Goal: Task Accomplishment & Management: Manage account settings

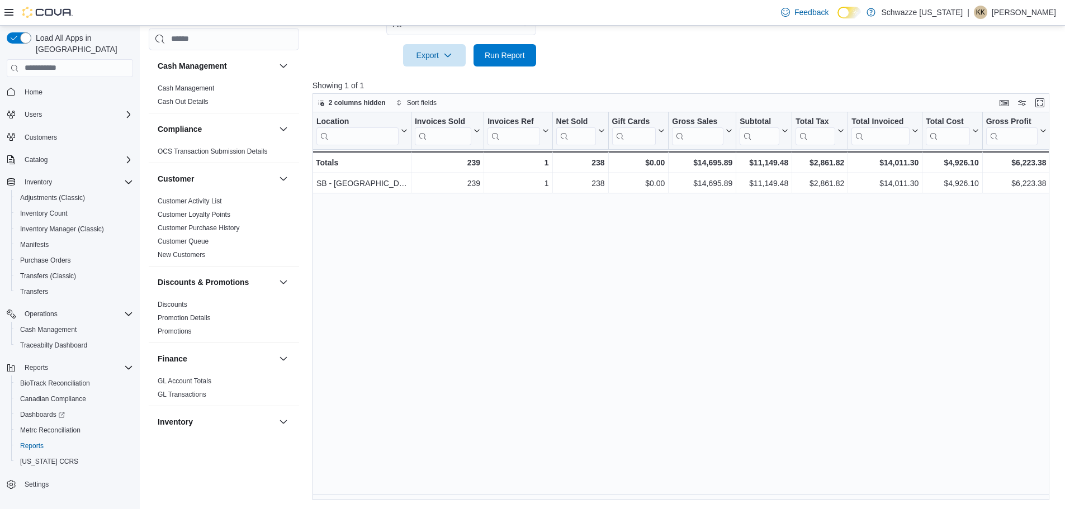
scroll to position [0, 108]
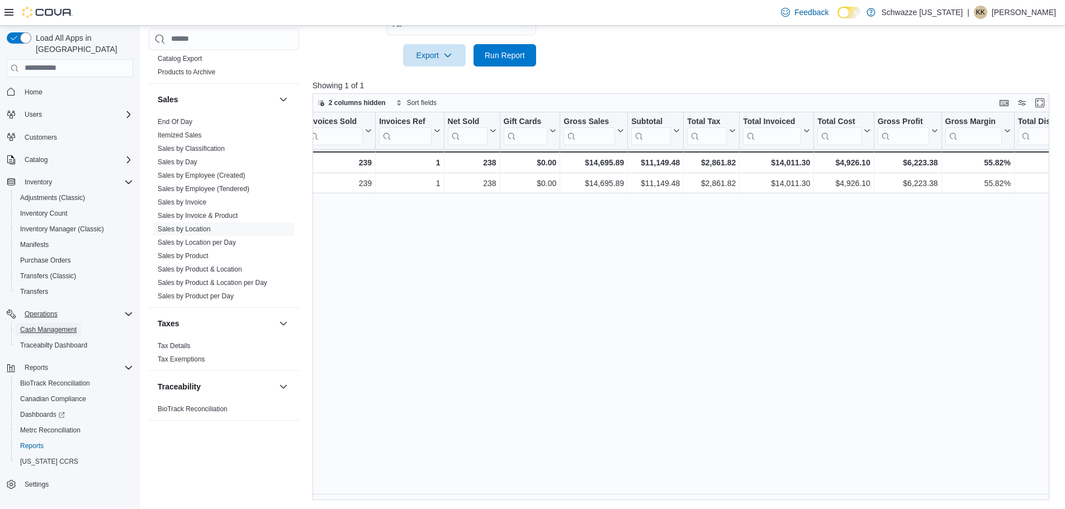
drag, startPoint x: 65, startPoint y: 320, endPoint x: 103, endPoint y: 306, distance: 40.5
click at [65, 325] on span "Cash Management" at bounding box center [48, 329] width 56 height 9
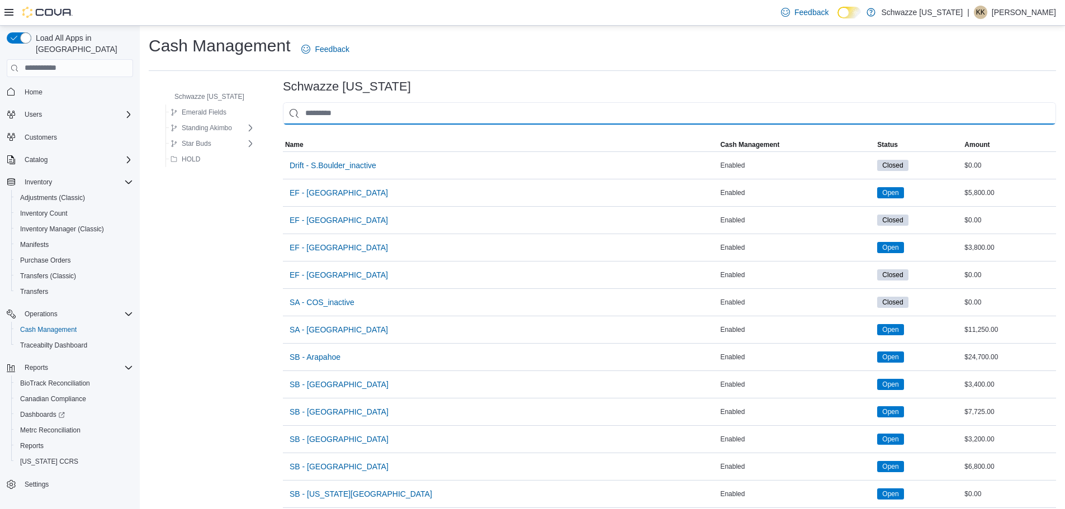
click at [300, 111] on input "This is a search bar. As you type, the results lower in the page will automatic…" at bounding box center [669, 113] width 773 height 22
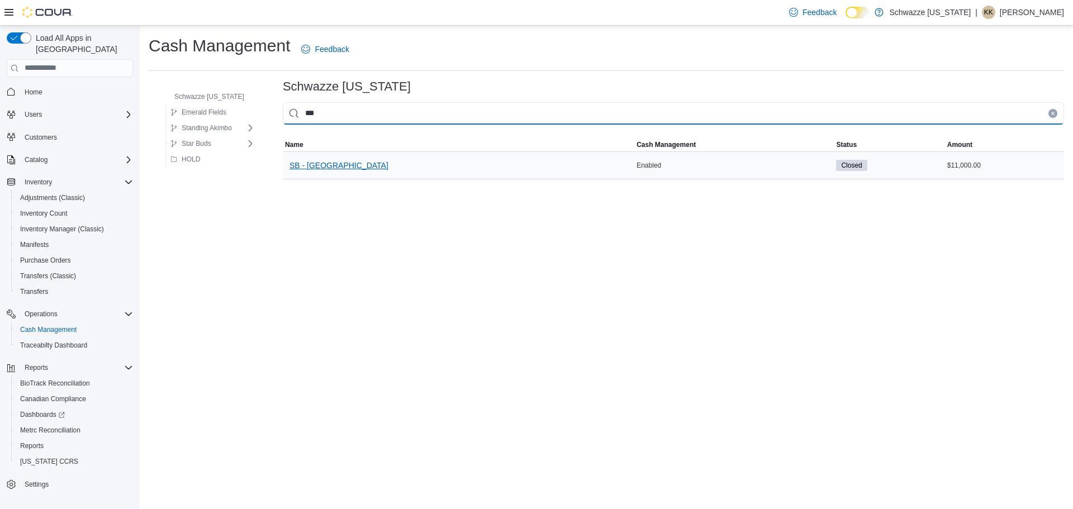
type input "***"
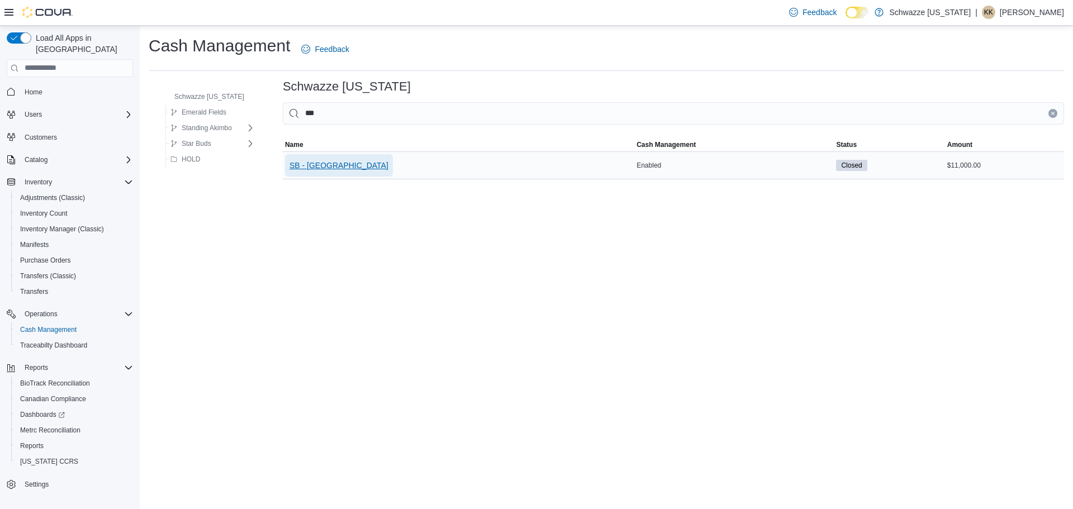
click at [333, 158] on span "SB - [GEOGRAPHIC_DATA]" at bounding box center [339, 165] width 99 height 22
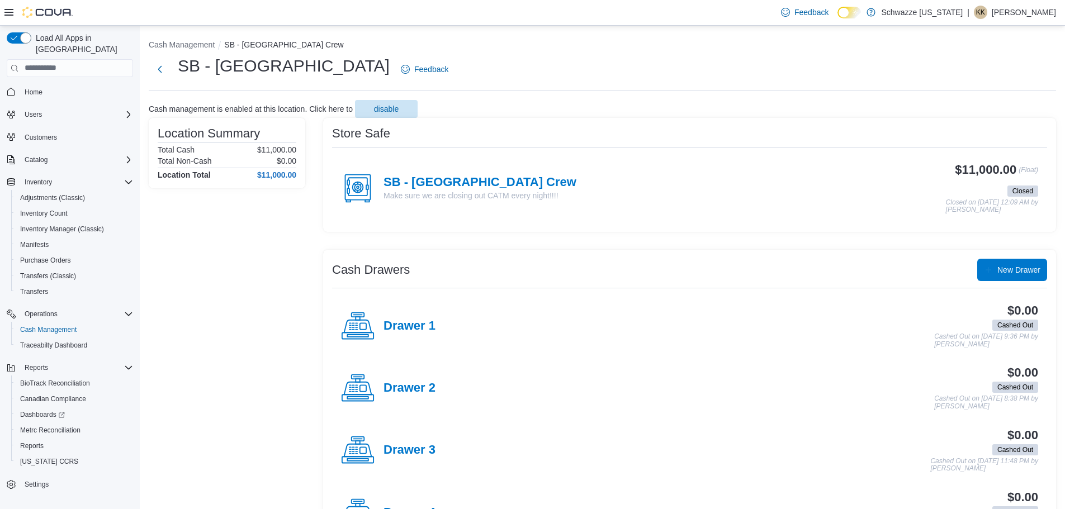
click at [453, 174] on div "SB - Federal Heights Crew Make sure we are closing out CATM every night!!!!" at bounding box center [458, 189] width 235 height 34
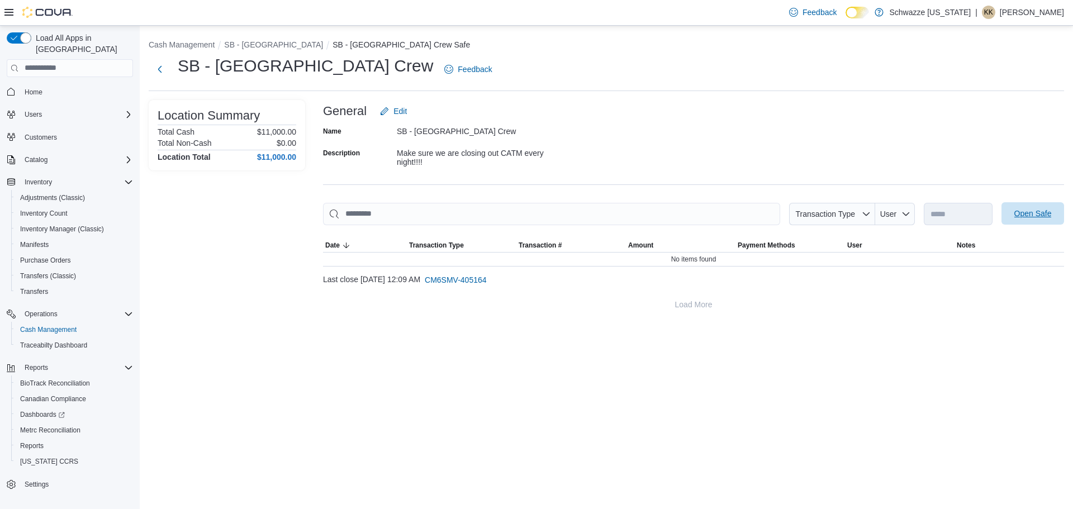
click at [1019, 206] on span "Open Safe" at bounding box center [1032, 213] width 49 height 22
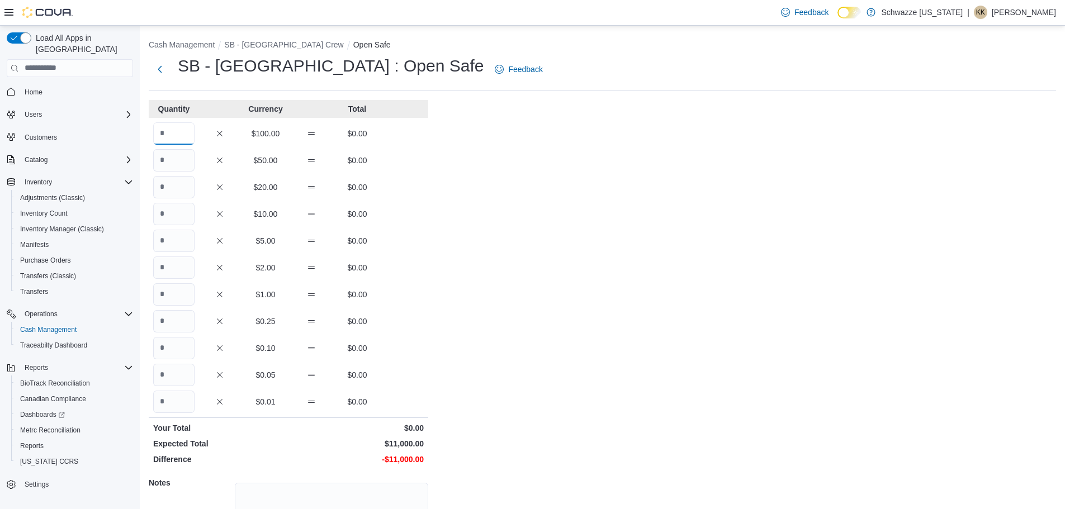
click at [184, 137] on input "Quantity" at bounding box center [173, 133] width 41 height 22
type input "***"
click at [578, 217] on div "Cash Management SB - Federal Heights Crew Open Safe SB - Federal Heights : Open…" at bounding box center [602, 317] width 925 height 583
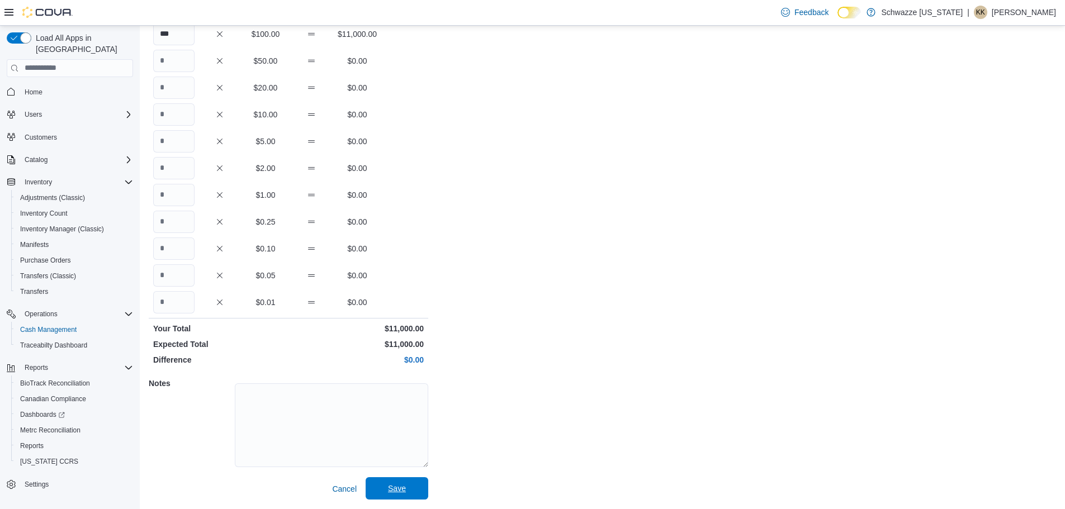
click at [410, 480] on span "Save" at bounding box center [396, 488] width 49 height 22
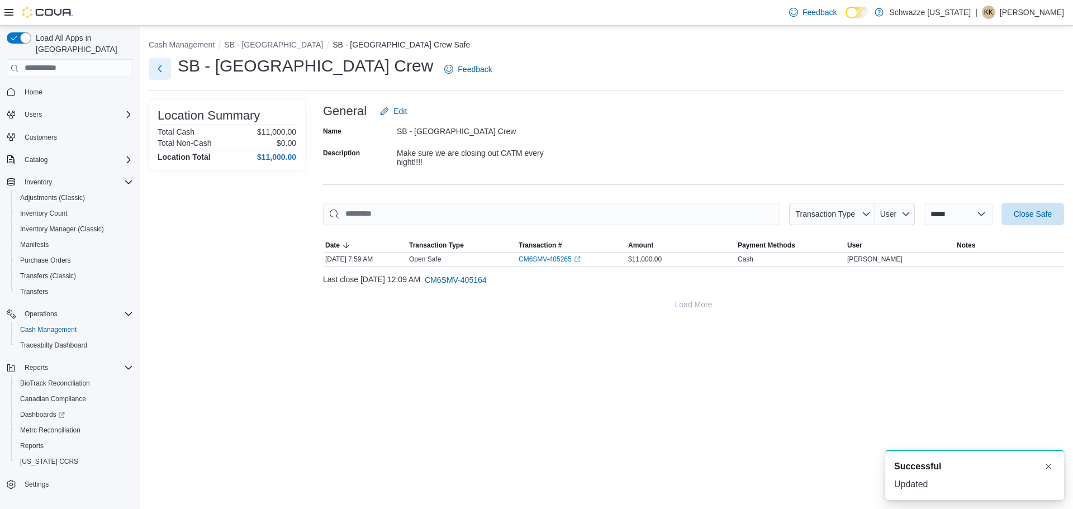
click at [156, 73] on button "Next" at bounding box center [160, 69] width 22 height 22
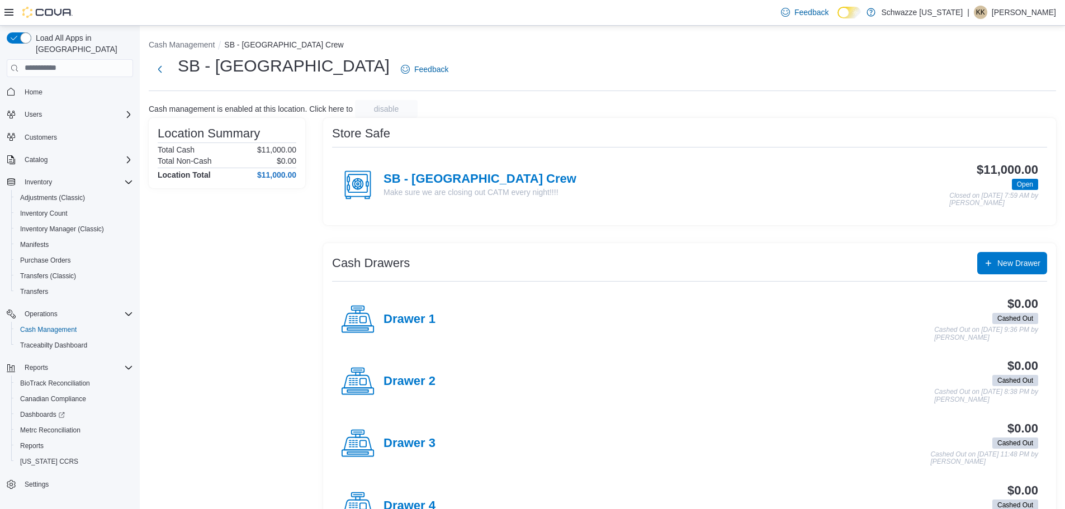
drag, startPoint x: 425, startPoint y: 375, endPoint x: 448, endPoint y: 363, distance: 25.7
click at [424, 375] on h4 "Drawer 2" at bounding box center [409, 381] width 52 height 15
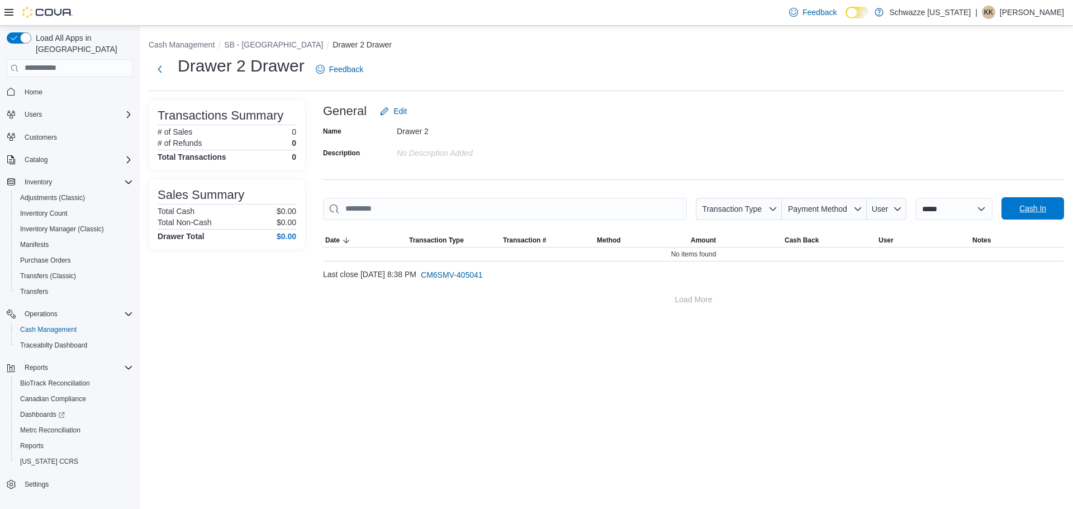
click at [1030, 209] on span "Cash In" at bounding box center [1032, 208] width 27 height 11
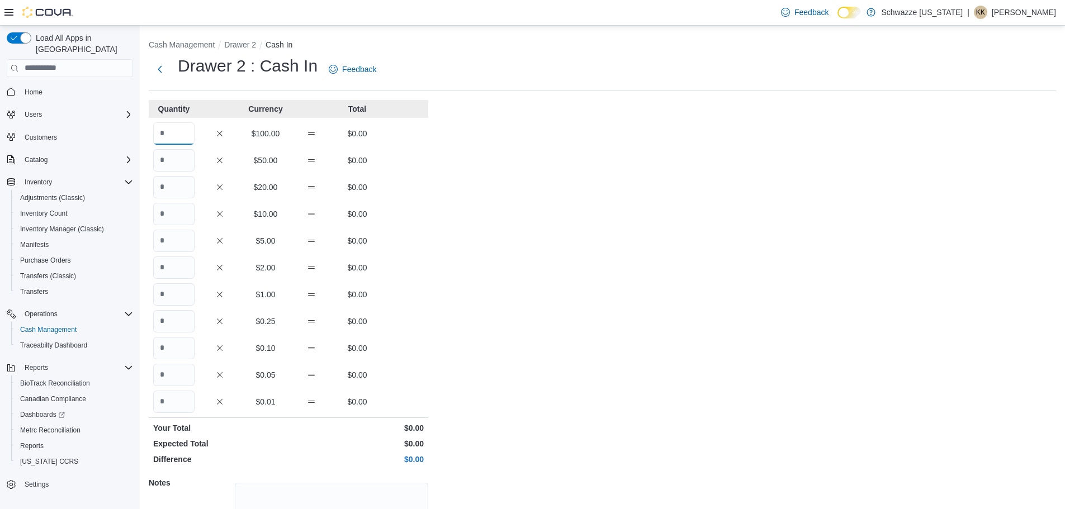
click at [179, 129] on input "Quantity" at bounding box center [173, 133] width 41 height 22
type input "*"
click at [592, 225] on div "Cash Management Drawer 2 Cash In Drawer 2 : Cash In Feedback Quantity Currency …" at bounding box center [602, 317] width 925 height 583
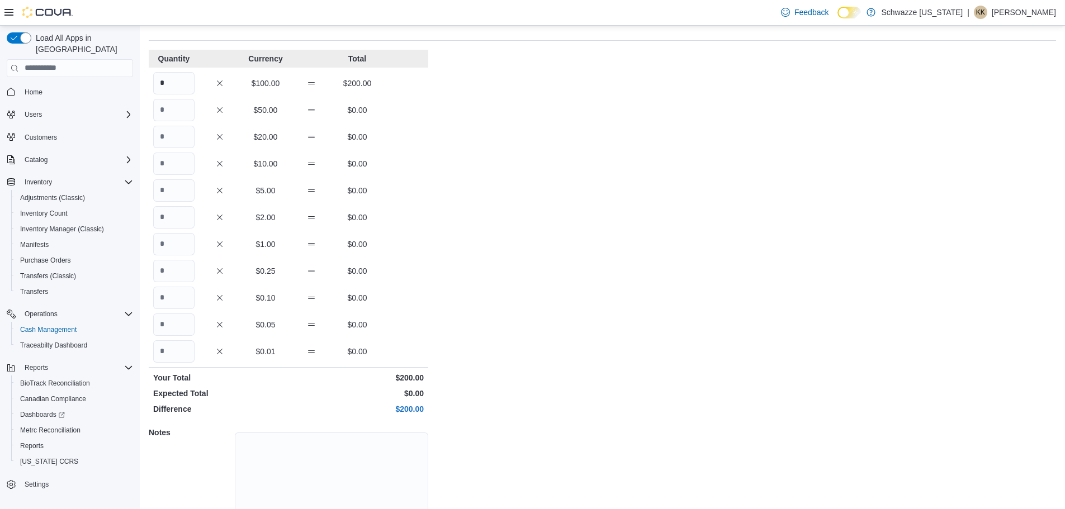
scroll to position [99, 0]
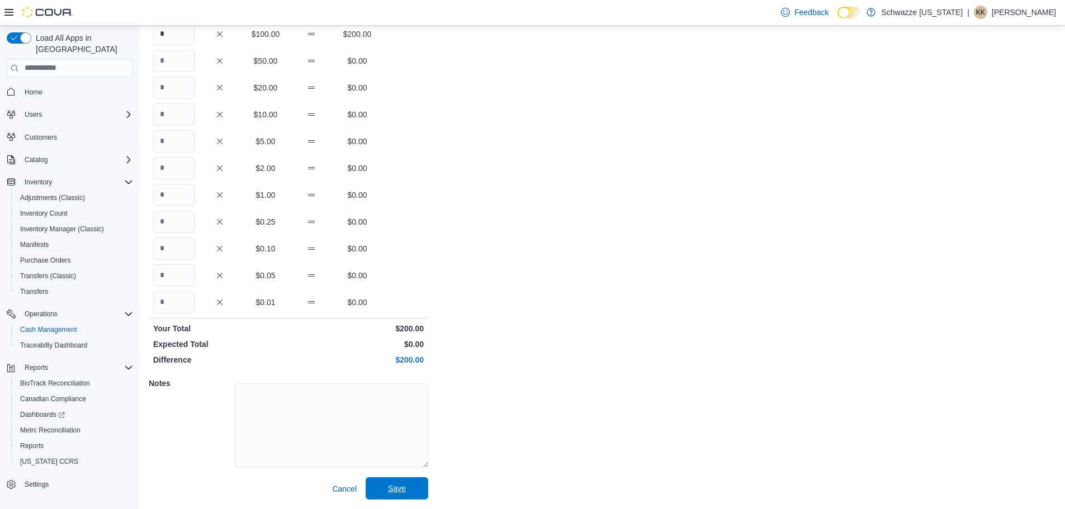
click at [409, 499] on span "Save" at bounding box center [396, 488] width 49 height 22
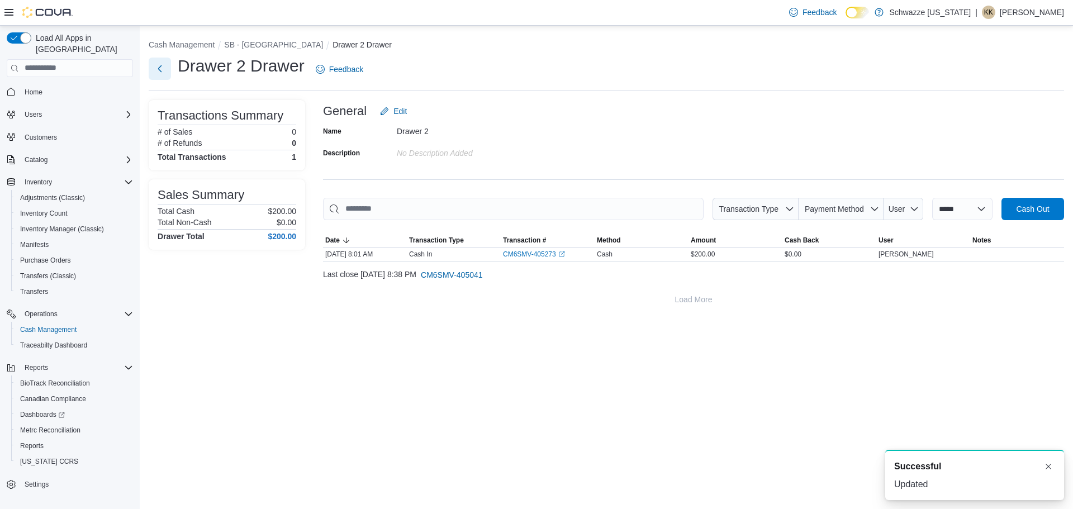
click at [165, 70] on button "Next" at bounding box center [160, 69] width 22 height 22
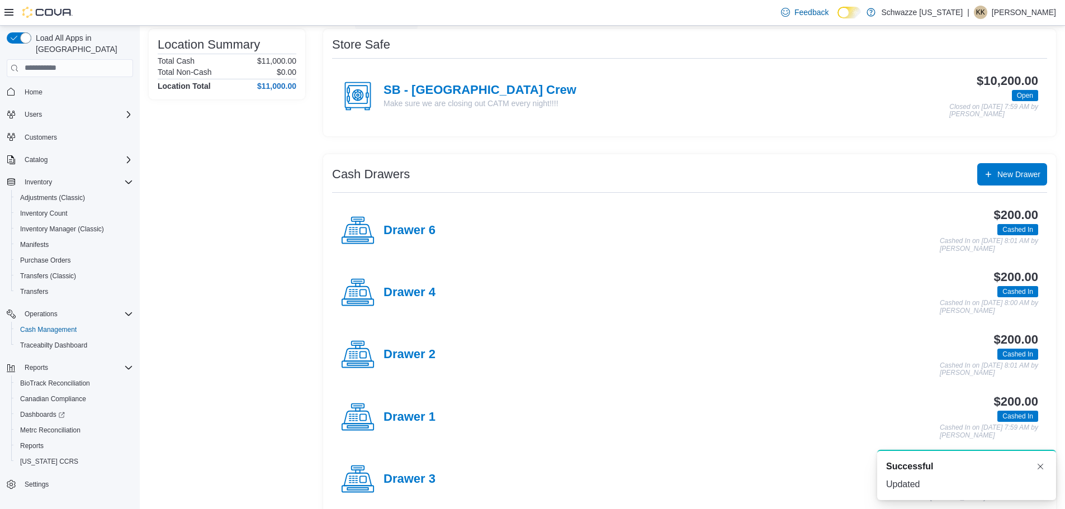
scroll to position [170, 0]
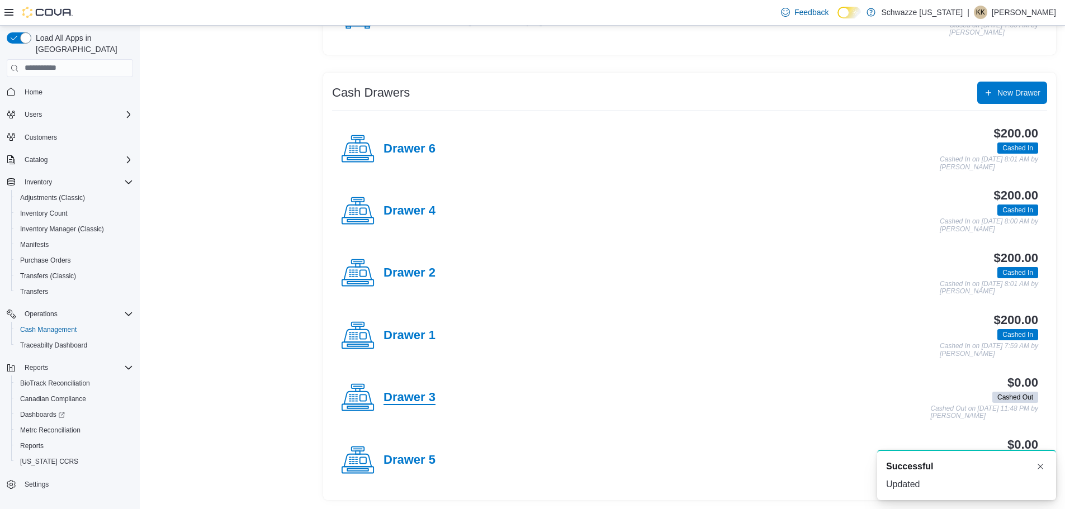
click at [400, 394] on h4 "Drawer 3" at bounding box center [409, 398] width 52 height 15
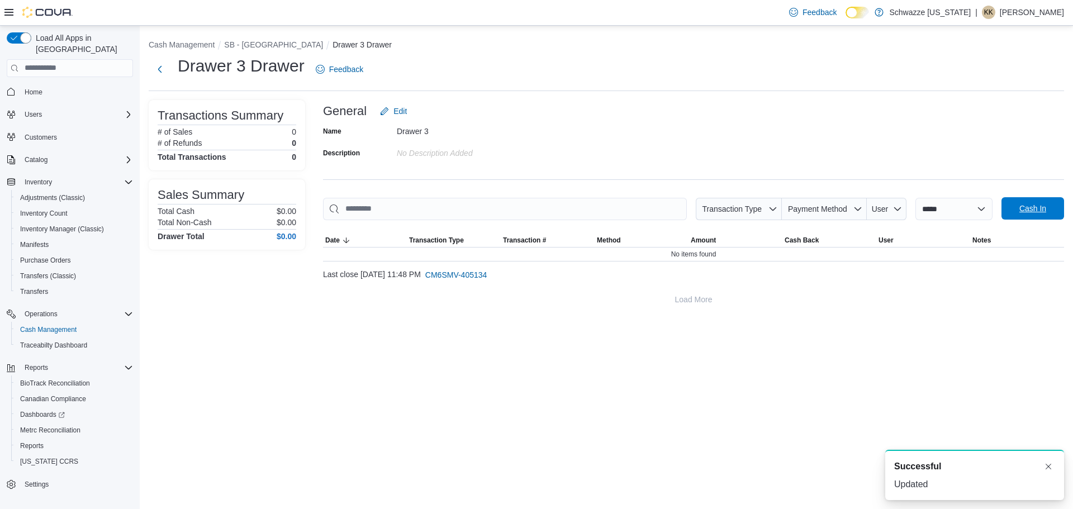
click at [1039, 202] on span "Cash In" at bounding box center [1032, 208] width 49 height 22
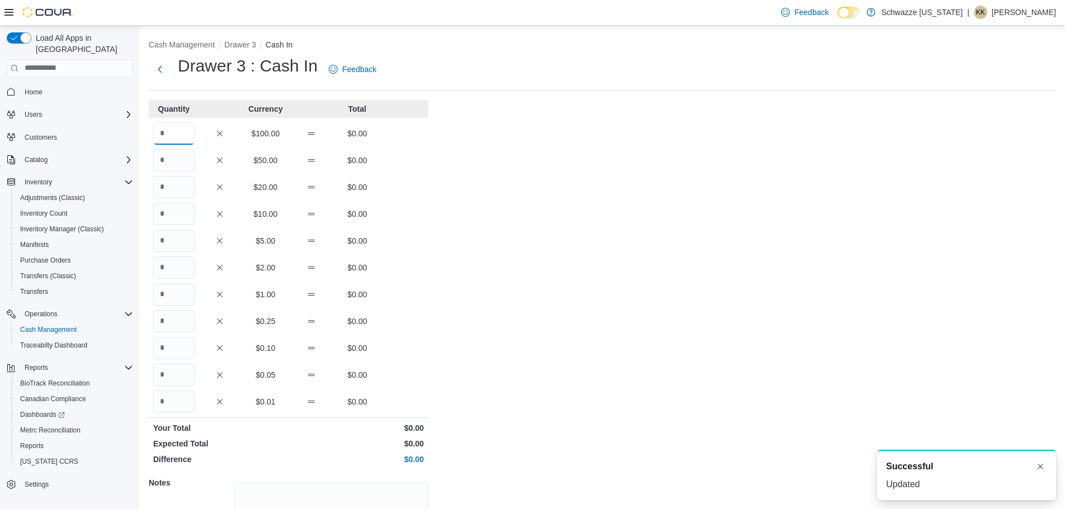
click at [181, 125] on input "Quantity" at bounding box center [173, 133] width 41 height 22
type input "*"
click at [644, 239] on div "Cash Management Drawer 3 Cash In Drawer 3 : Cash In Feedback Quantity Currency …" at bounding box center [602, 317] width 925 height 583
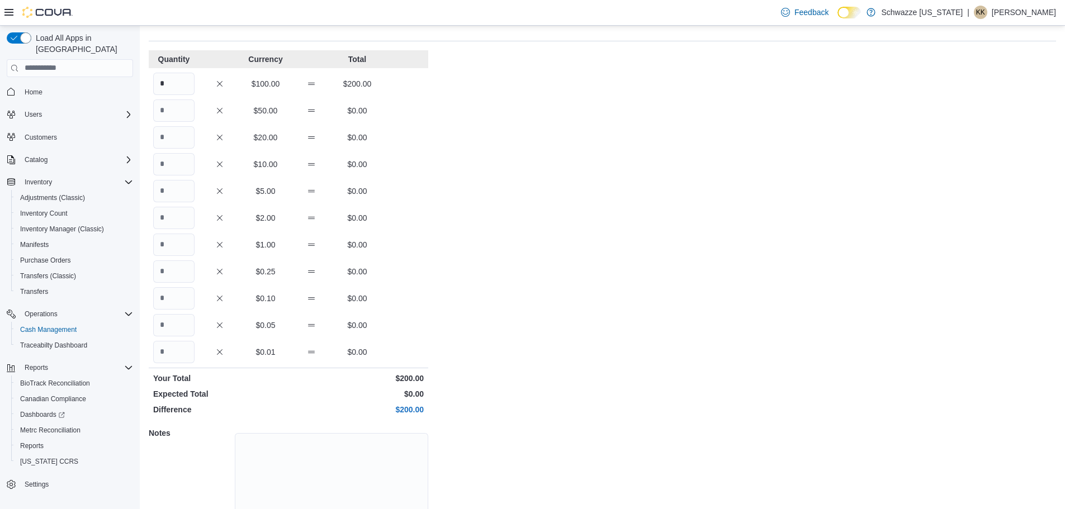
scroll to position [99, 0]
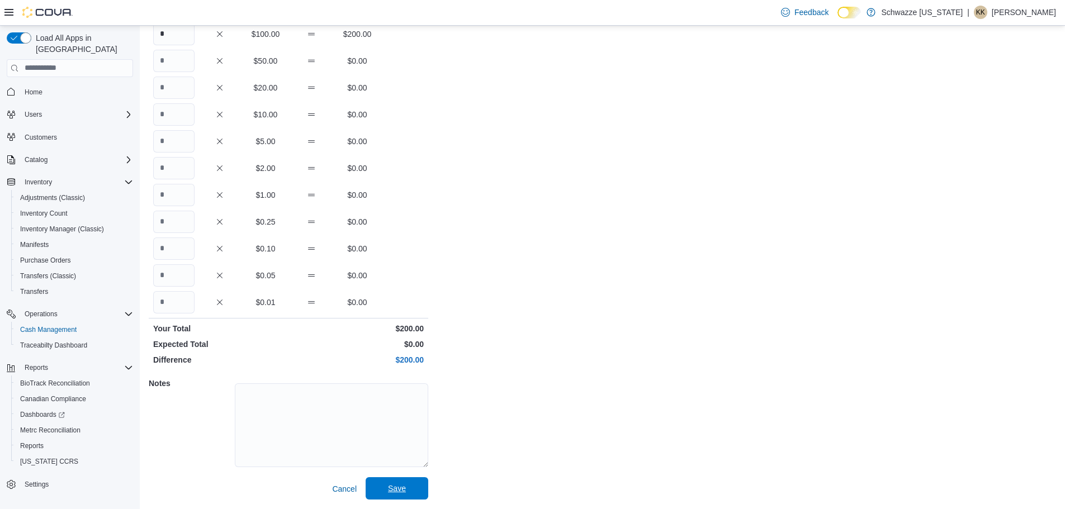
click at [414, 485] on span "Save" at bounding box center [396, 488] width 49 height 22
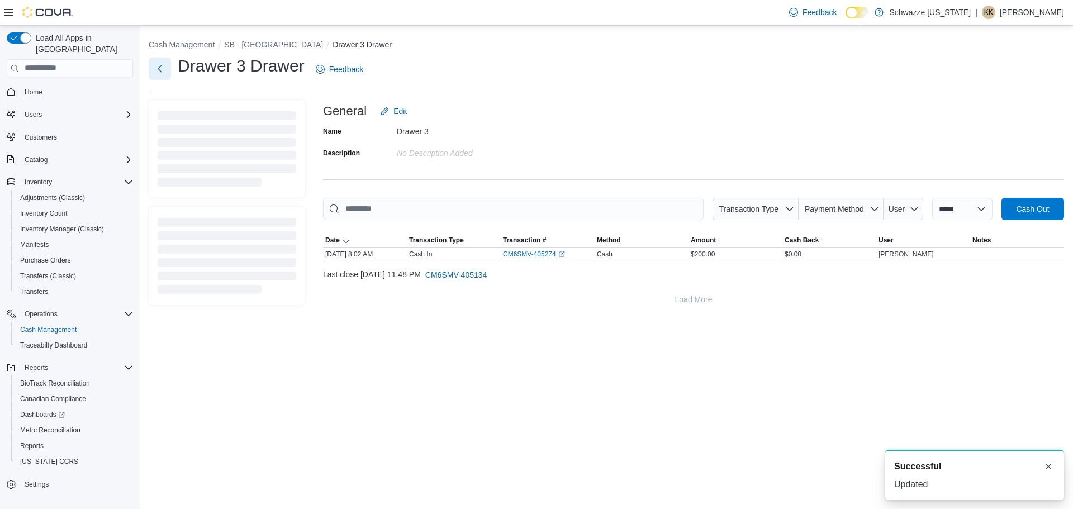
click at [162, 73] on button "Next" at bounding box center [160, 69] width 22 height 22
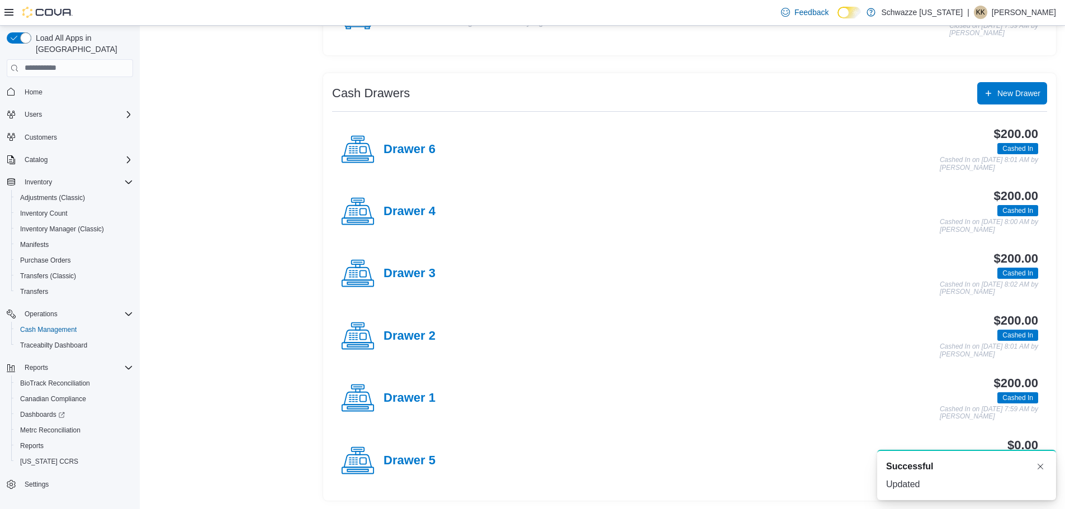
scroll to position [170, 0]
click at [424, 459] on h4 "Drawer 5" at bounding box center [409, 460] width 52 height 15
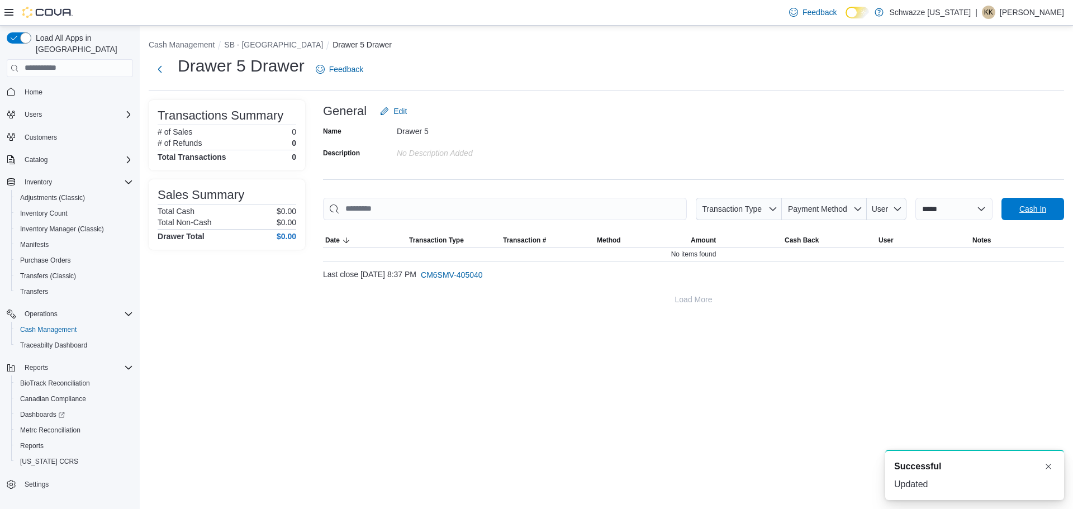
click at [1036, 214] on span "Cash In" at bounding box center [1032, 208] width 27 height 11
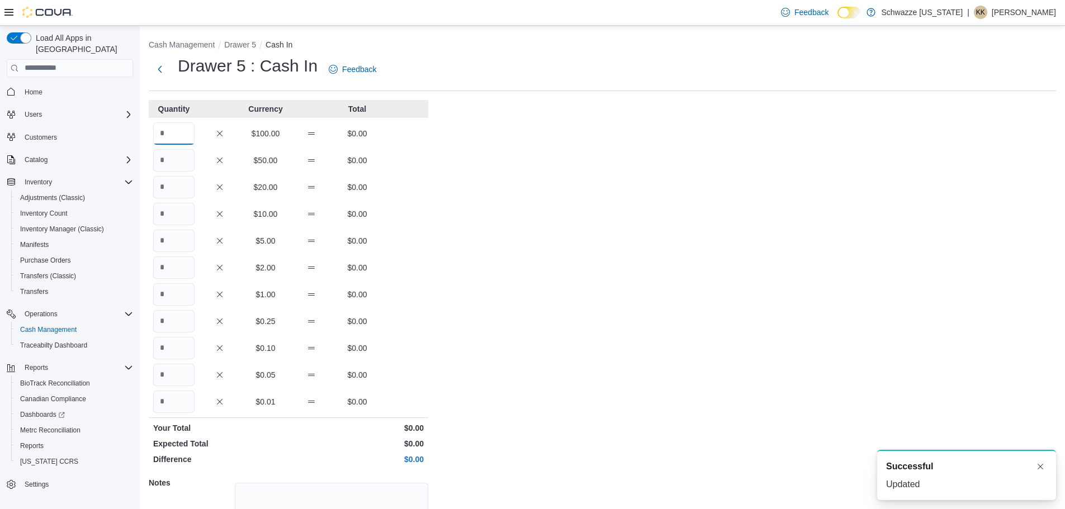
click at [174, 134] on input "Quantity" at bounding box center [173, 133] width 41 height 22
type input "*"
click at [691, 318] on div "Cash Management Drawer 5 Cash In Drawer 5 : Cash In Feedback Quantity Currency …" at bounding box center [602, 317] width 925 height 583
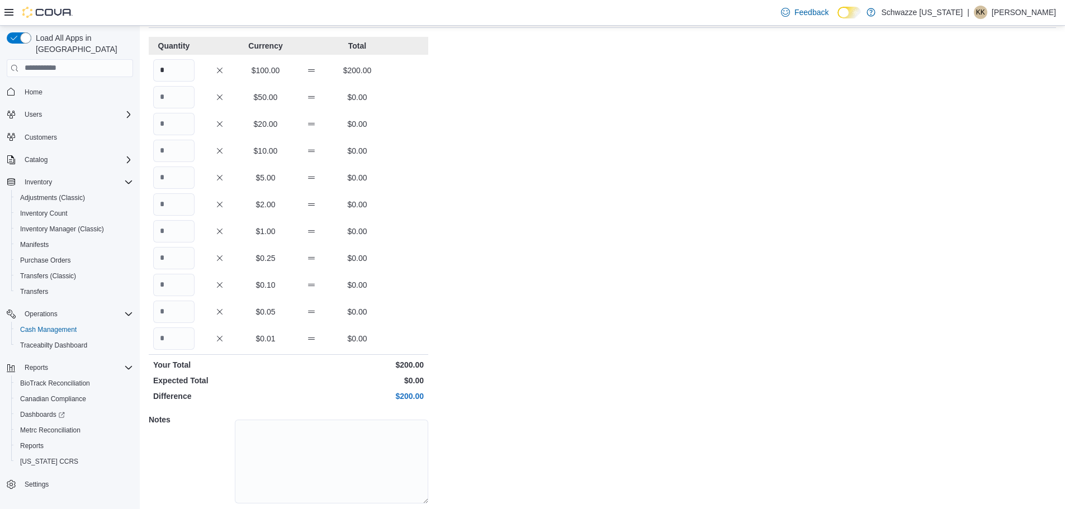
scroll to position [99, 0]
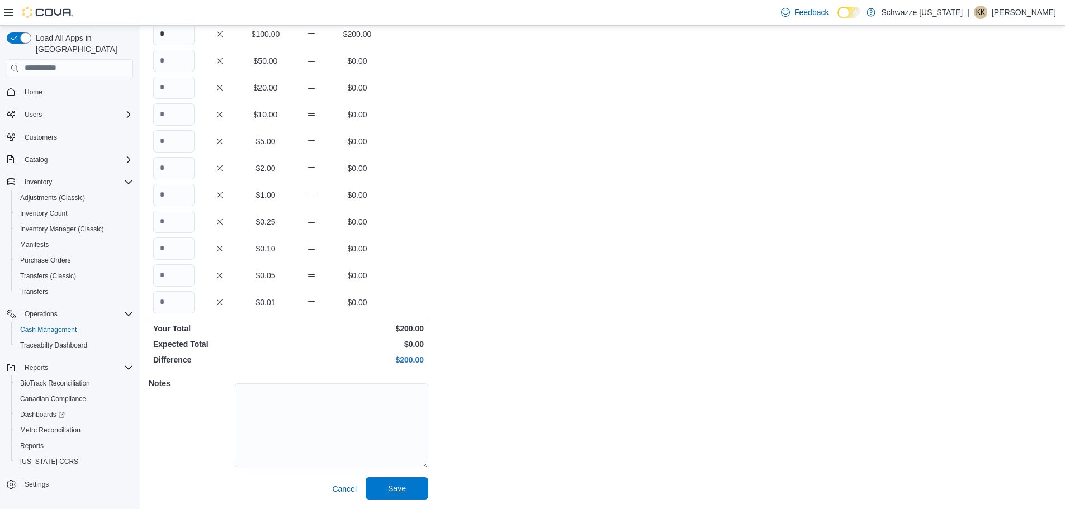
click at [396, 482] on span "Save" at bounding box center [396, 488] width 49 height 22
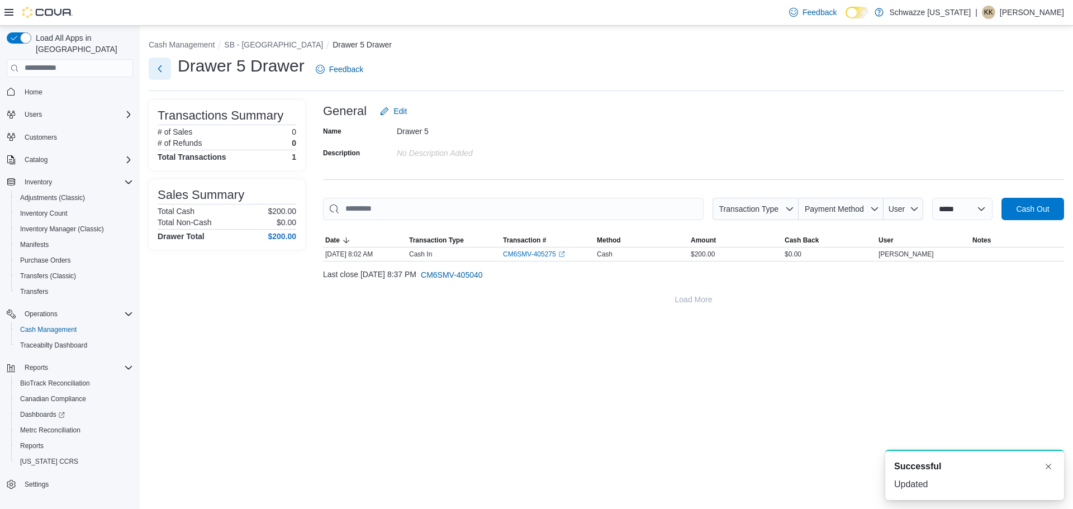
click at [162, 71] on button "Next" at bounding box center [160, 69] width 22 height 22
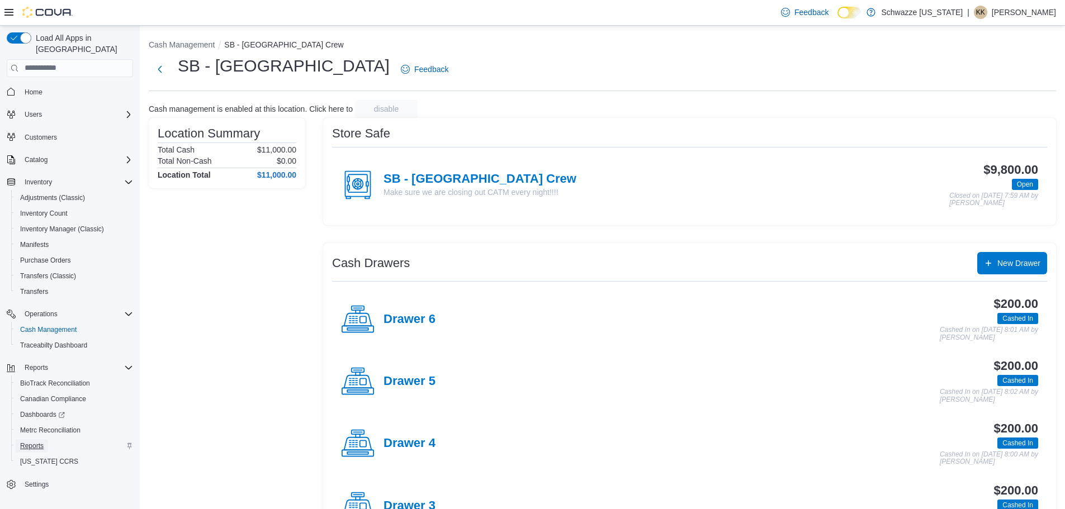
click at [43, 439] on span "Reports" at bounding box center [31, 445] width 23 height 13
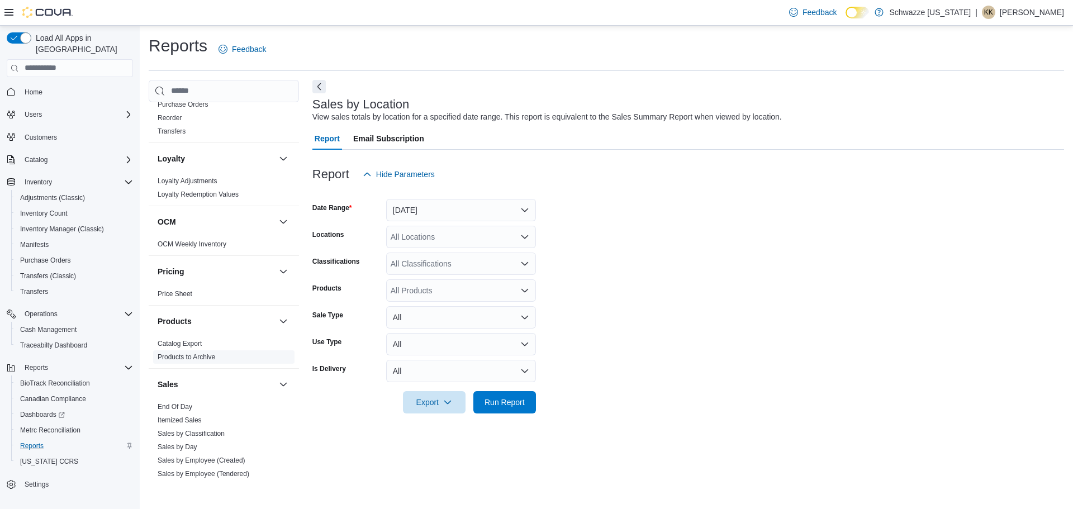
scroll to position [615, 0]
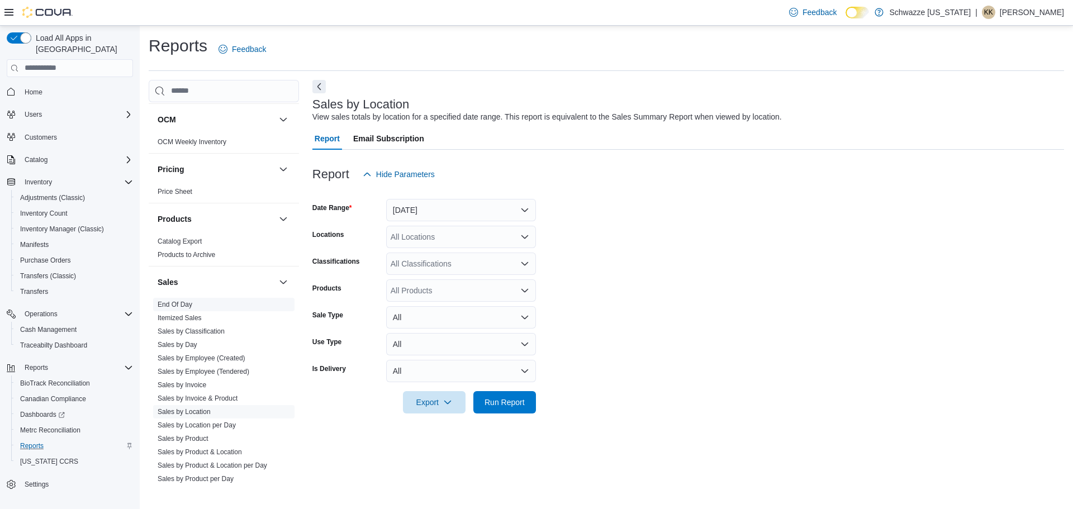
click at [171, 301] on link "End Of Day" at bounding box center [175, 305] width 35 height 8
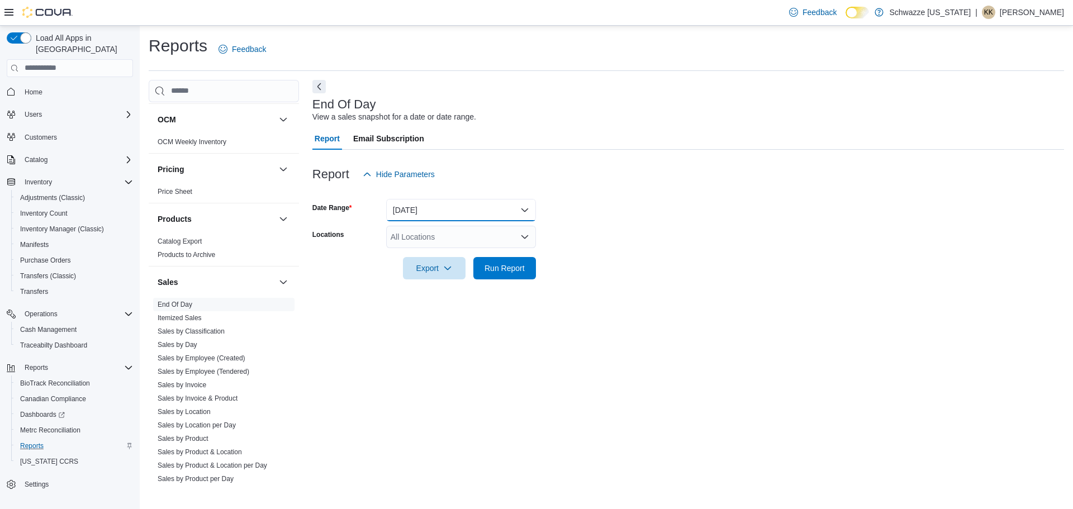
click at [410, 210] on button "Today" at bounding box center [461, 210] width 150 height 22
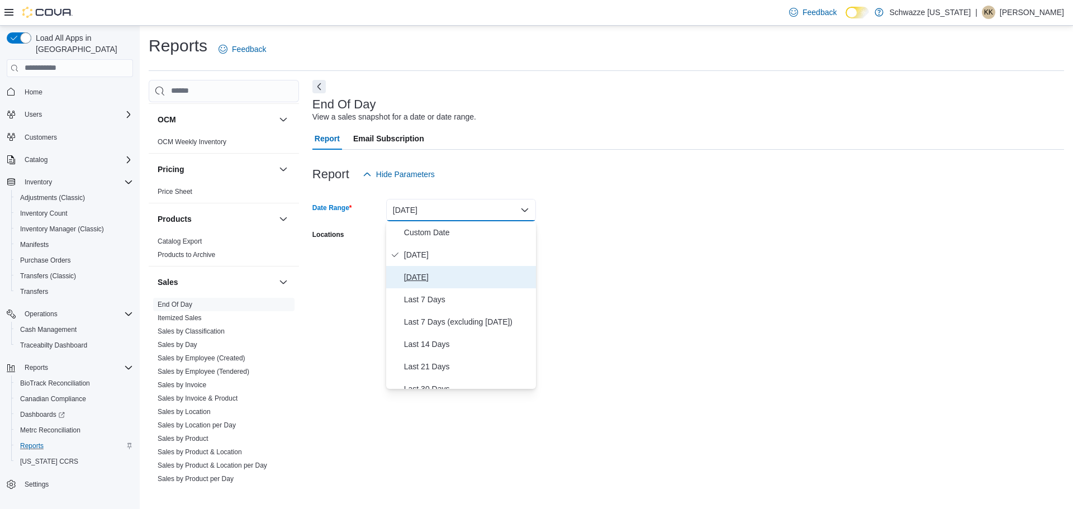
click at [414, 277] on span "Yesterday" at bounding box center [467, 277] width 127 height 13
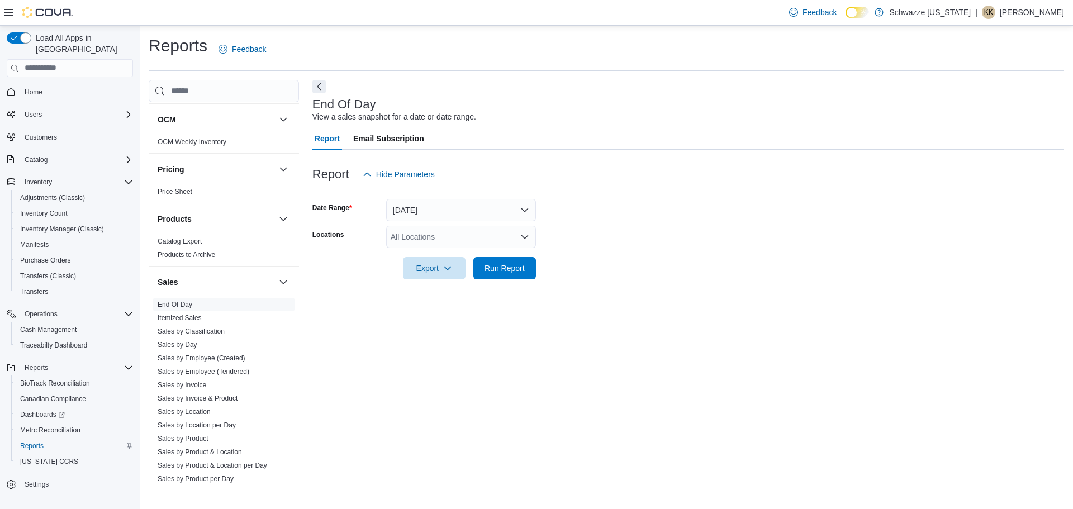
click at [717, 264] on form "Date Range Yesterday Locations All Locations Export Run Report" at bounding box center [688, 233] width 752 height 94
click at [421, 243] on div "All Locations" at bounding box center [461, 237] width 150 height 22
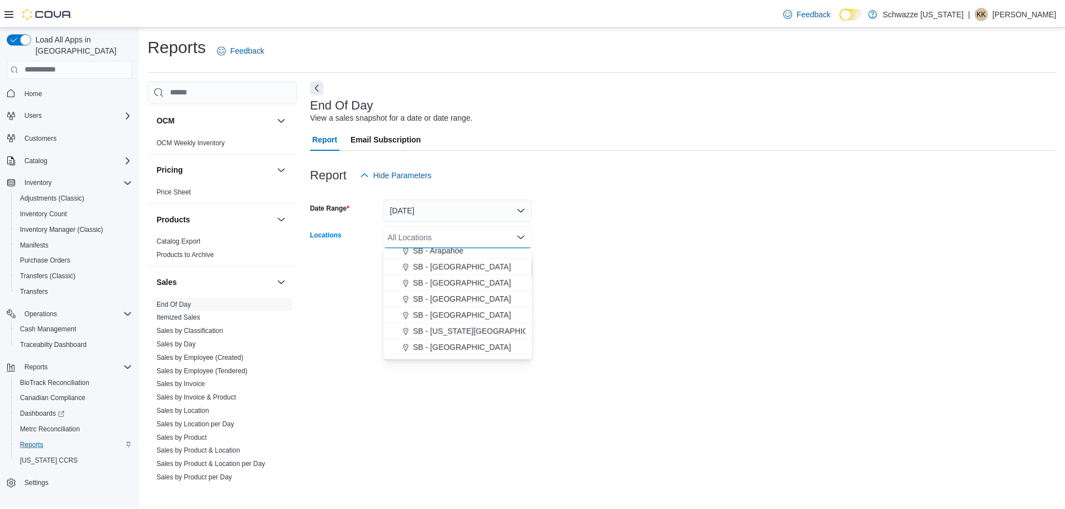
scroll to position [224, 0]
click at [445, 328] on span "SB - [GEOGRAPHIC_DATA]" at bounding box center [465, 324] width 99 height 11
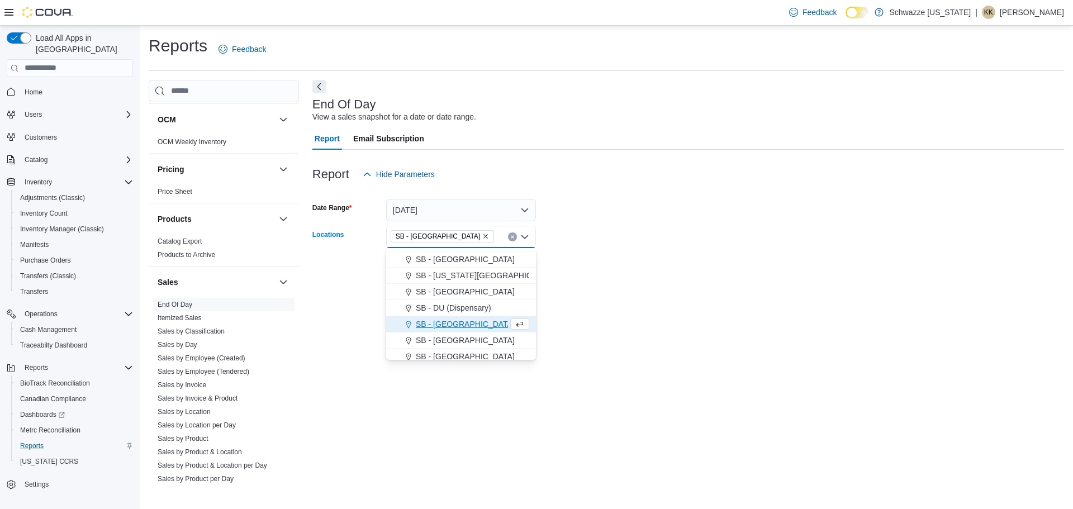
click at [739, 265] on form "Date Range Yesterday Locations SB - Federal Heights Combo box. Selected. SB - F…" at bounding box center [688, 233] width 752 height 94
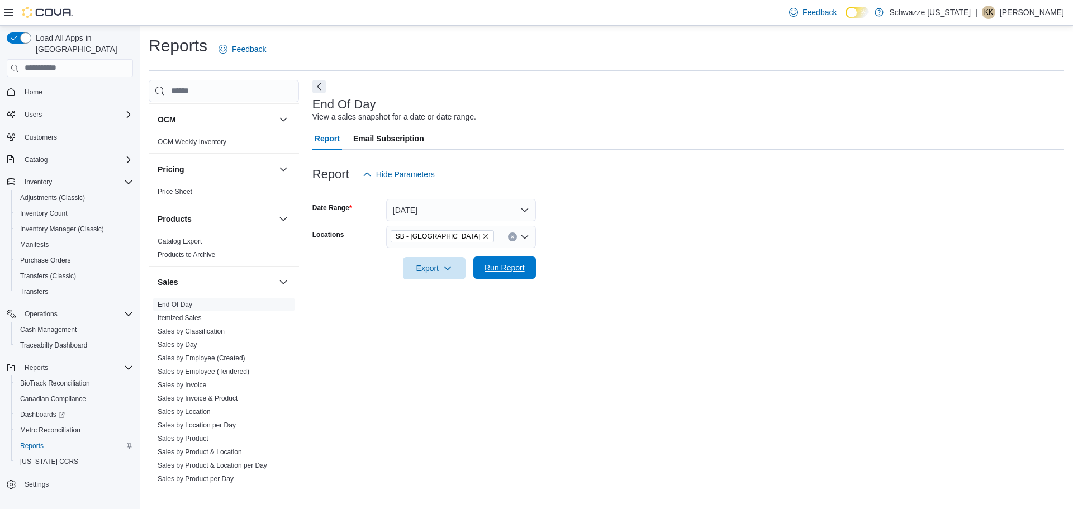
click at [502, 265] on span "Run Report" at bounding box center [505, 267] width 40 height 11
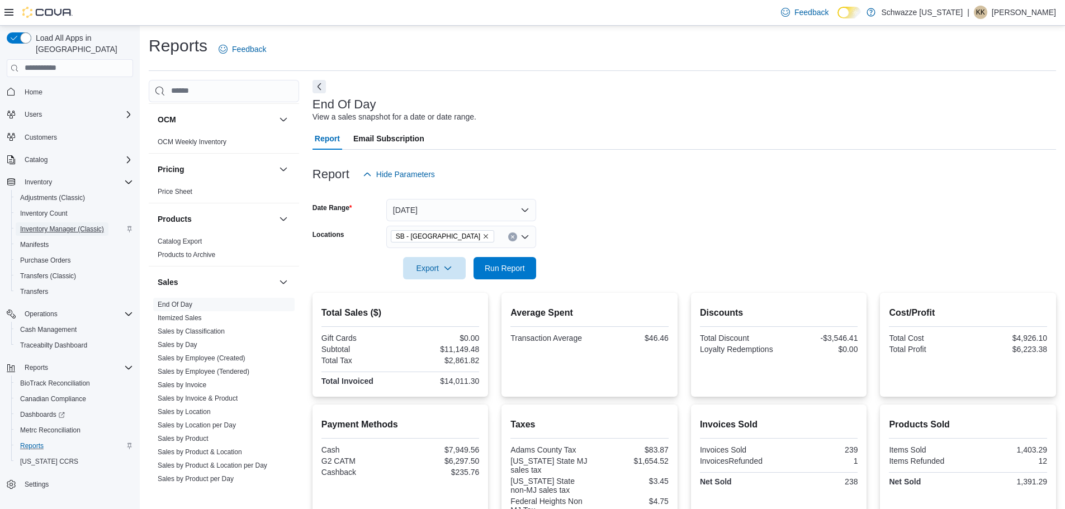
click at [86, 225] on span "Inventory Manager (Classic)" at bounding box center [62, 229] width 84 height 9
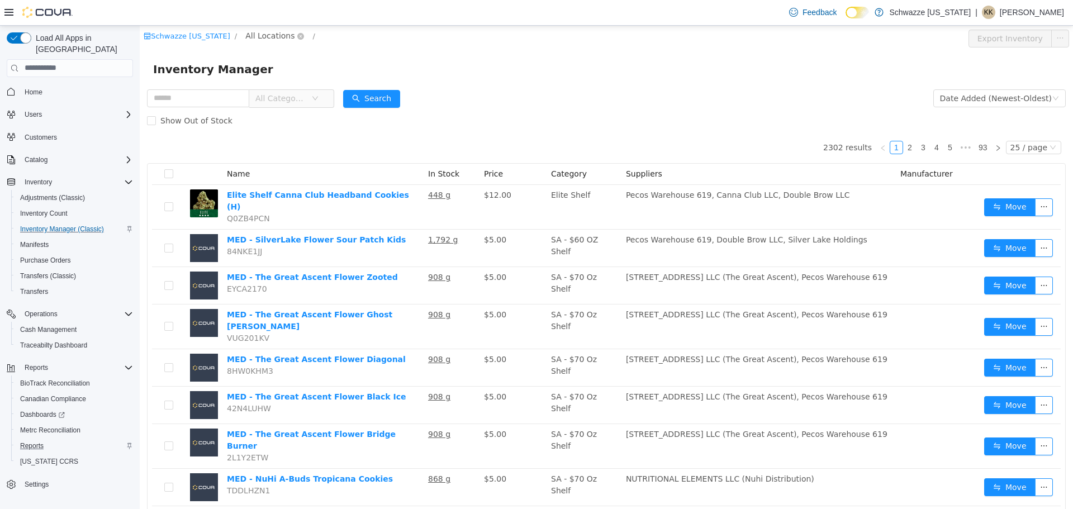
click at [247, 37] on span "All Locations" at bounding box center [269, 35] width 49 height 12
type input "***"
click at [297, 115] on span "SB - [GEOGRAPHIC_DATA]" at bounding box center [315, 115] width 101 height 9
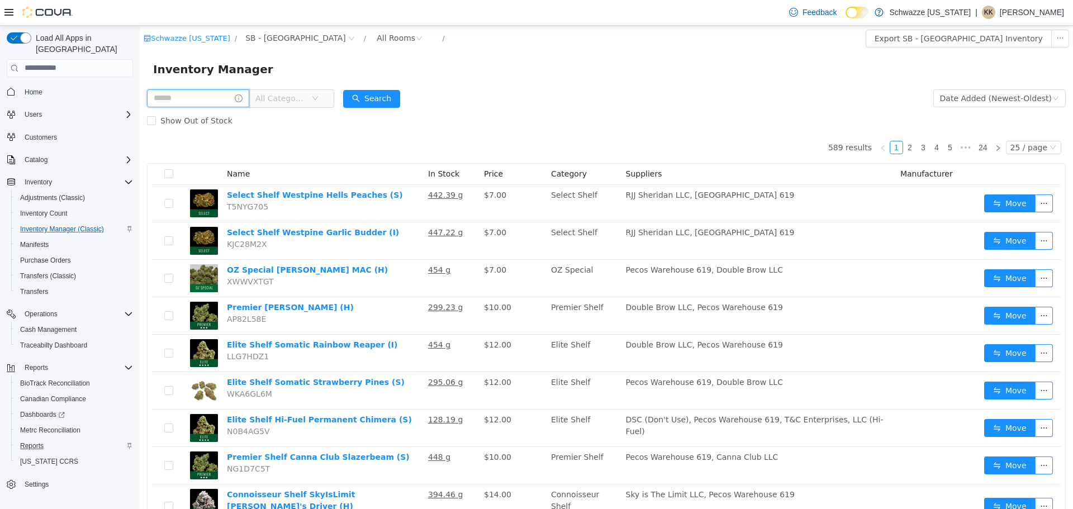
click at [170, 97] on input "text" at bounding box center [198, 98] width 102 height 18
type input "****"
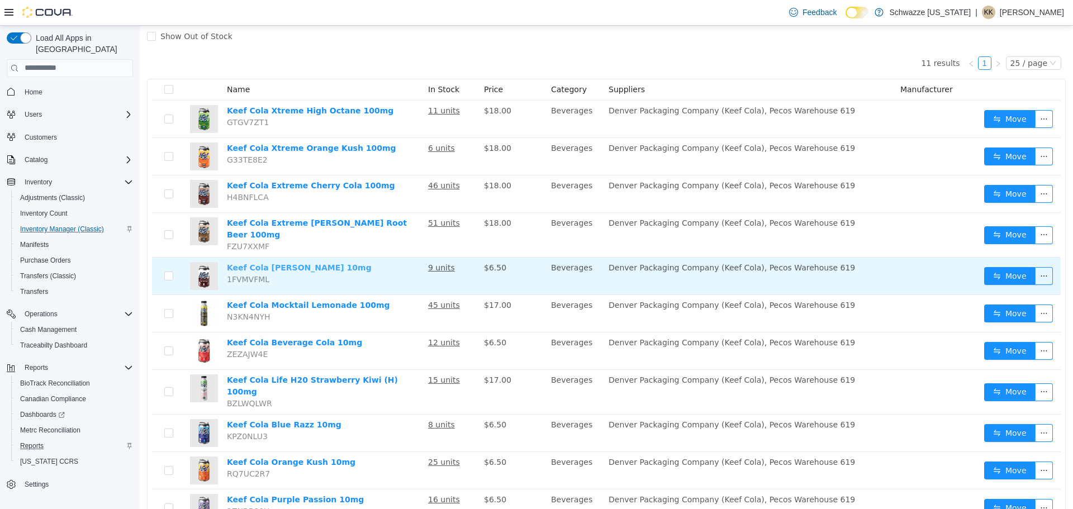
scroll to position [112, 0]
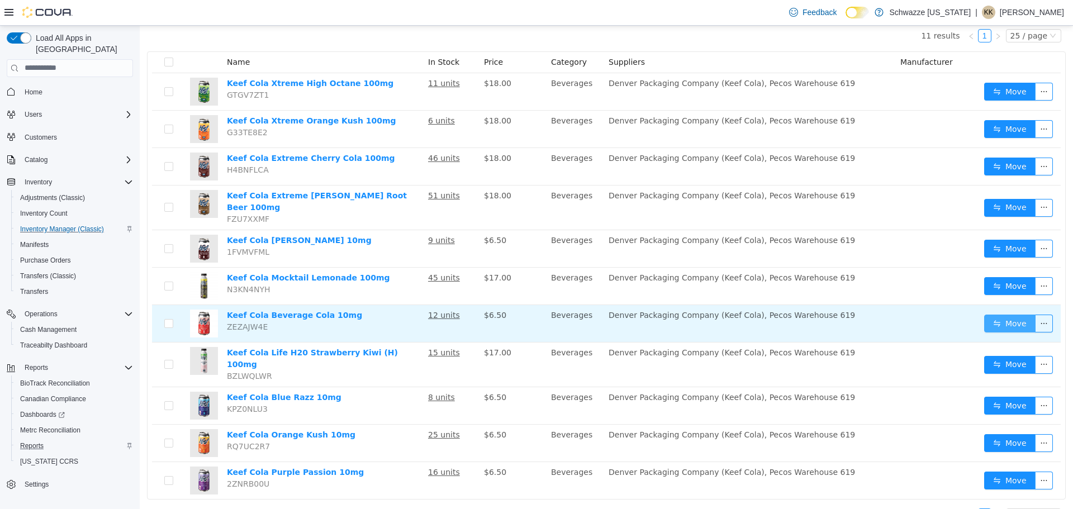
click at [987, 314] on button "Move" at bounding box center [1009, 323] width 51 height 18
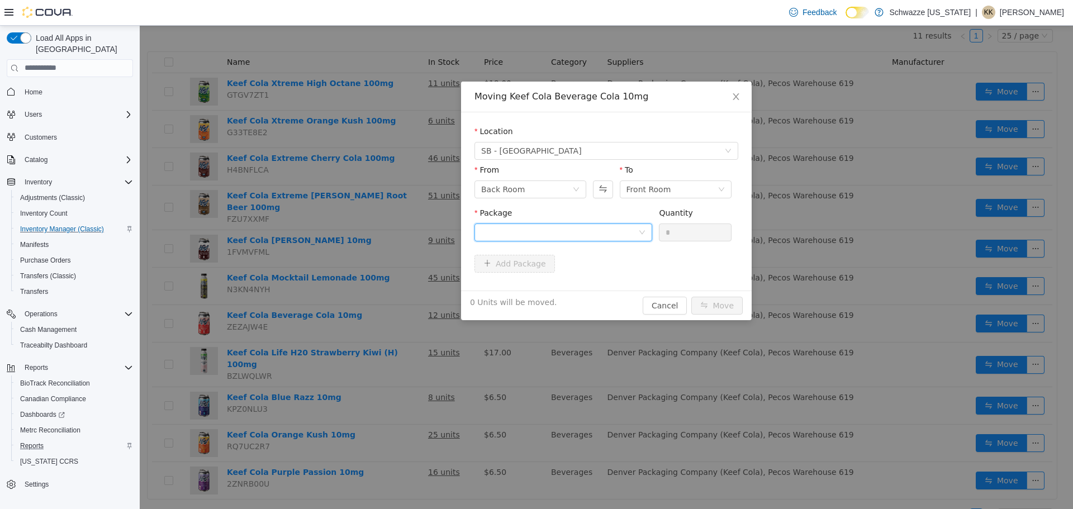
click at [545, 239] on div at bounding box center [559, 232] width 157 height 17
click at [539, 271] on strong "1A4000B0001A83B000335326" at bounding box center [547, 272] width 133 height 9
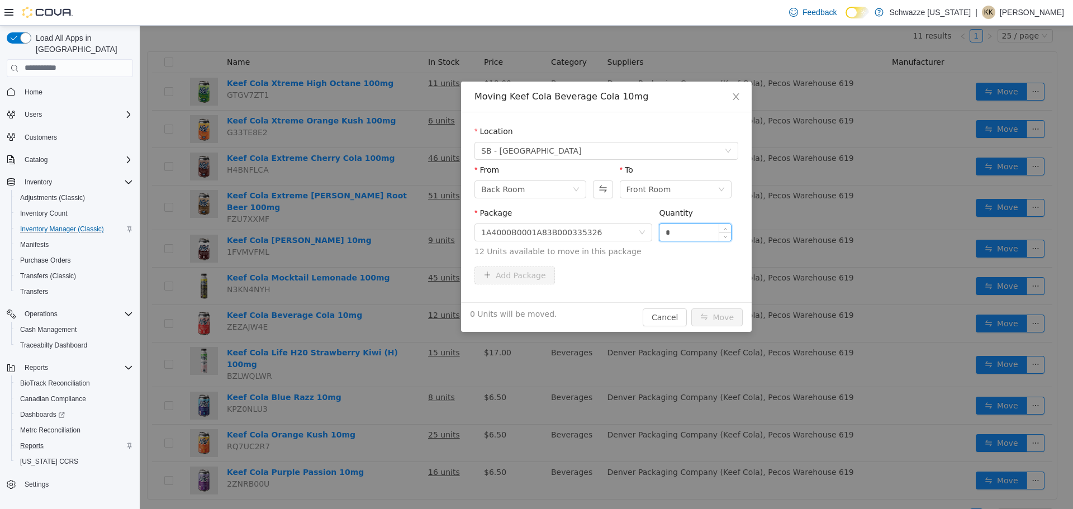
click at [682, 235] on input "*" at bounding box center [696, 232] width 72 height 17
type input "**"
click at [724, 319] on button "Move" at bounding box center [716, 317] width 51 height 18
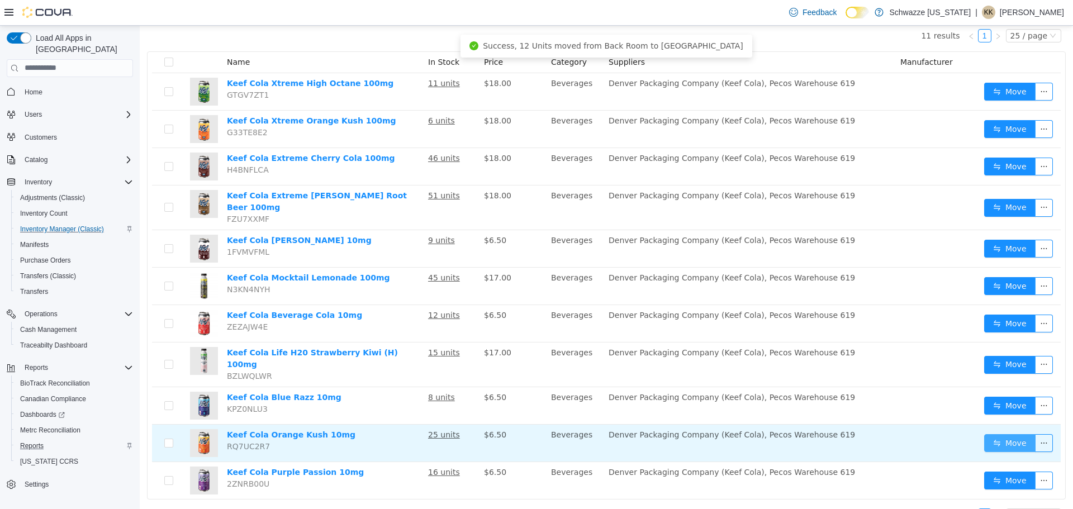
click at [1000, 434] on button "Move" at bounding box center [1009, 443] width 51 height 18
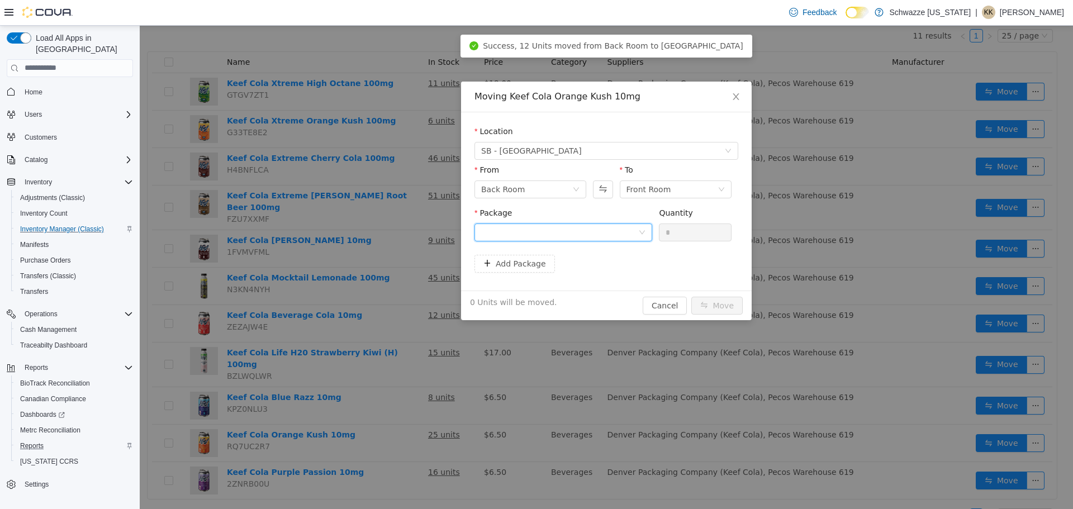
click at [540, 235] on div at bounding box center [559, 232] width 157 height 17
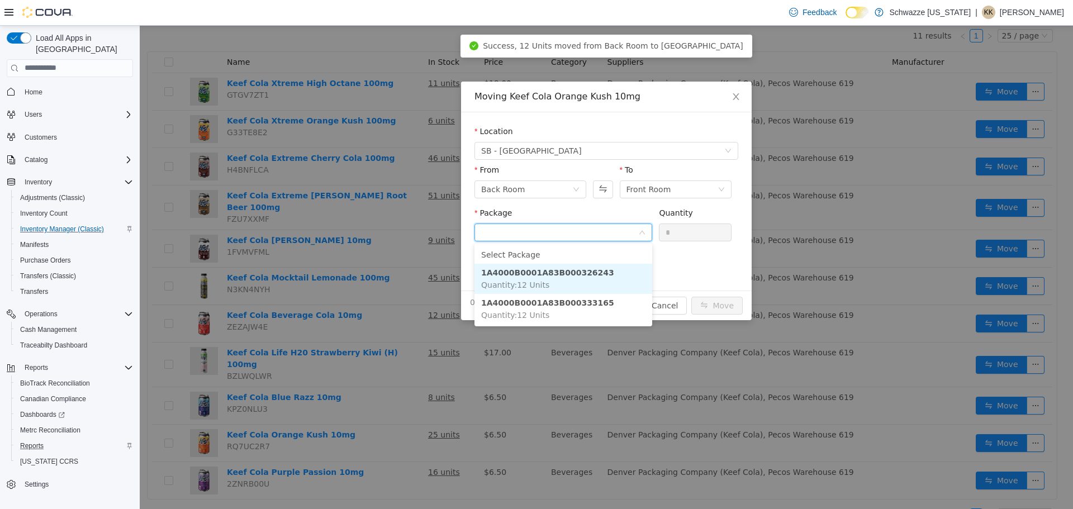
click at [532, 268] on strong "1A4000B0001A83B000326243" at bounding box center [547, 272] width 133 height 9
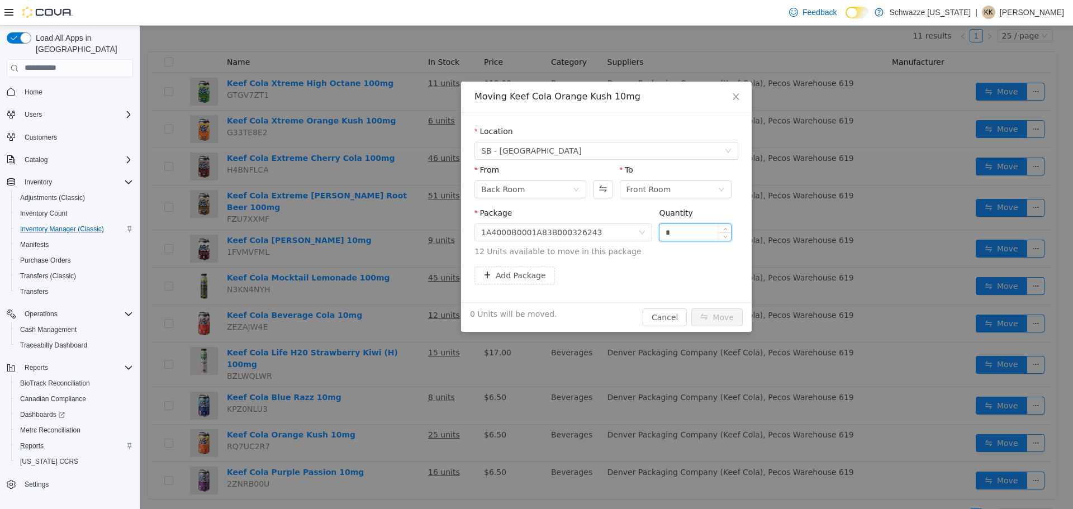
click at [694, 226] on input "*" at bounding box center [696, 232] width 72 height 17
type input "**"
click at [705, 323] on button "Move" at bounding box center [716, 317] width 51 height 18
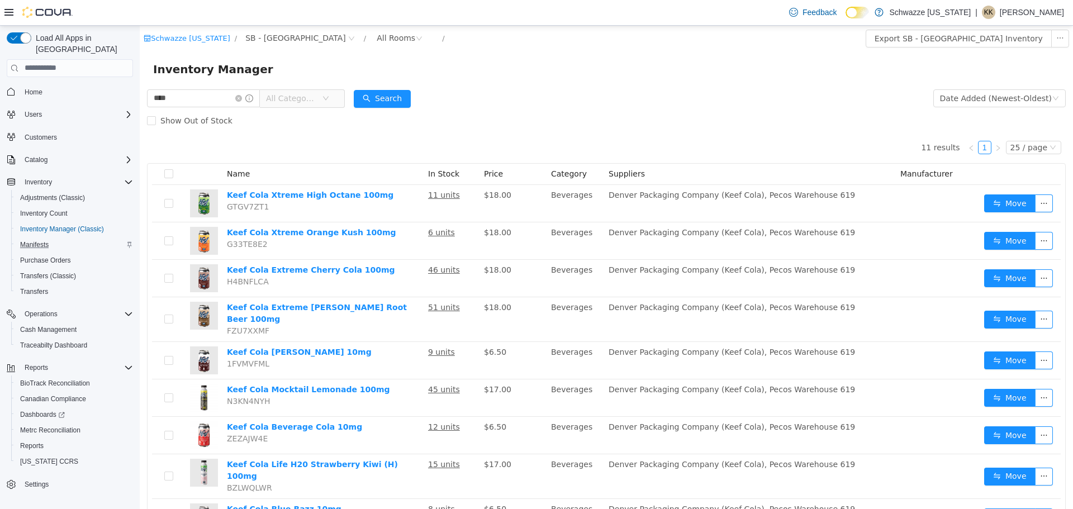
scroll to position [112, 0]
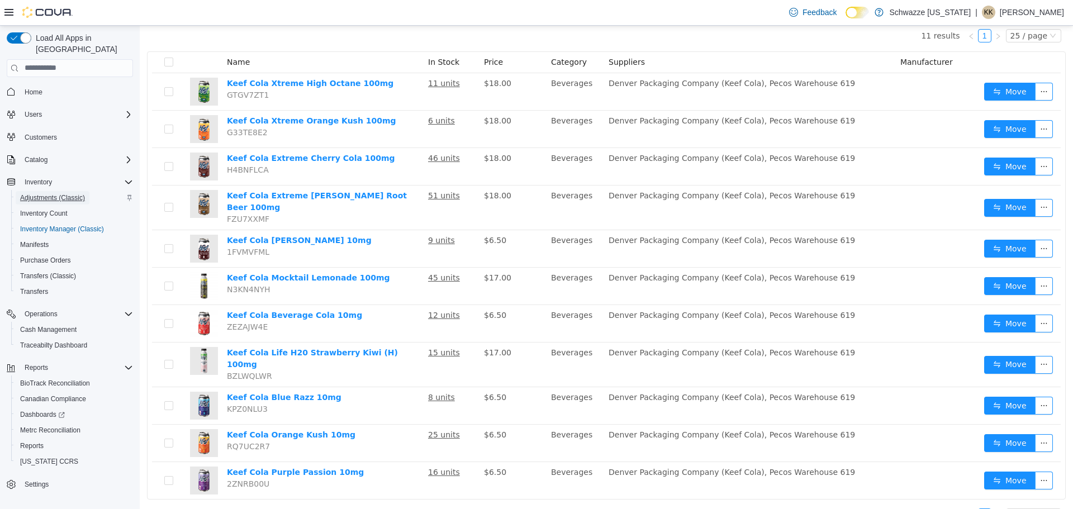
click at [39, 193] on span "Adjustments (Classic)" at bounding box center [52, 197] width 65 height 9
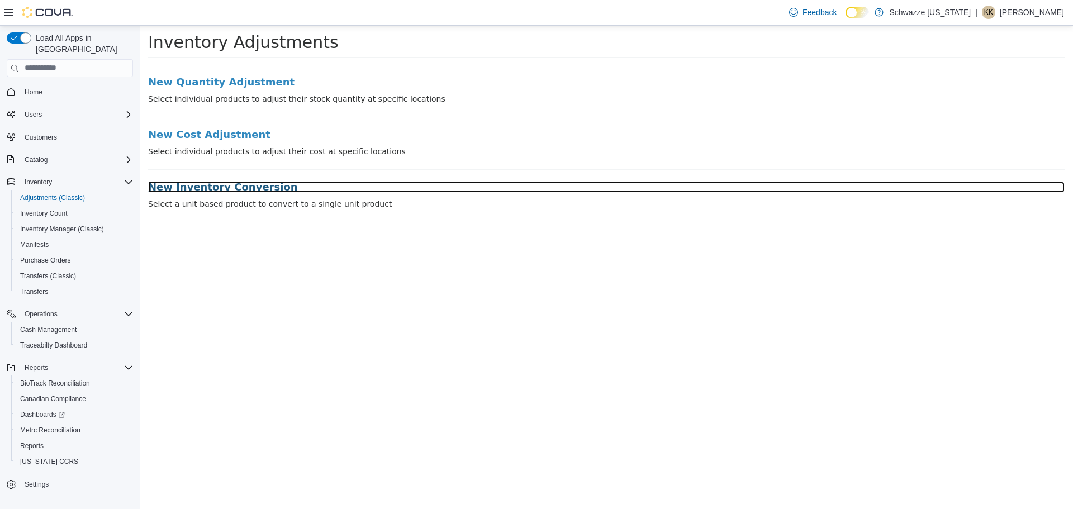
click at [194, 192] on h3 "New Inventory Conversion" at bounding box center [606, 186] width 917 height 11
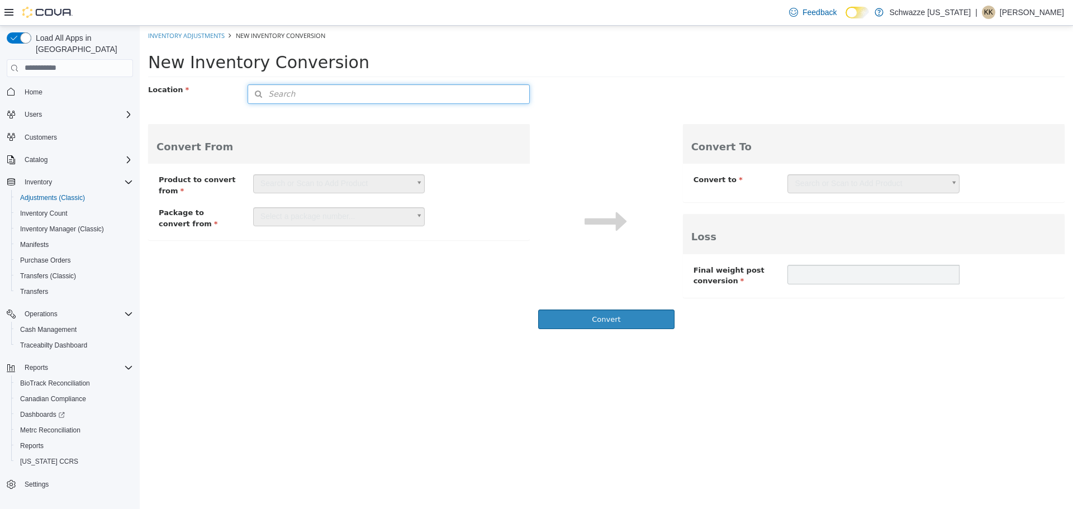
click at [305, 97] on button "Search" at bounding box center [389, 94] width 282 height 20
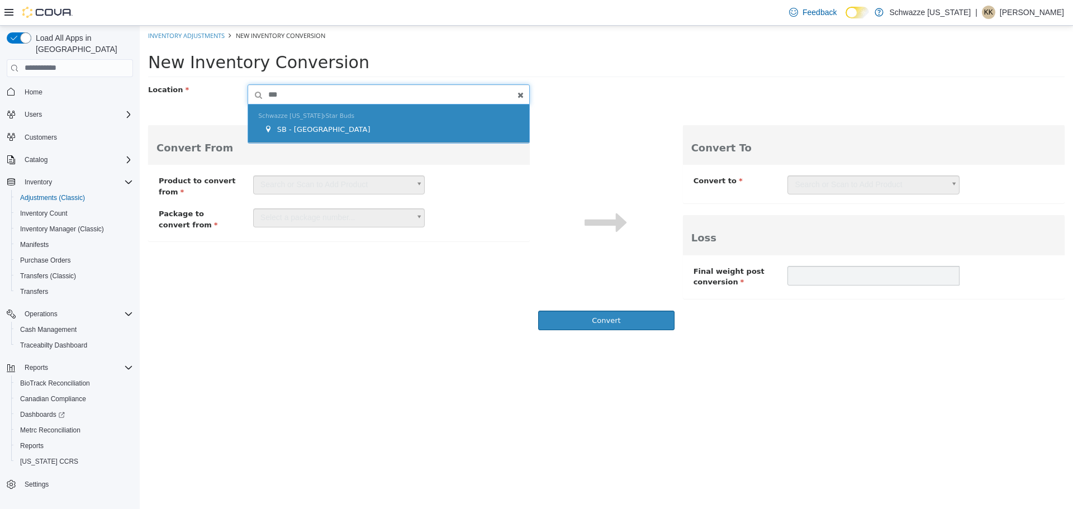
type input "***"
click at [300, 126] on span "SB - [GEOGRAPHIC_DATA]" at bounding box center [323, 129] width 93 height 8
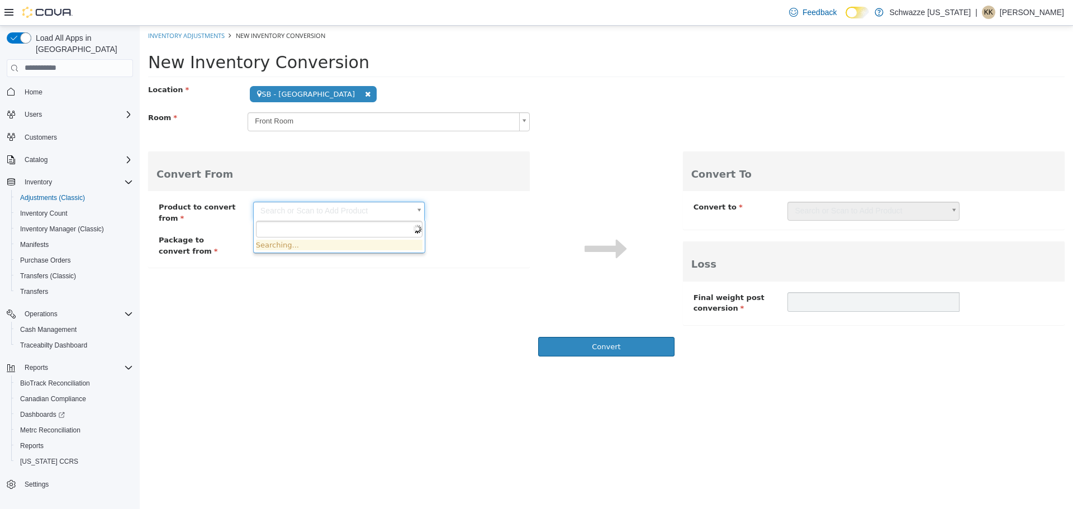
click at [273, 211] on body "**********" at bounding box center [606, 193] width 933 height 337
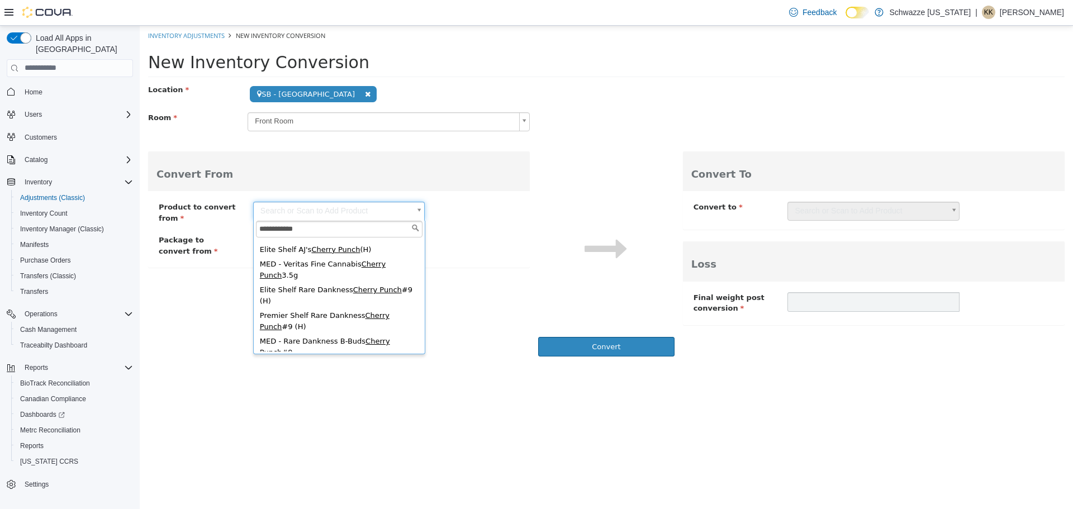
scroll to position [120, 0]
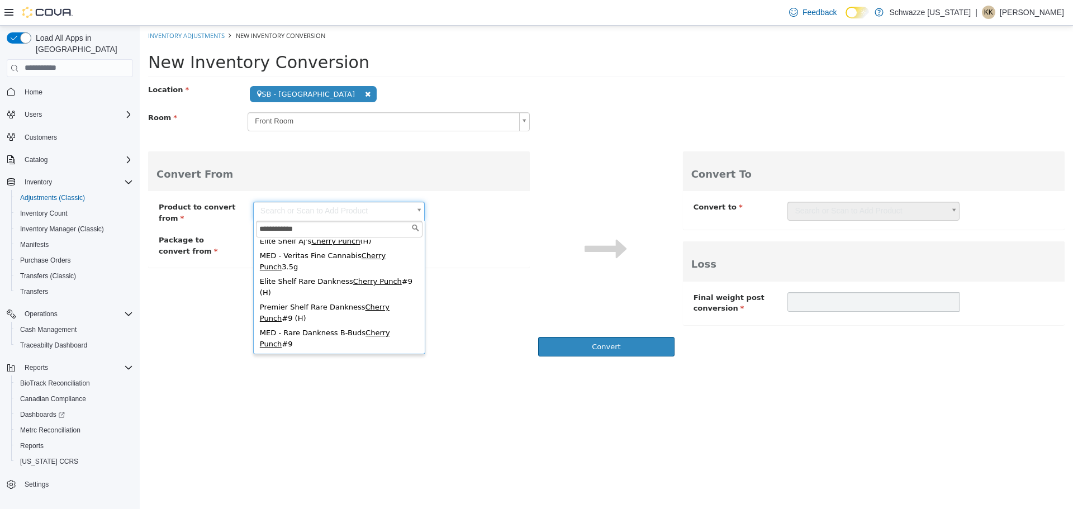
type input "**********"
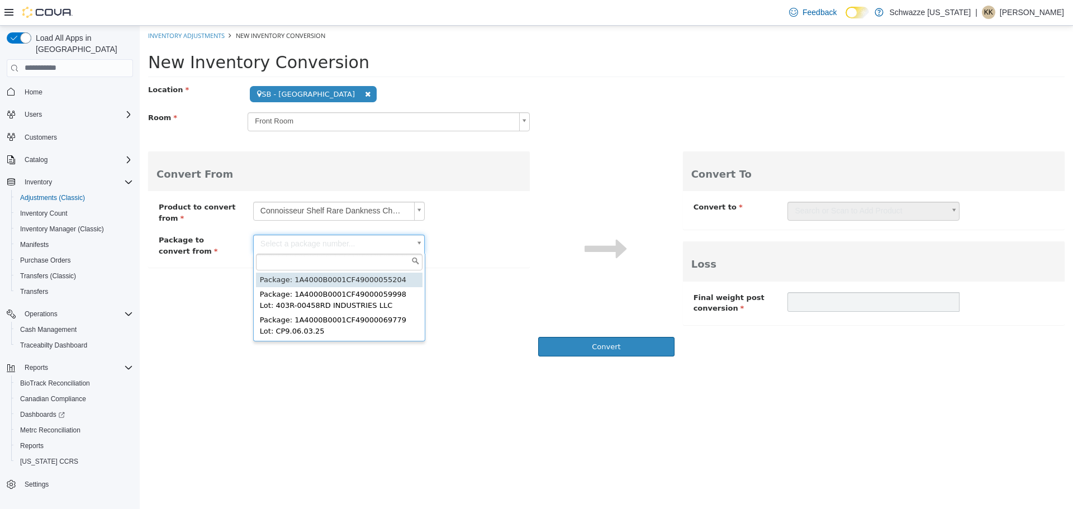
click at [287, 240] on body "**********" at bounding box center [606, 193] width 933 height 337
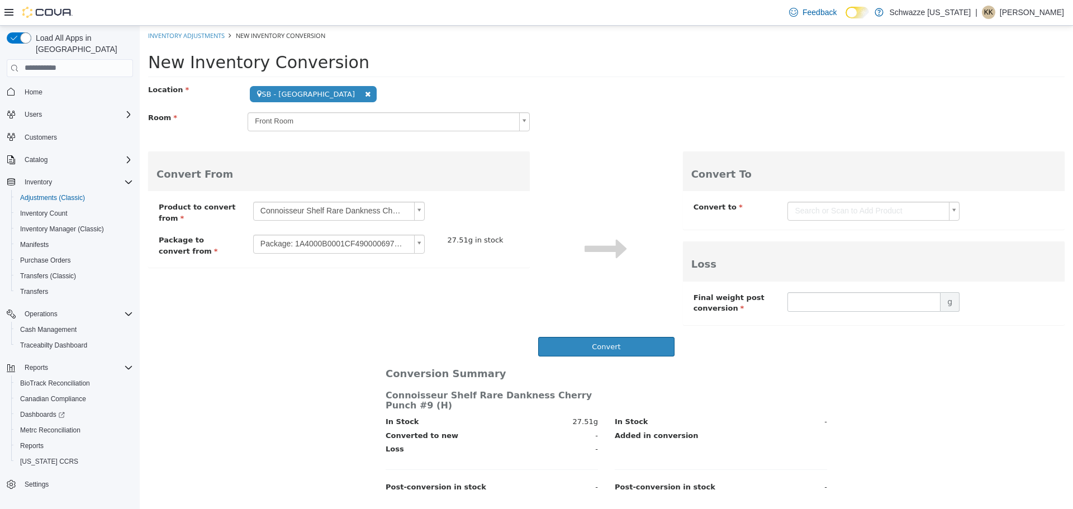
click at [801, 203] on body "**********" at bounding box center [606, 263] width 933 height 476
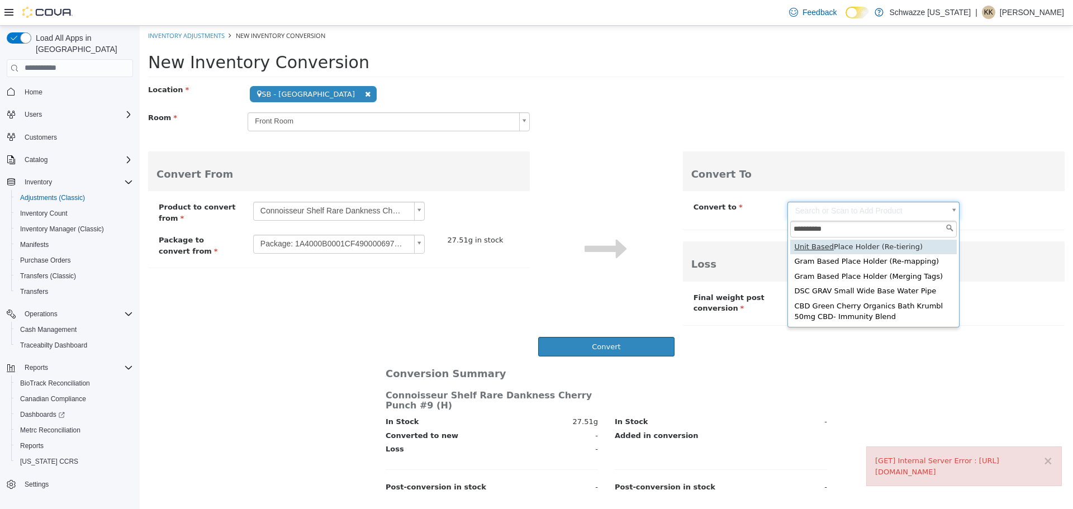
type input "**********"
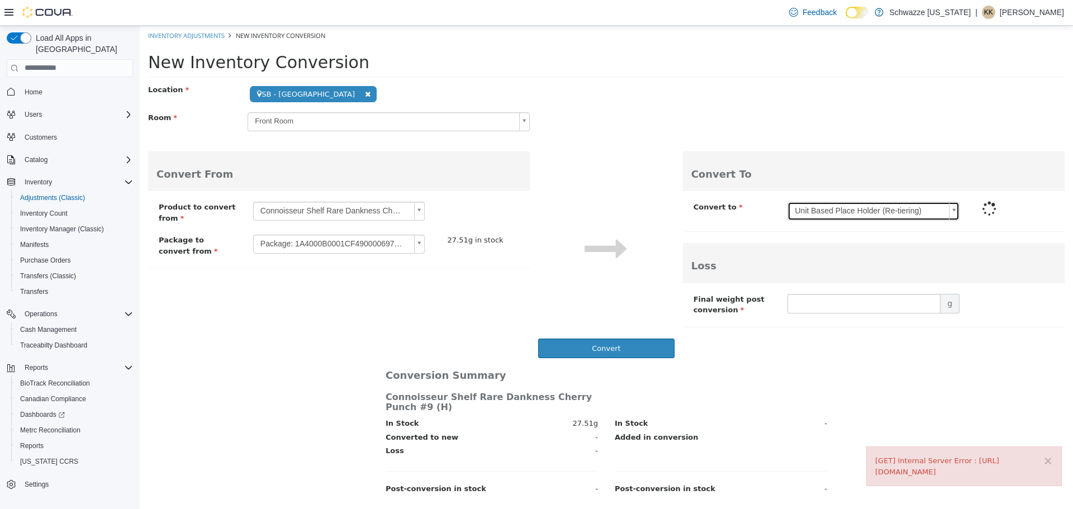
type input "****"
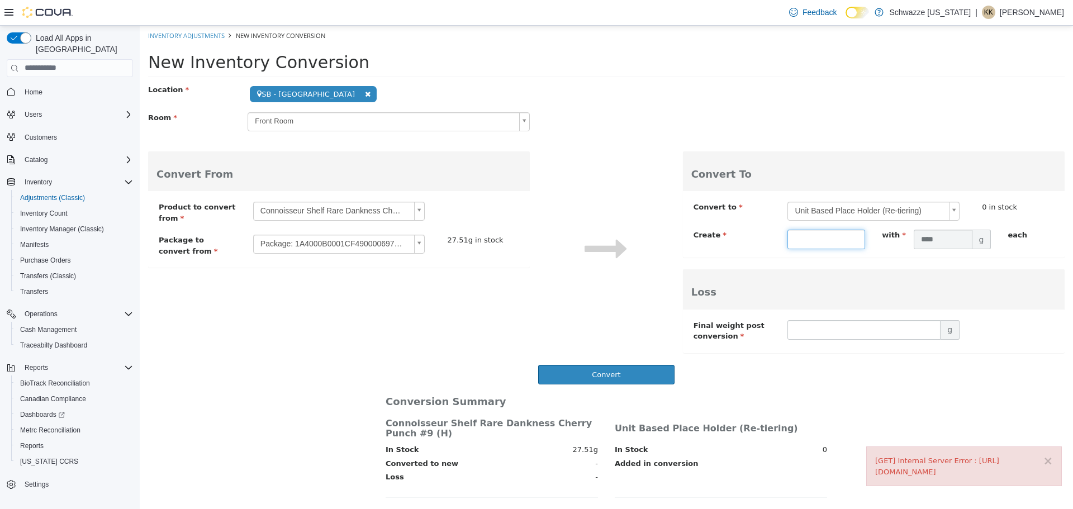
click at [804, 239] on input "text" at bounding box center [827, 239] width 78 height 20
type input "****"
click at [814, 294] on h3 "Loss" at bounding box center [873, 291] width 365 height 11
click at [807, 331] on input "text" at bounding box center [864, 330] width 153 height 20
type input "*"
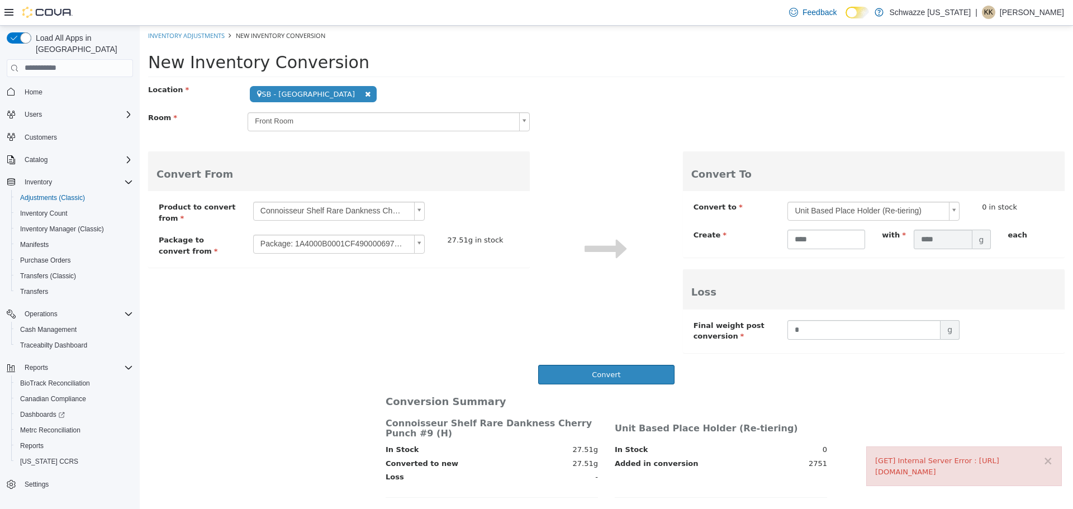
click at [805, 380] on div "Convert" at bounding box center [606, 374] width 917 height 20
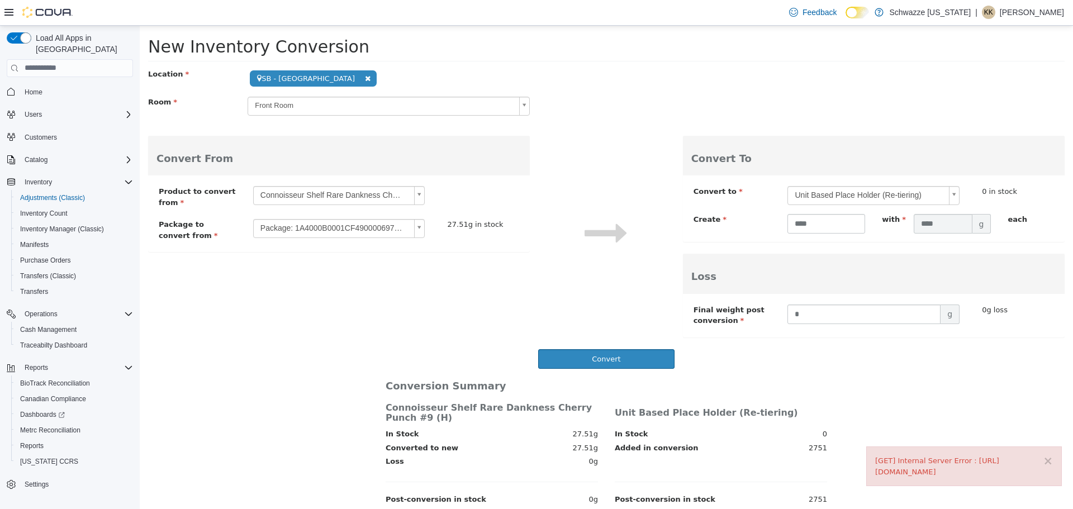
scroll to position [20, 0]
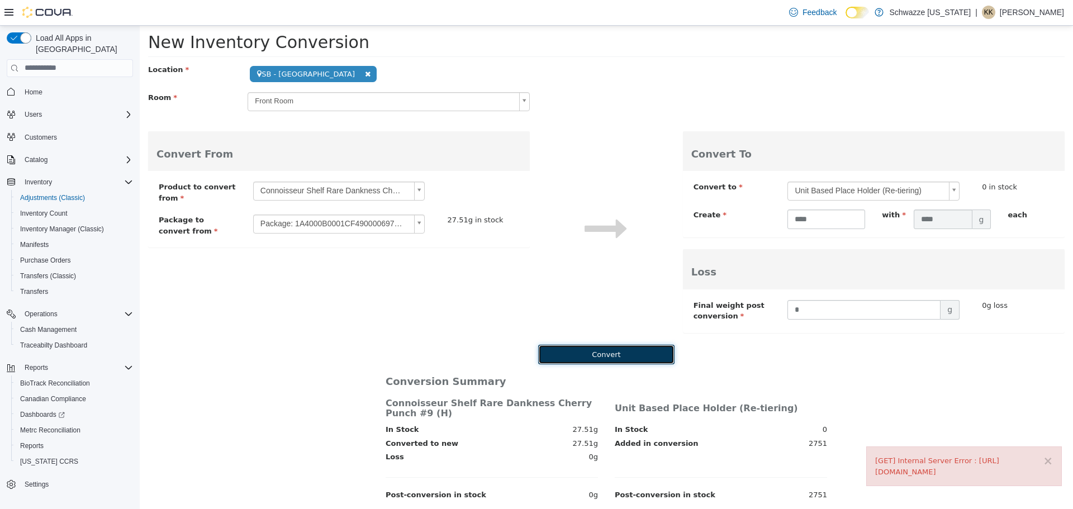
click at [661, 349] on button "Convert" at bounding box center [606, 354] width 136 height 20
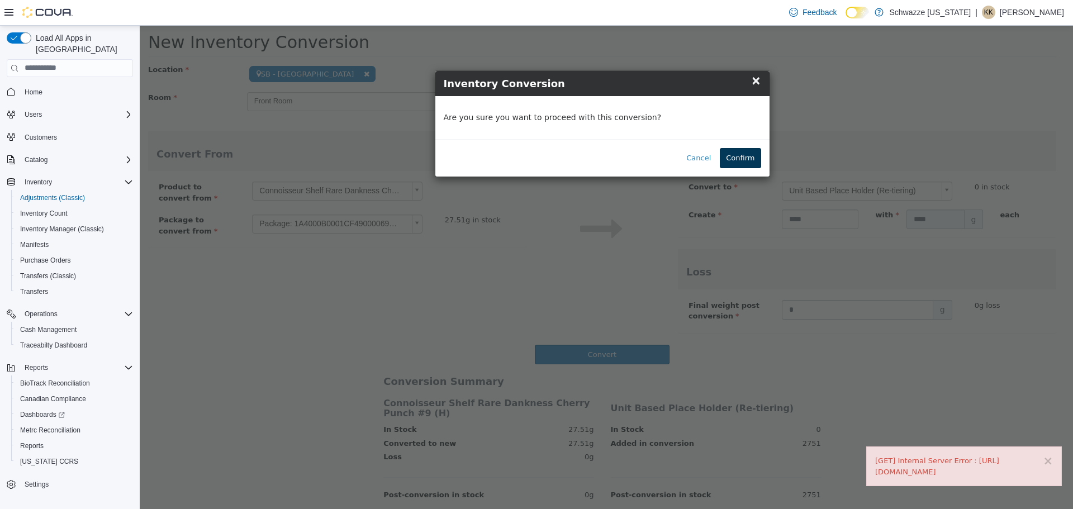
click at [742, 155] on button "Confirm" at bounding box center [740, 158] width 41 height 20
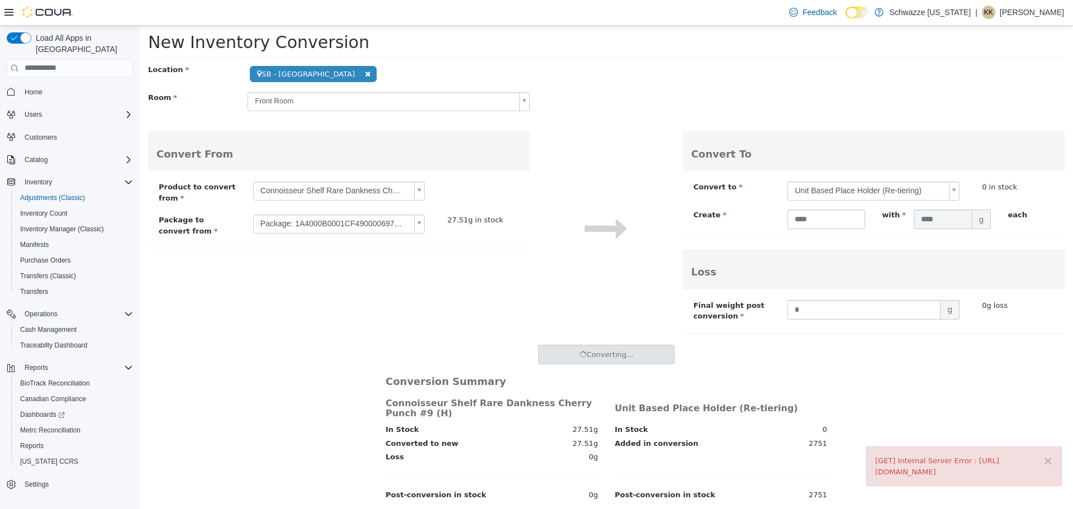
scroll to position [0, 0]
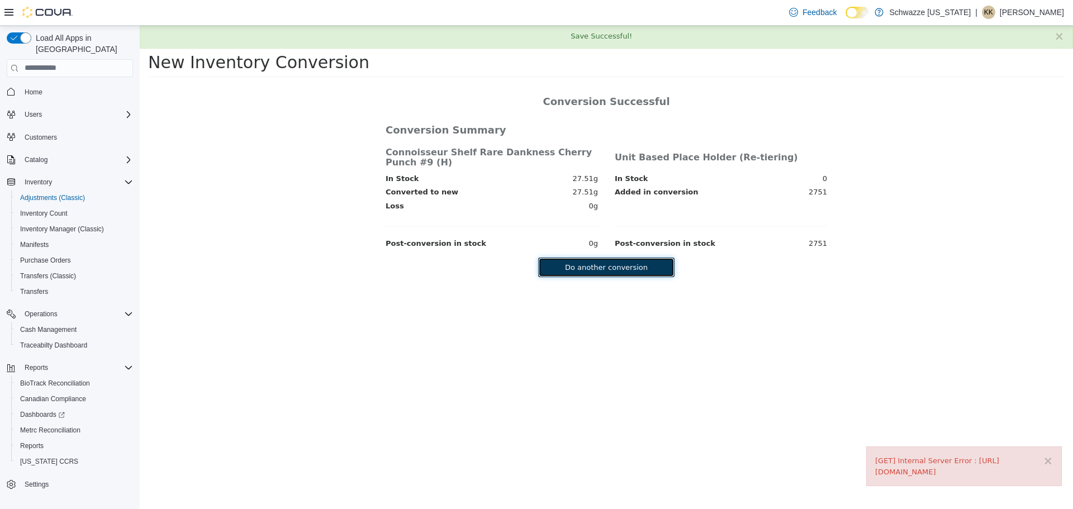
click at [603, 271] on button "Do another conversion" at bounding box center [606, 267] width 136 height 20
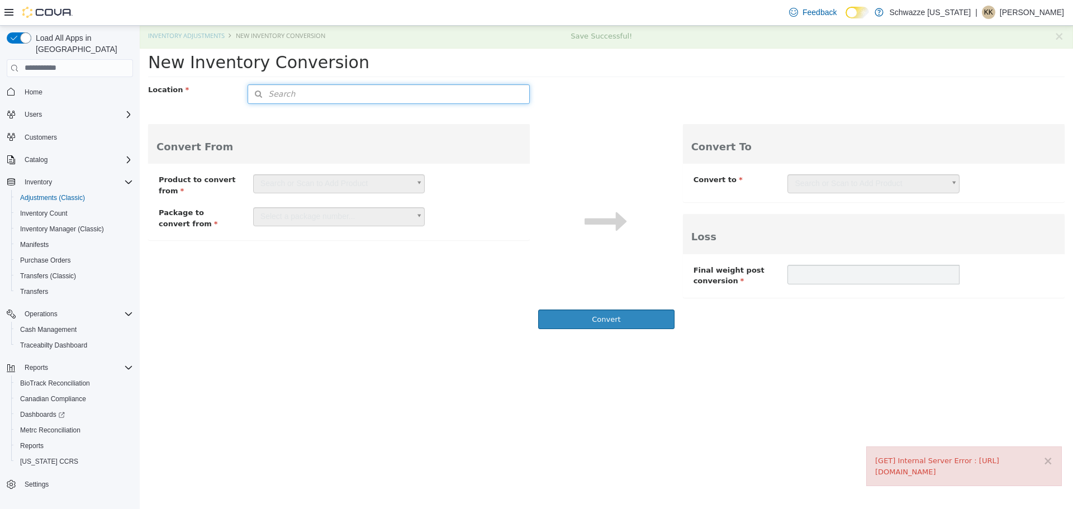
click at [284, 94] on span "Search" at bounding box center [271, 94] width 47 height 12
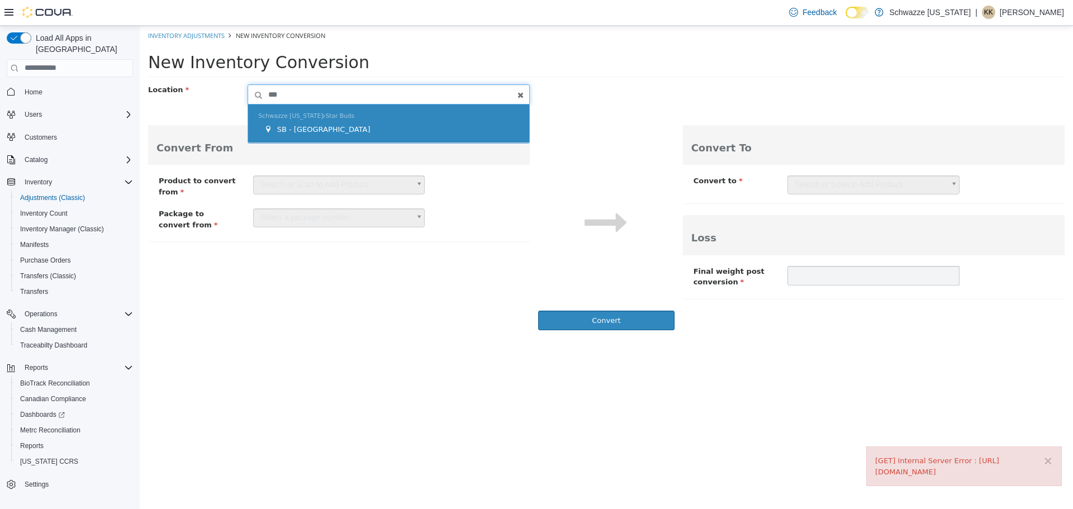
type input "***"
click at [290, 113] on span "Schwazze [US_STATE] Star Buds" at bounding box center [306, 115] width 96 height 7
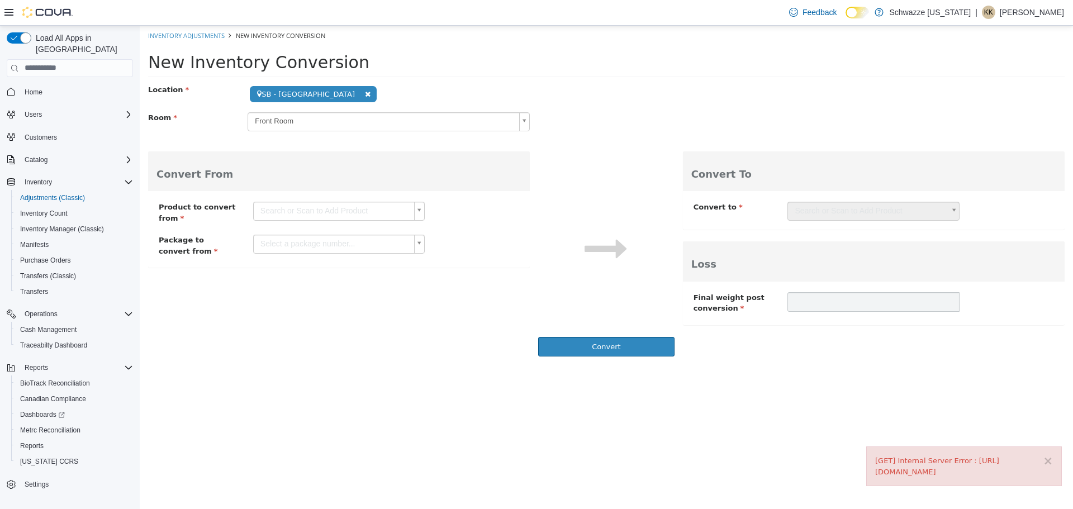
click at [284, 206] on body "**********" at bounding box center [606, 193] width 933 height 337
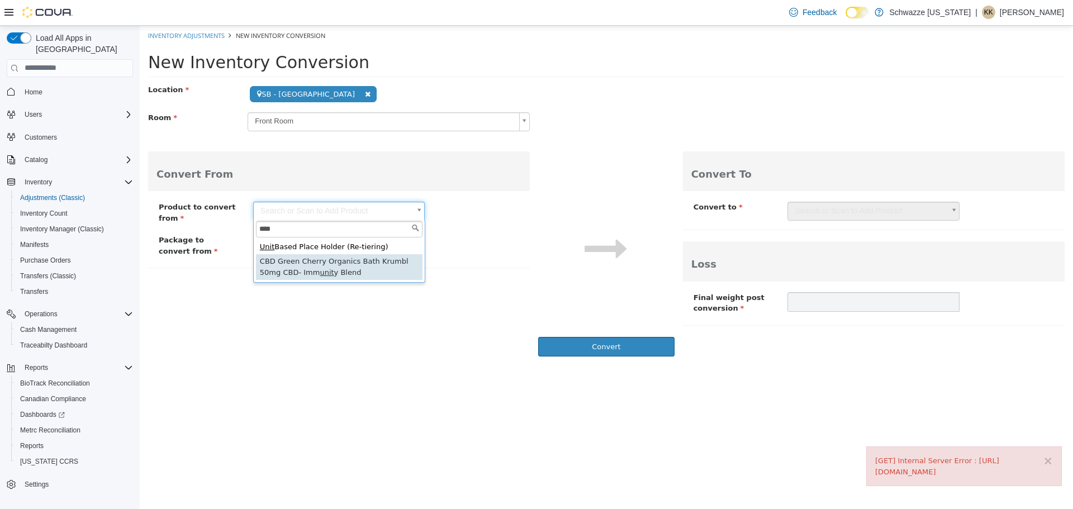
type input "****"
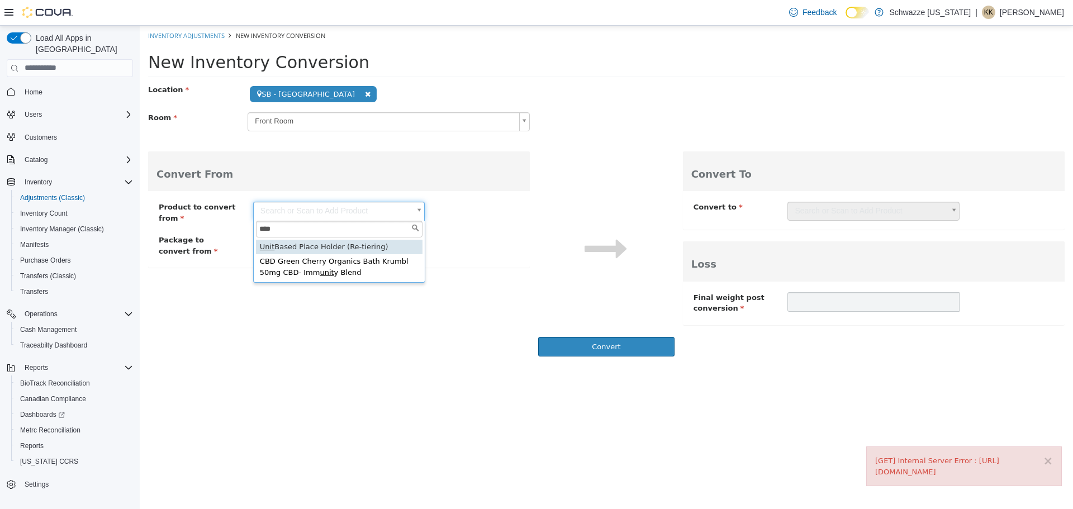
type input "**********"
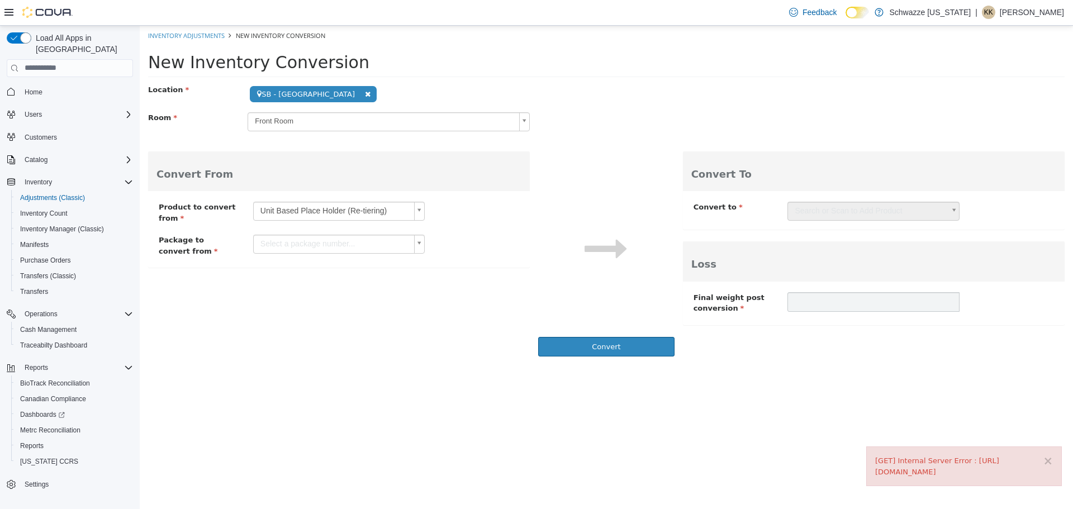
click at [321, 241] on body "**********" at bounding box center [606, 193] width 933 height 337
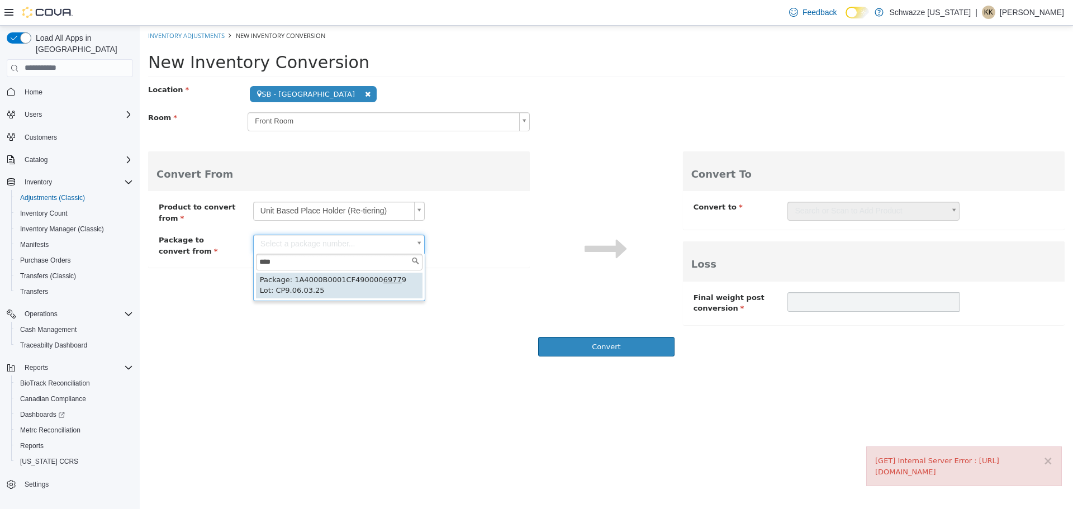
type input "****"
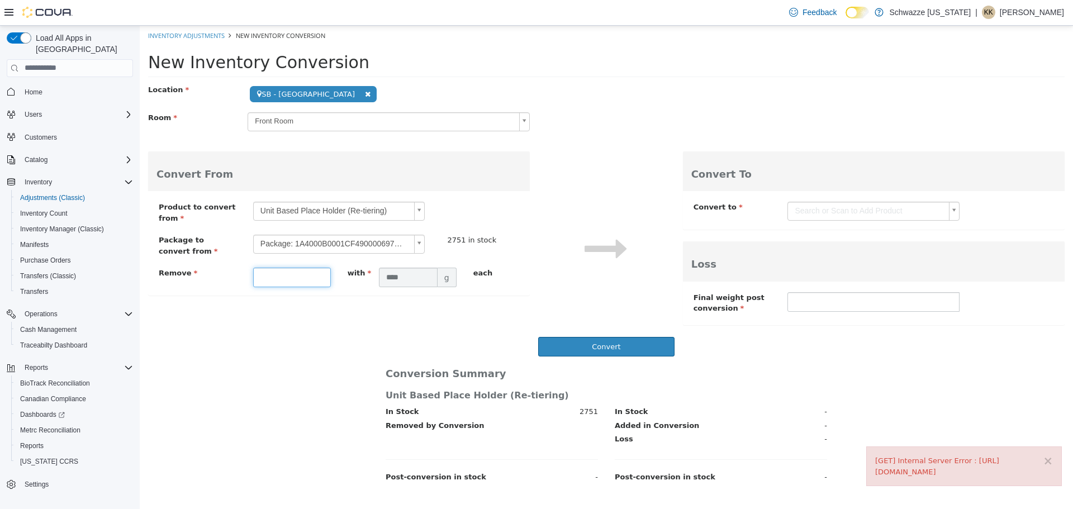
click at [268, 278] on input "text" at bounding box center [292, 277] width 78 height 20
type input "****"
click at [842, 212] on body "**********" at bounding box center [606, 258] width 933 height 466
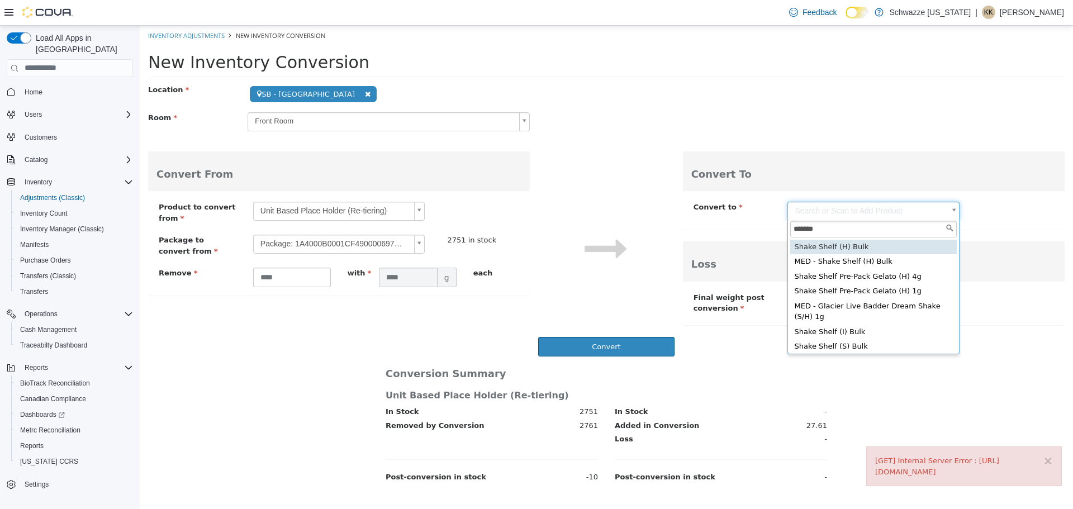
type input "*******"
type input "**********"
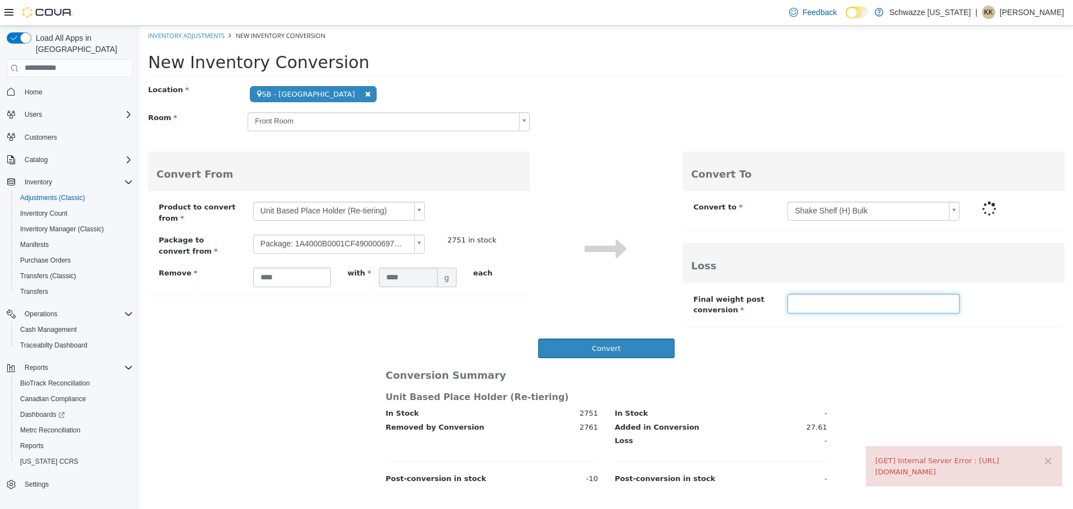
click at [819, 296] on input "text" at bounding box center [874, 303] width 172 height 20
type input "*****"
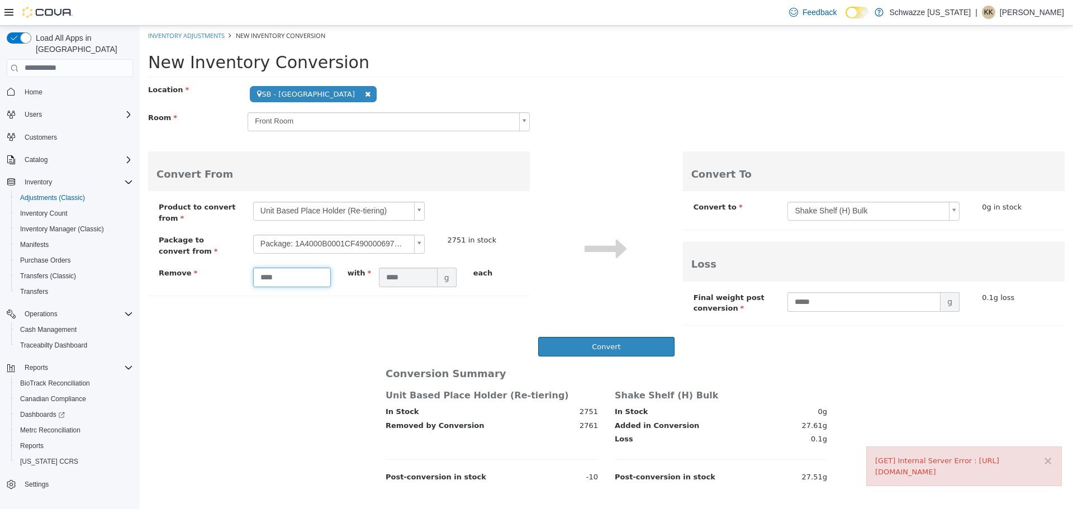
click at [274, 277] on input "****" at bounding box center [292, 277] width 78 height 20
type input "****"
click at [611, 350] on button "Convert" at bounding box center [606, 346] width 136 height 20
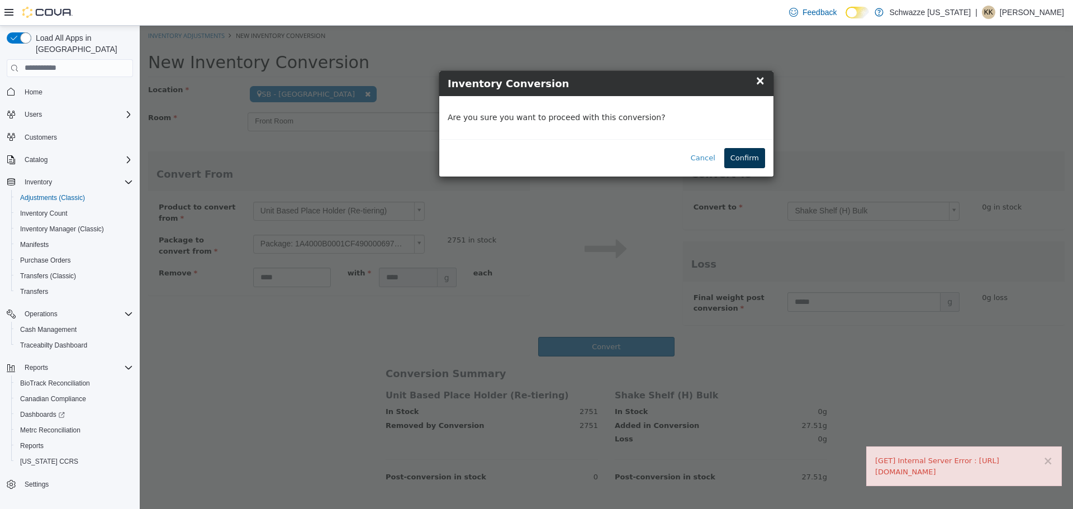
click at [761, 159] on button "Confirm" at bounding box center [744, 158] width 41 height 20
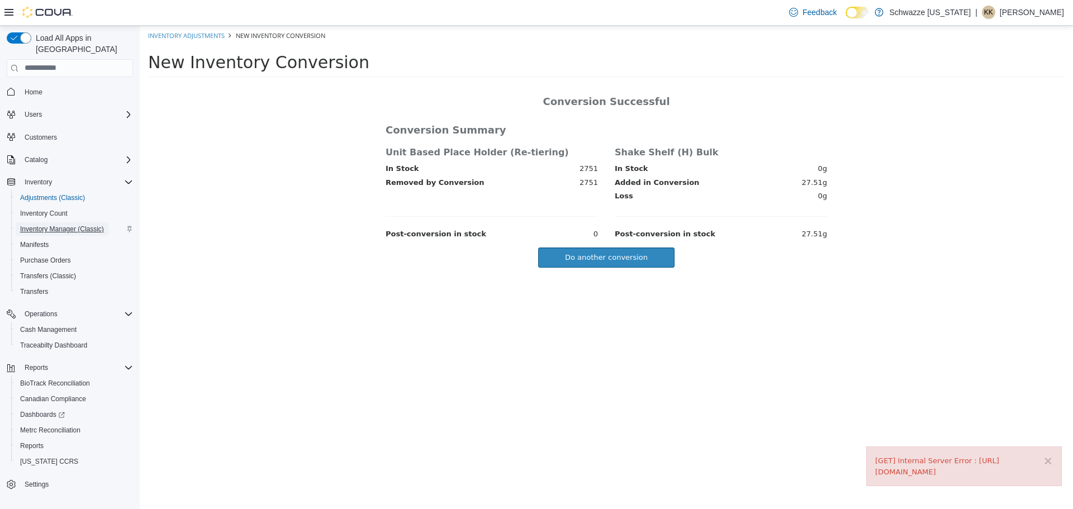
click at [38, 225] on span "Inventory Manager (Classic)" at bounding box center [62, 229] width 84 height 9
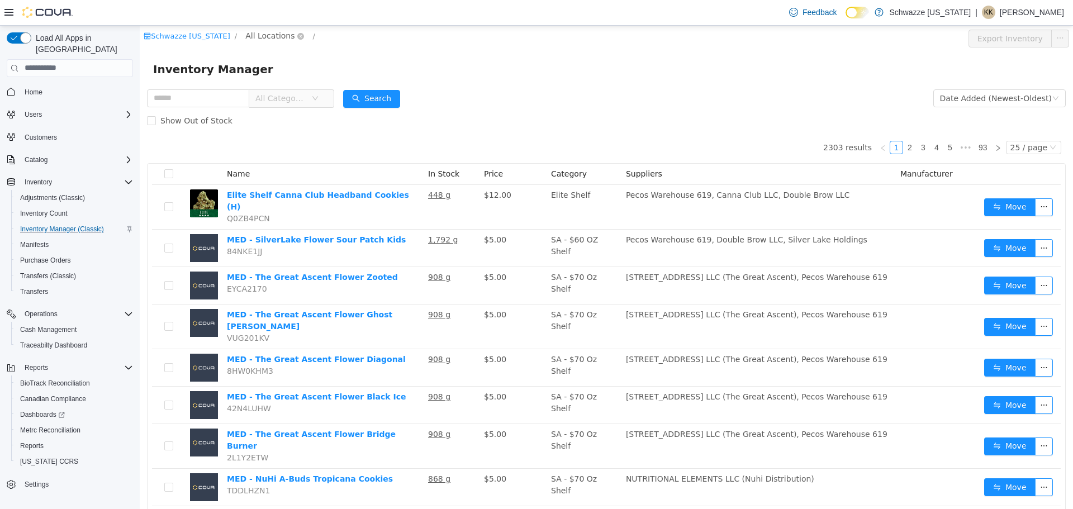
click at [245, 34] on span "All Locations" at bounding box center [269, 35] width 49 height 12
type input "***"
click at [279, 107] on li "Star Buds SB - [GEOGRAPHIC_DATA]" at bounding box center [304, 105] width 130 height 35
click at [282, 113] on span "SB - [GEOGRAPHIC_DATA]" at bounding box center [315, 115] width 101 height 9
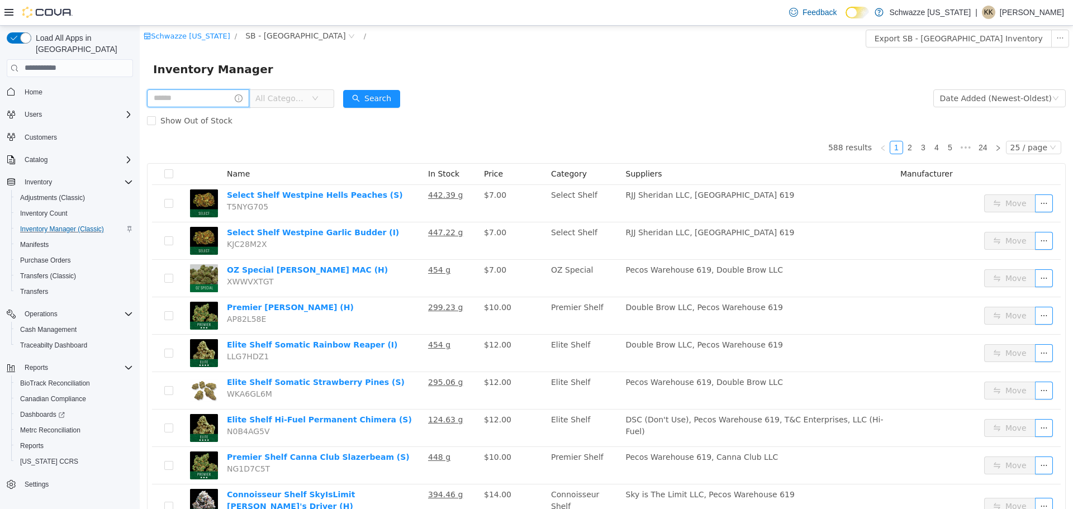
click at [221, 101] on input "text" at bounding box center [198, 98] width 102 height 18
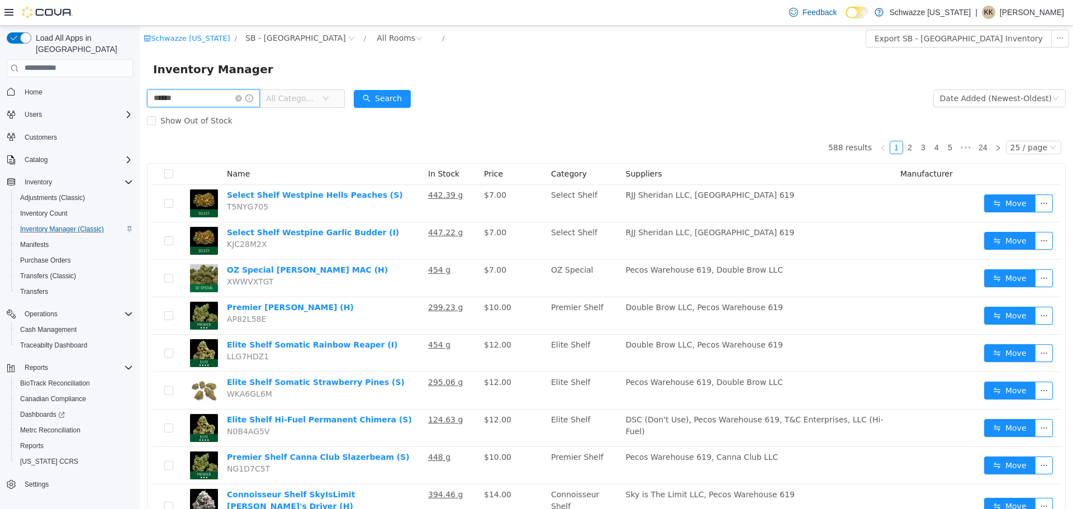
type input "*********"
click at [380, 93] on button "Search" at bounding box center [382, 98] width 57 height 18
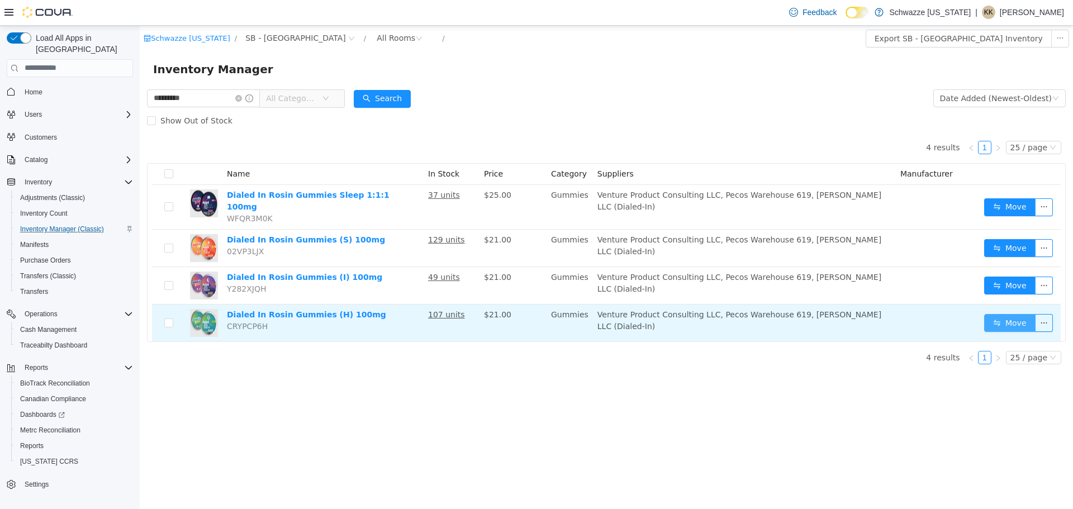
click at [1003, 314] on button "Move" at bounding box center [1009, 323] width 51 height 18
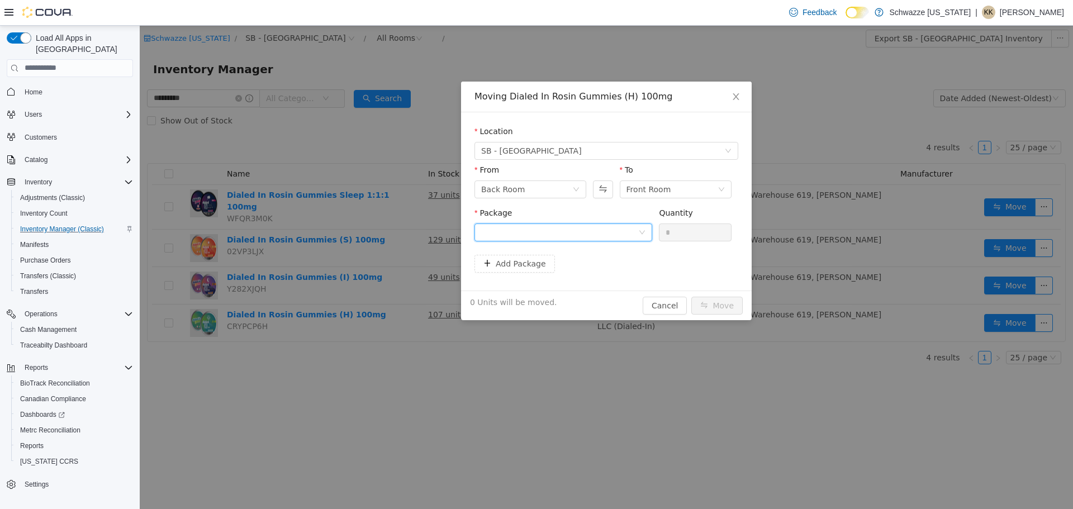
click at [520, 238] on div at bounding box center [559, 232] width 157 height 17
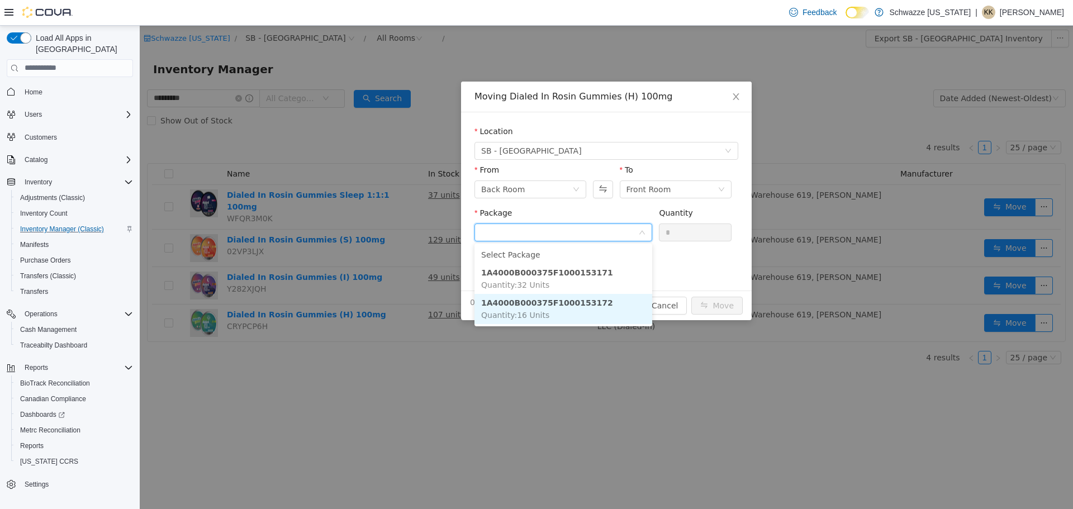
click at [529, 305] on strong "1A4000B000375F1000153172" at bounding box center [547, 302] width 132 height 9
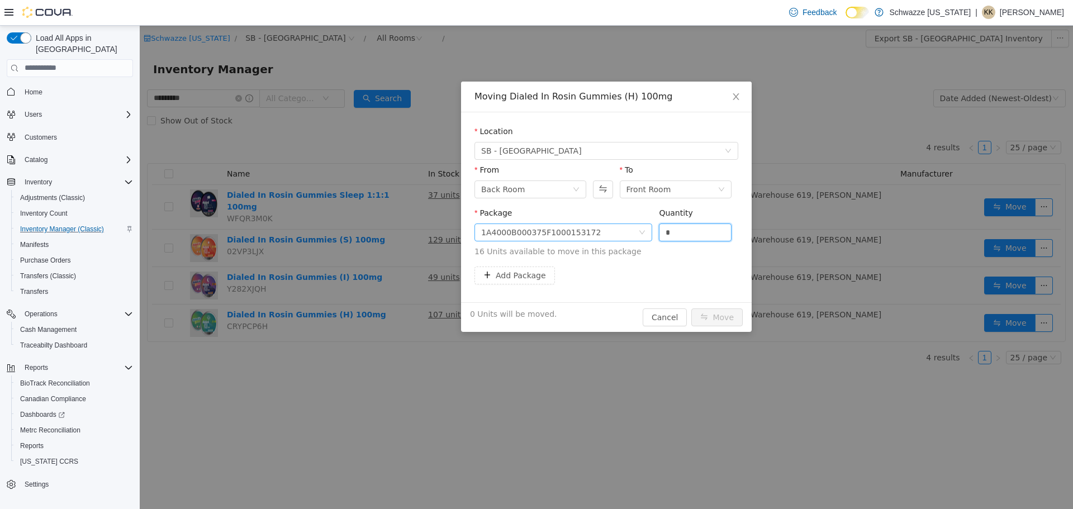
drag, startPoint x: 692, startPoint y: 231, endPoint x: 641, endPoint y: 239, distance: 51.5
click at [641, 239] on span "Package 1A4000B000375F1000153172 Quantity * 16 Units available to move in this …" at bounding box center [607, 232] width 264 height 49
type input "**"
click at [717, 314] on button "Move" at bounding box center [716, 317] width 51 height 18
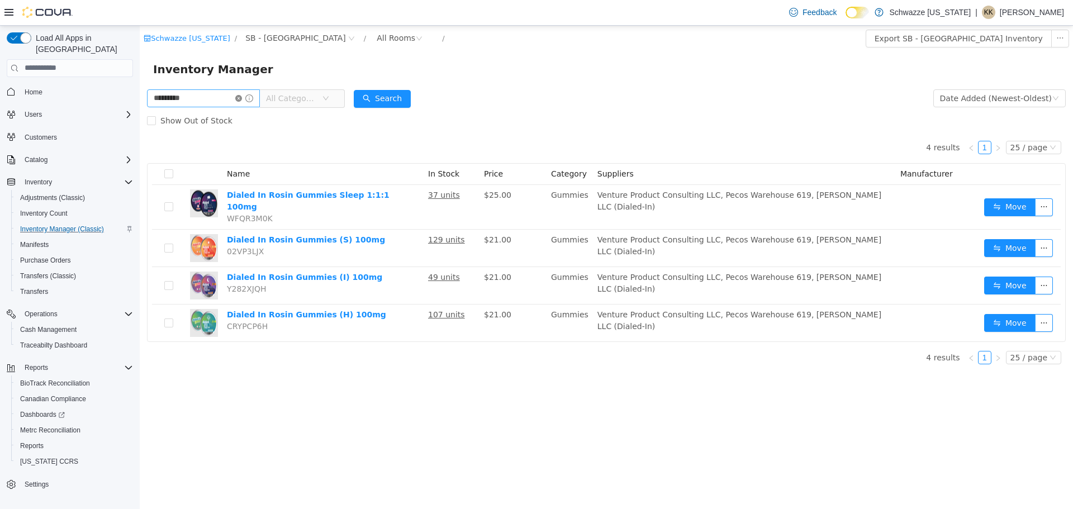
click at [242, 96] on icon "icon: close-circle" at bounding box center [238, 97] width 7 height 7
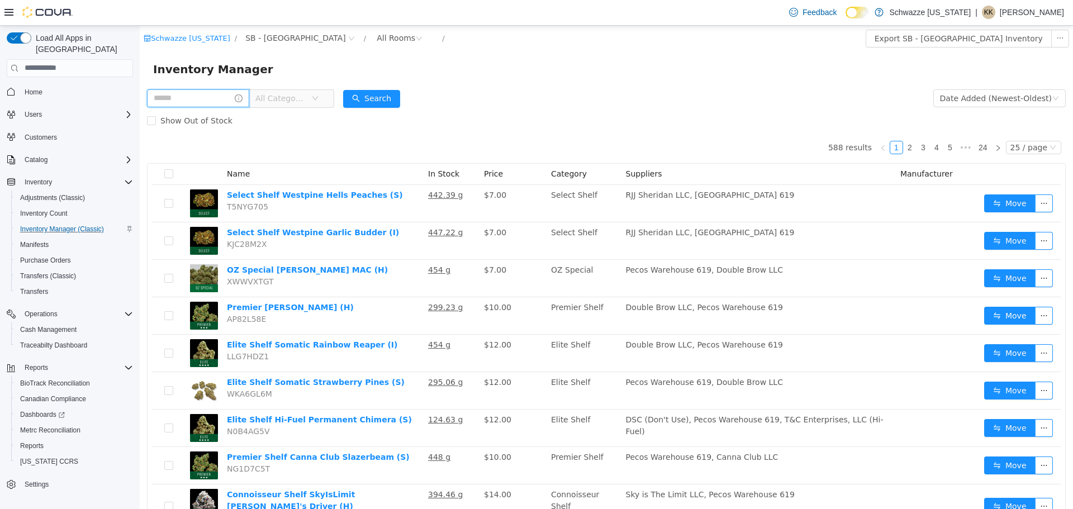
click at [198, 94] on input "text" at bounding box center [198, 98] width 102 height 18
type input "*********"
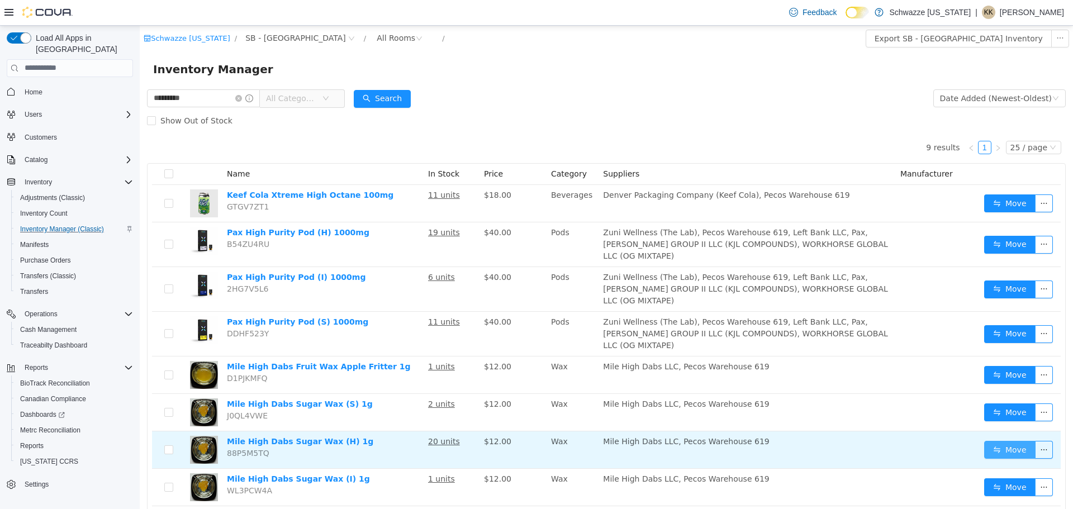
click at [1009, 440] on button "Move" at bounding box center [1009, 449] width 51 height 18
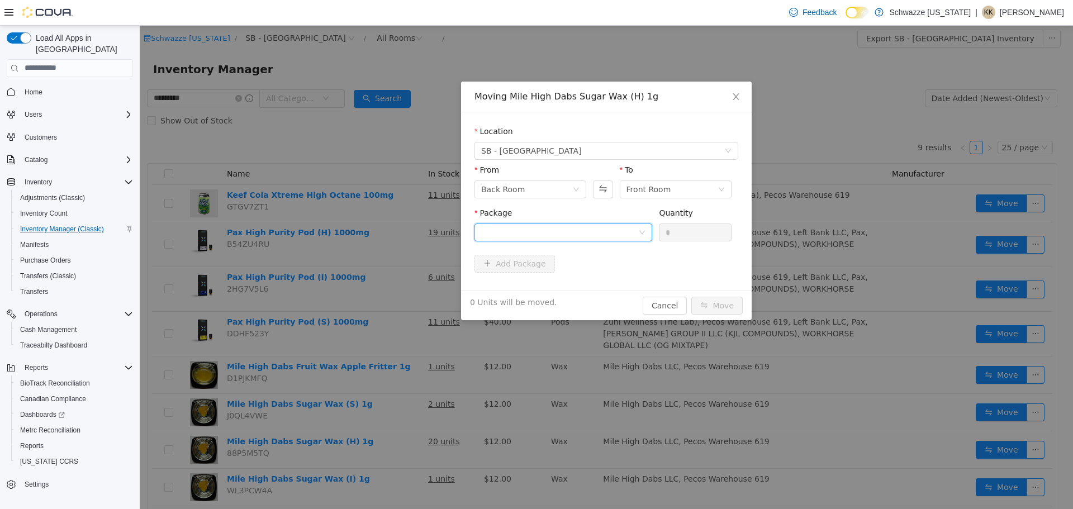
click at [509, 230] on div at bounding box center [559, 232] width 157 height 17
click at [511, 275] on strong "1A4000B0003C3AD000026434" at bounding box center [548, 272] width 134 height 9
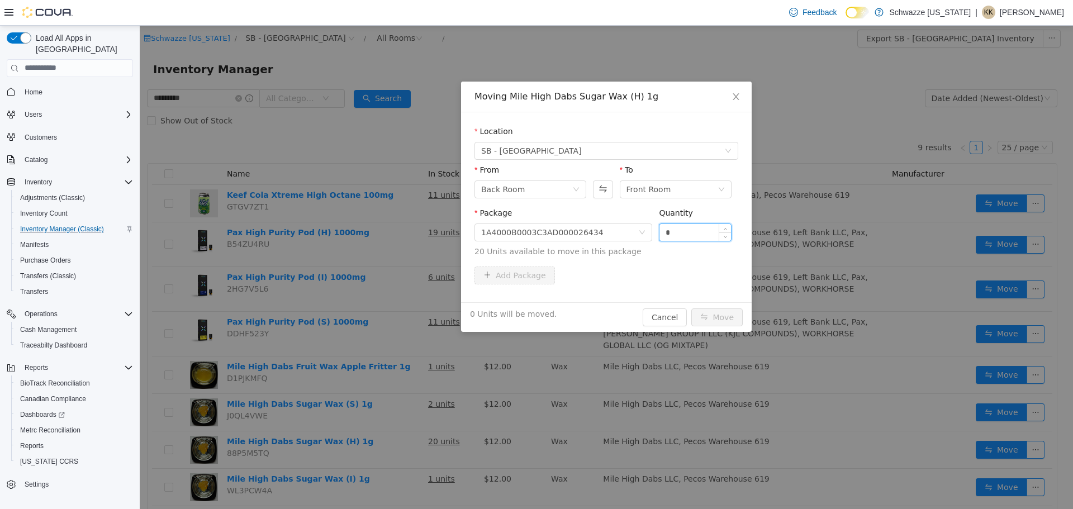
drag, startPoint x: 686, startPoint y: 231, endPoint x: 666, endPoint y: 231, distance: 20.1
click at [666, 231] on input "*" at bounding box center [696, 232] width 72 height 17
type input "**"
click at [714, 323] on button "Move" at bounding box center [716, 317] width 51 height 18
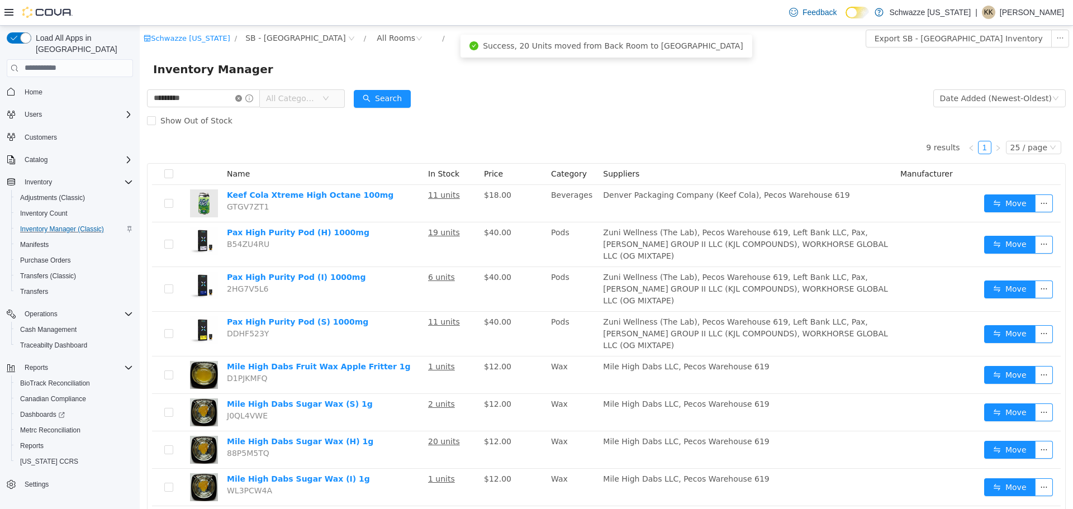
click at [242, 97] on icon "icon: close-circle" at bounding box center [238, 97] width 7 height 7
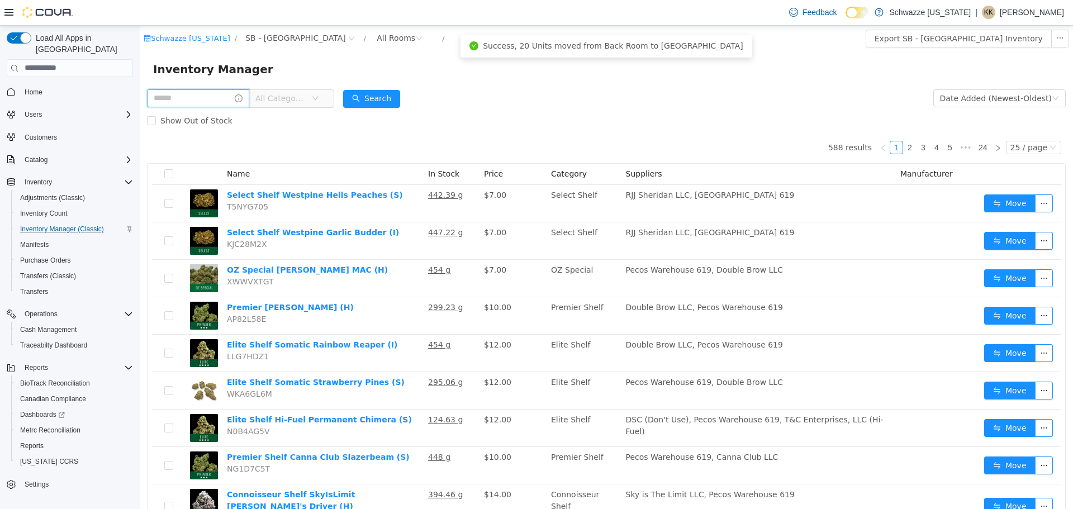
click at [216, 99] on input "text" at bounding box center [198, 98] width 102 height 18
type input "**********"
click at [410, 99] on button "Search" at bounding box center [382, 98] width 57 height 18
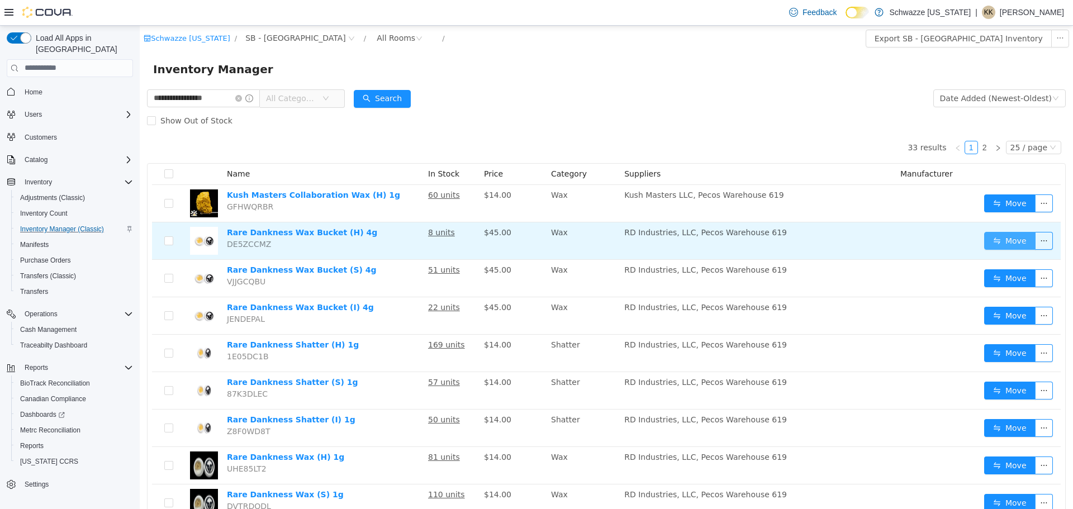
click at [1002, 242] on button "Move" at bounding box center [1009, 240] width 51 height 18
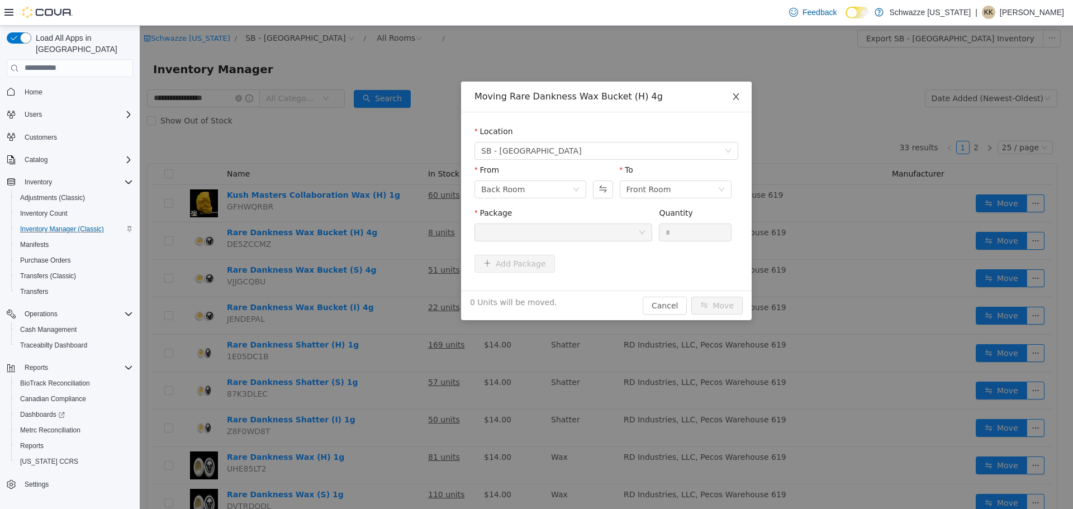
click at [738, 99] on icon "icon: close" at bounding box center [736, 96] width 6 height 7
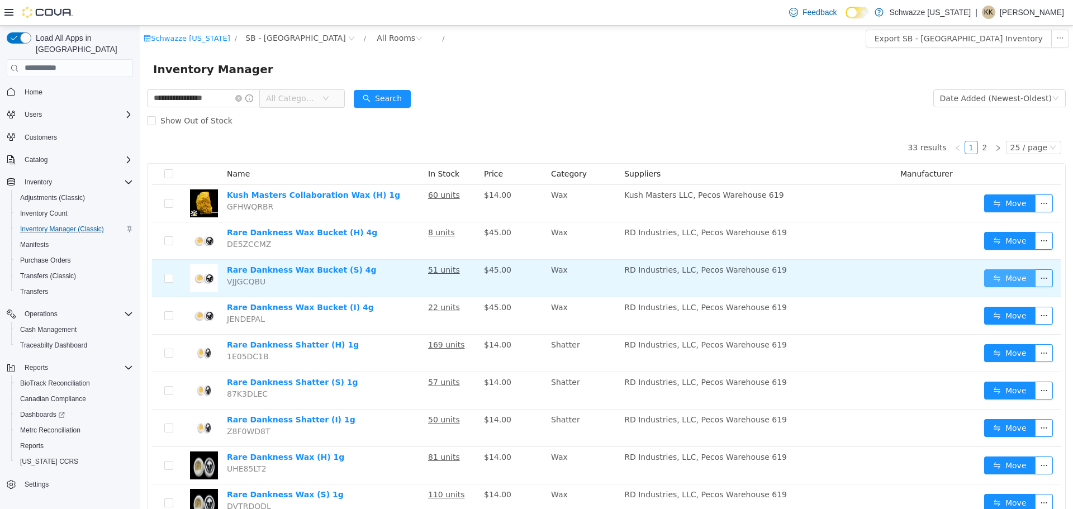
click at [994, 279] on button "Move" at bounding box center [1009, 278] width 51 height 18
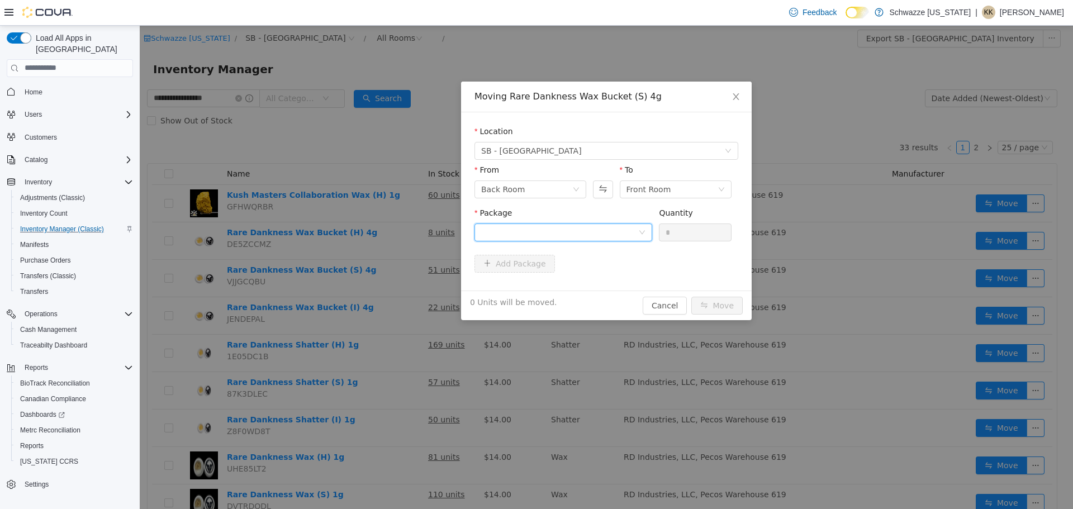
click at [587, 229] on div at bounding box center [559, 232] width 157 height 17
click at [534, 278] on li "1A4000B00022219000034396 Quantity : 50 Units" at bounding box center [564, 278] width 178 height 30
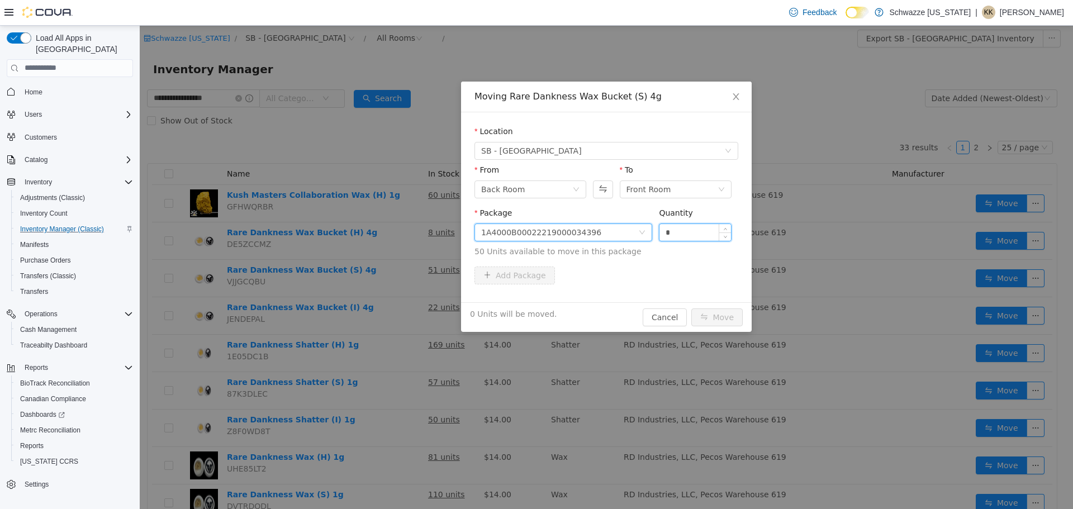
drag, startPoint x: 670, startPoint y: 232, endPoint x: 660, endPoint y: 233, distance: 10.7
click at [660, 233] on input "*" at bounding box center [696, 232] width 72 height 17
type input "**"
click at [718, 318] on button "Move" at bounding box center [716, 317] width 51 height 18
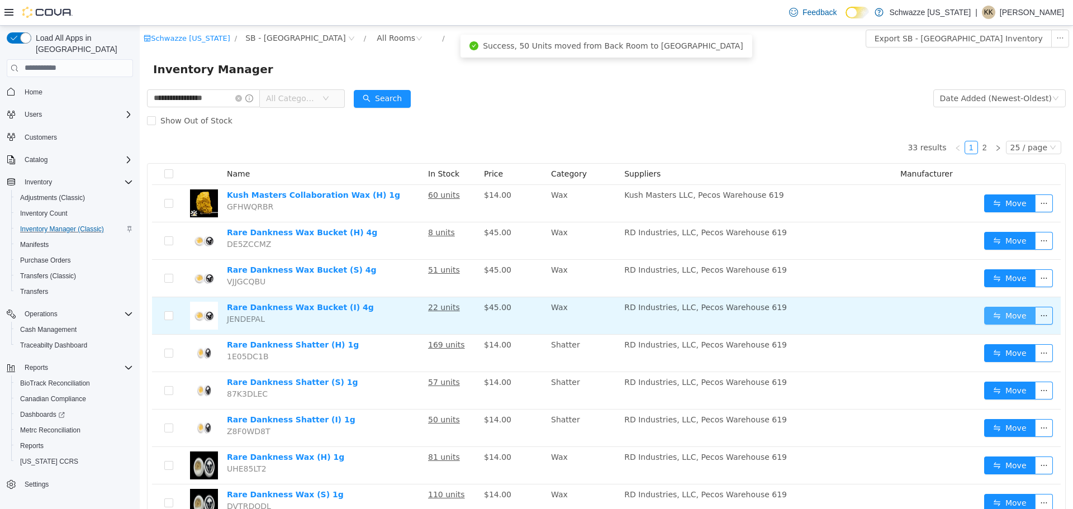
click at [984, 315] on button "Move" at bounding box center [1009, 315] width 51 height 18
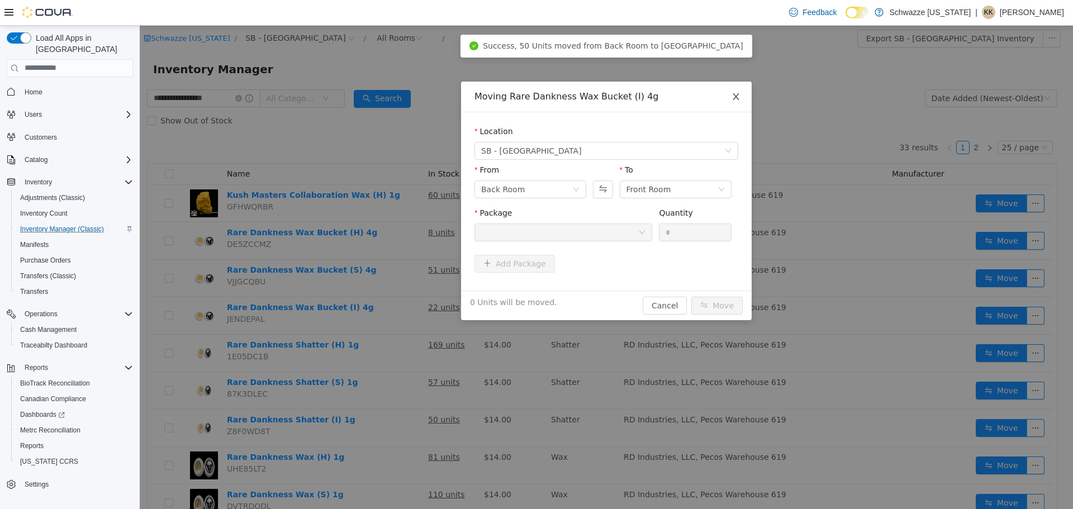
click at [732, 93] on icon "icon: close" at bounding box center [736, 96] width 9 height 9
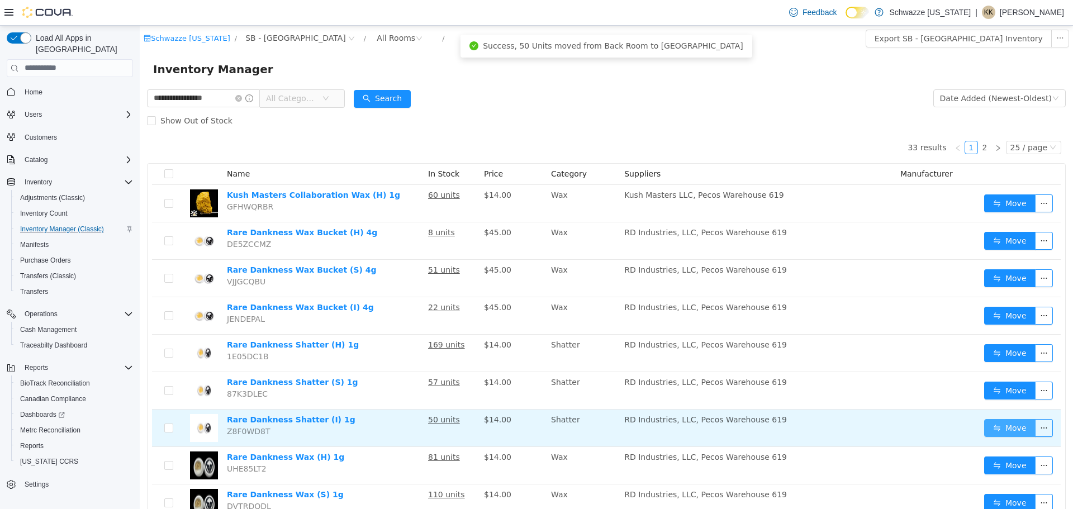
click at [992, 423] on button "Move" at bounding box center [1009, 428] width 51 height 18
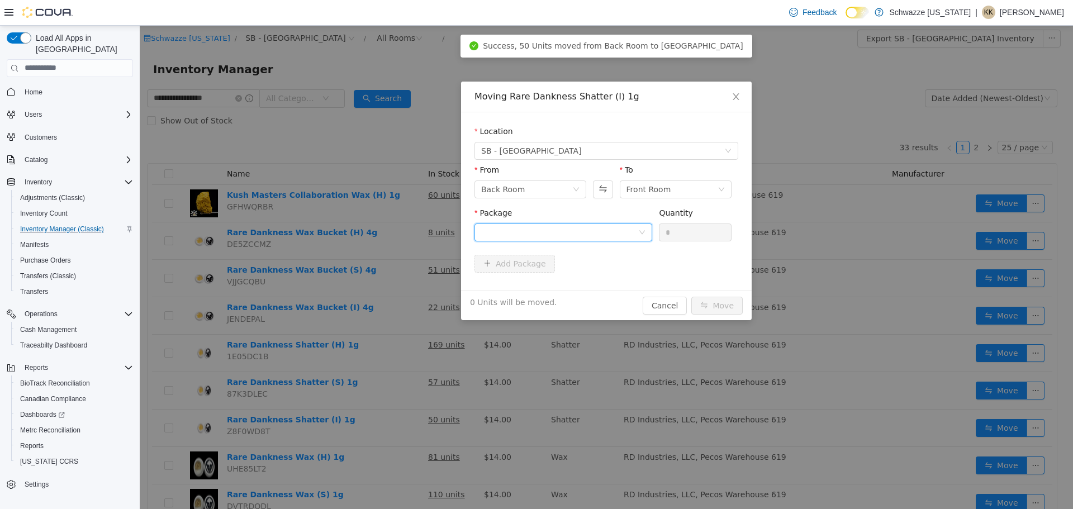
click at [609, 224] on div at bounding box center [559, 232] width 157 height 17
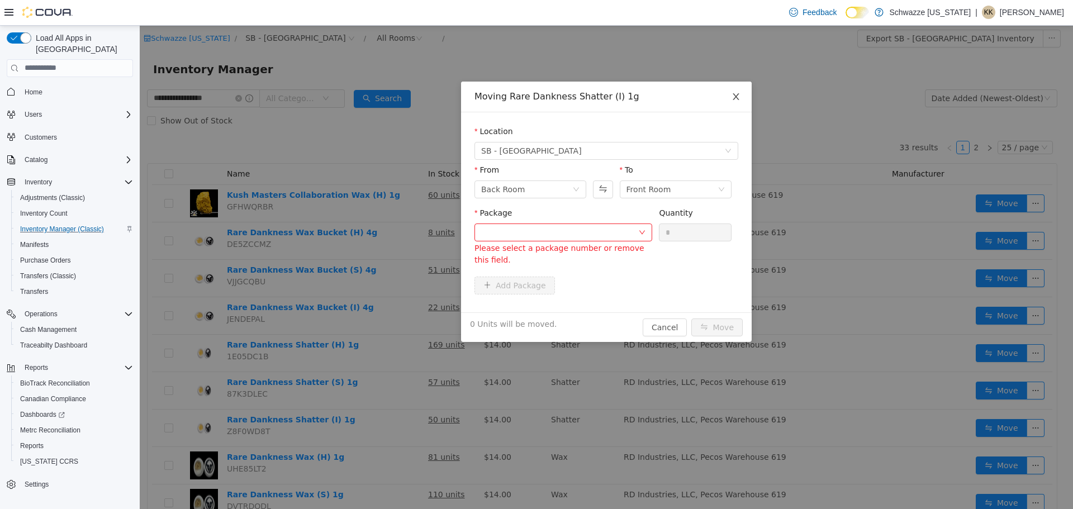
click at [738, 95] on icon "icon: close" at bounding box center [736, 96] width 6 height 7
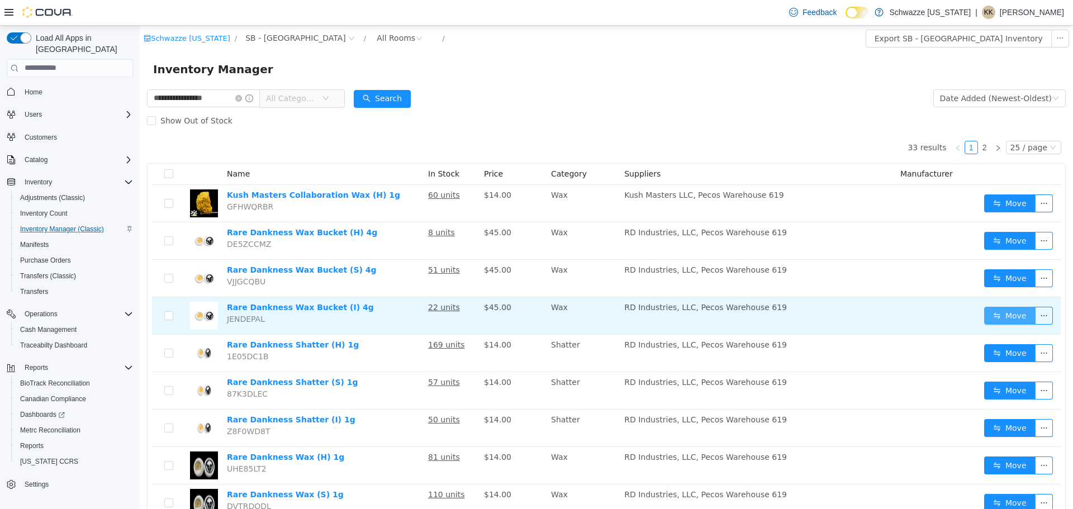
click at [985, 313] on button "Move" at bounding box center [1009, 315] width 51 height 18
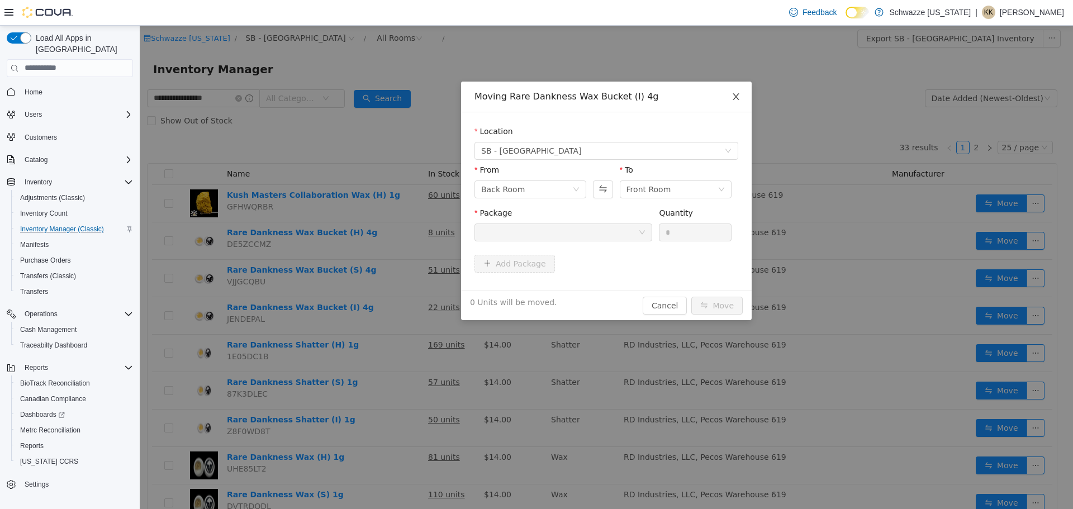
click at [741, 92] on span "Close" at bounding box center [735, 96] width 31 height 31
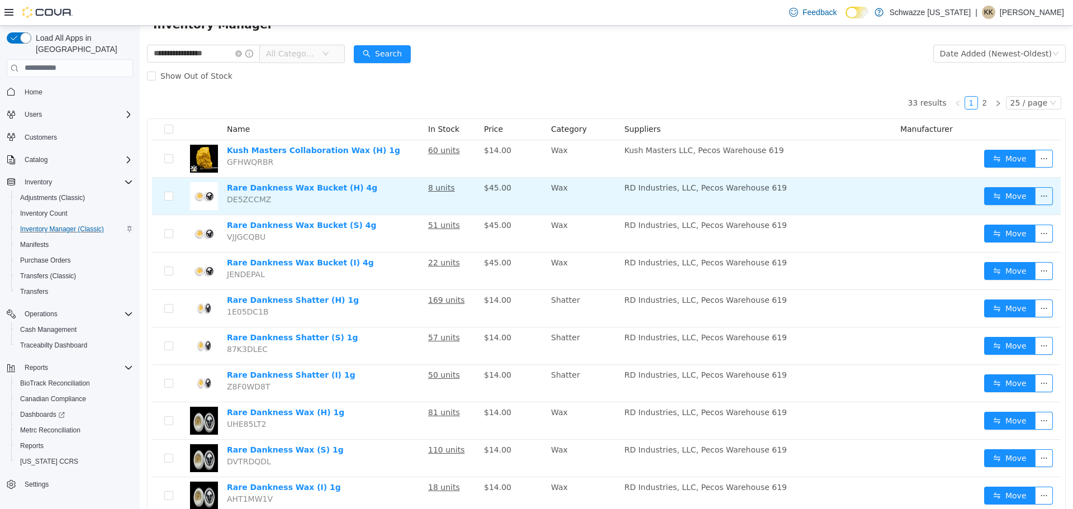
scroll to position [112, 0]
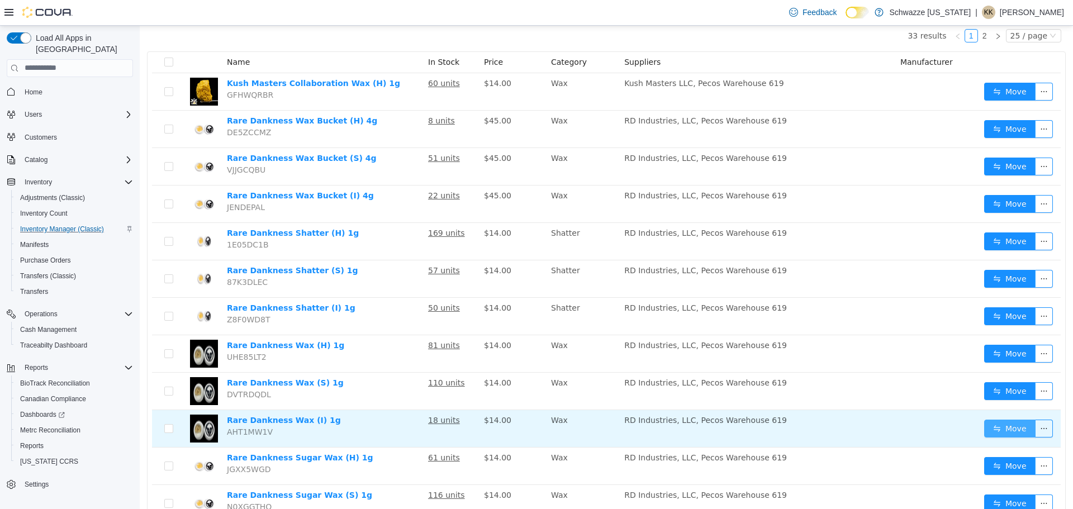
click at [1012, 425] on button "Move" at bounding box center [1009, 428] width 51 height 18
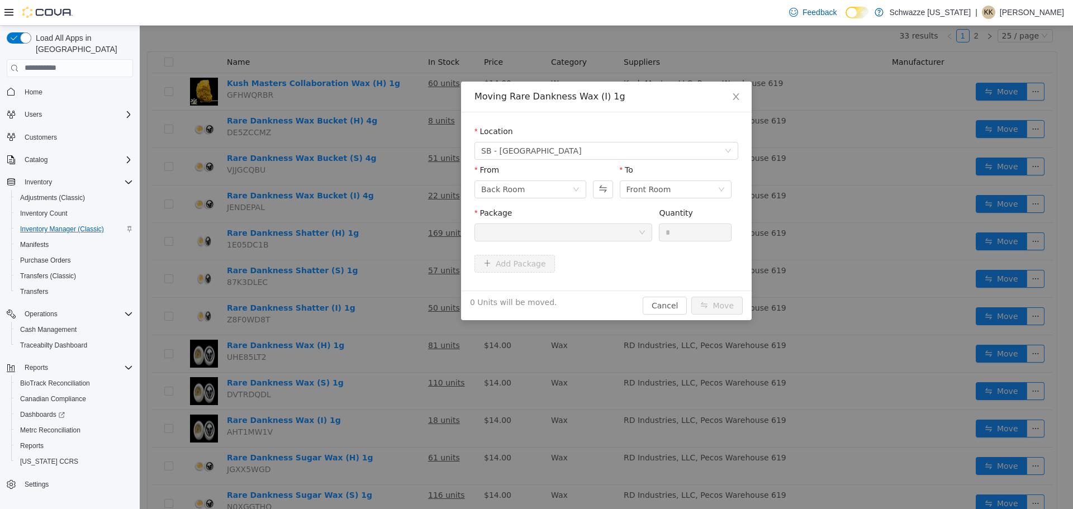
click at [572, 228] on div at bounding box center [559, 232] width 157 height 17
click at [737, 96] on icon "icon: close" at bounding box center [736, 96] width 6 height 7
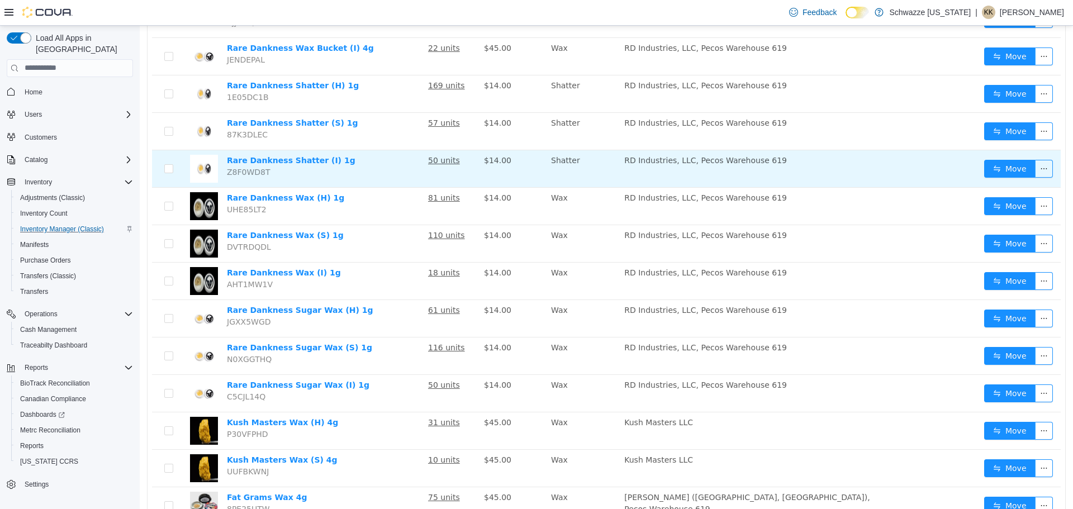
scroll to position [279, 0]
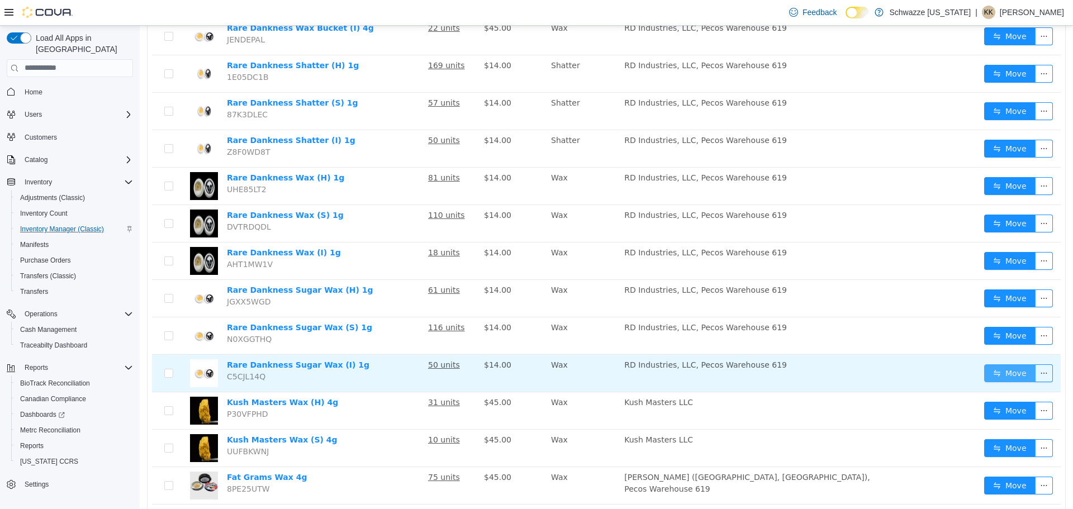
click at [990, 376] on button "Move" at bounding box center [1009, 373] width 51 height 18
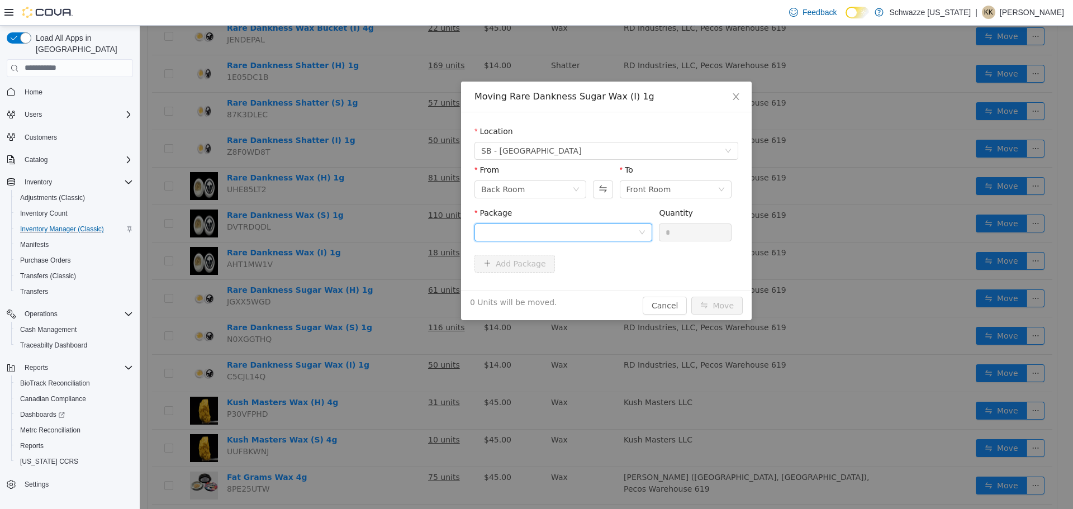
click at [582, 226] on div at bounding box center [559, 232] width 157 height 17
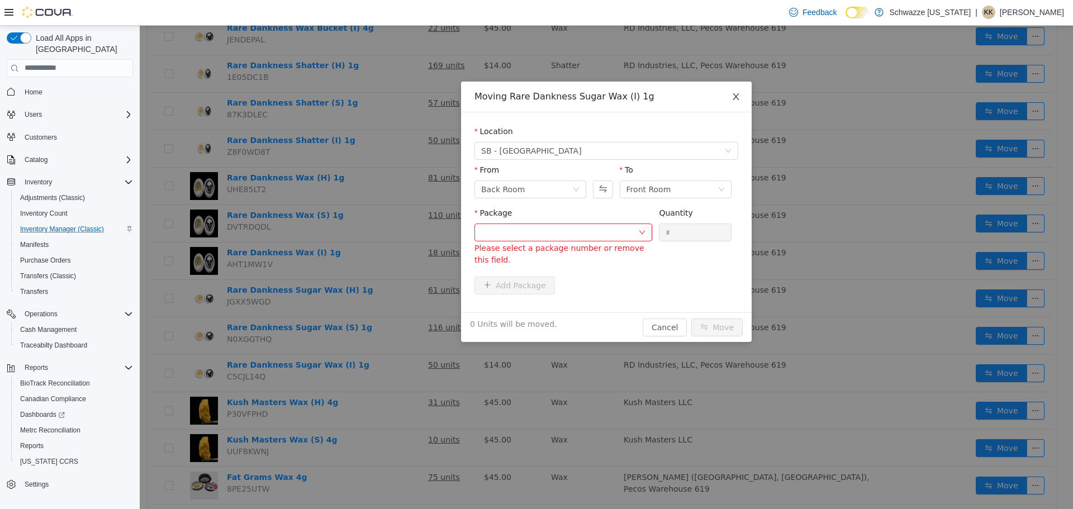
click at [728, 98] on span "Close" at bounding box center [735, 96] width 31 height 31
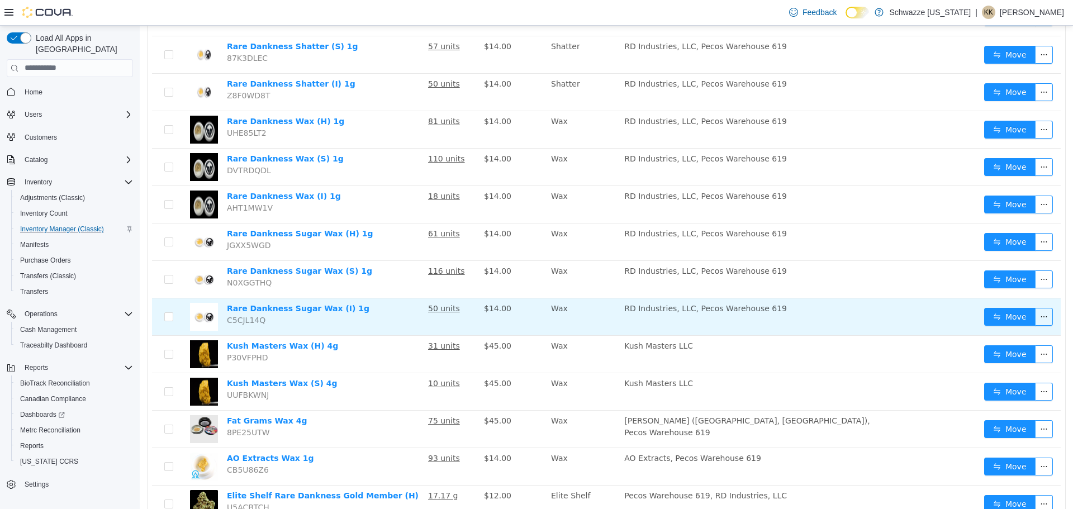
scroll to position [335, 0]
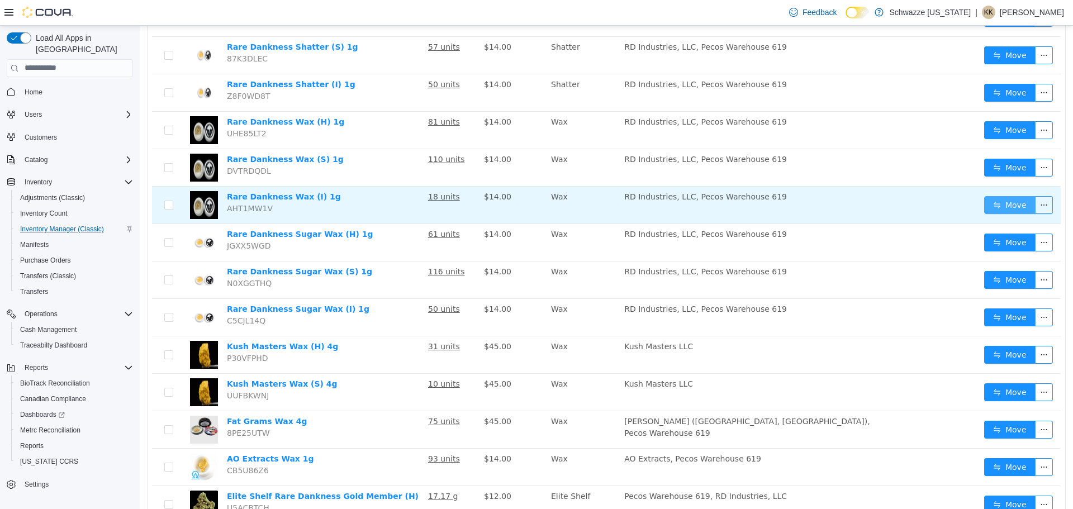
click at [993, 210] on button "Move" at bounding box center [1009, 205] width 51 height 18
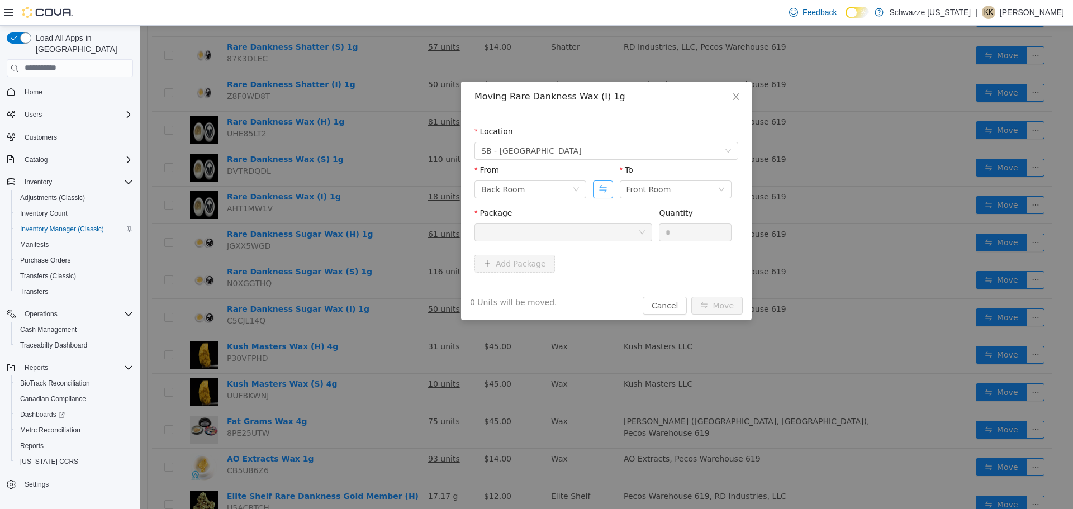
click at [601, 182] on button "Swap" at bounding box center [603, 189] width 20 height 18
click at [574, 240] on div at bounding box center [559, 232] width 157 height 17
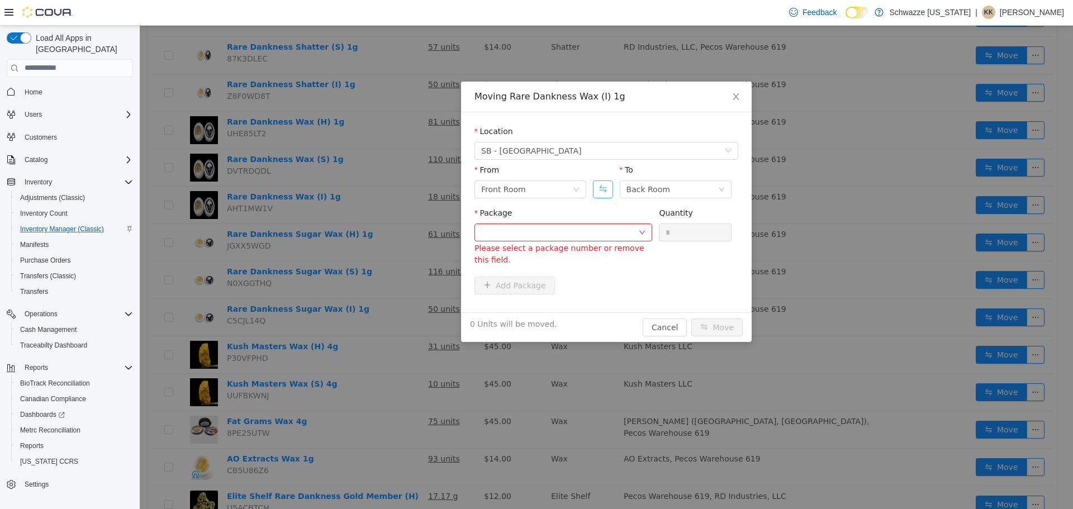
click at [598, 193] on button "Swap" at bounding box center [603, 189] width 20 height 18
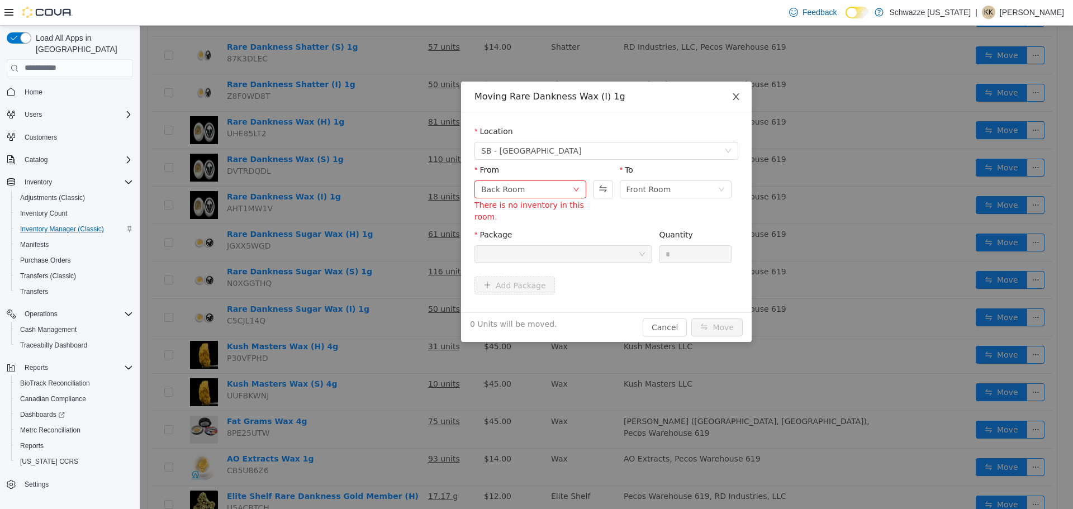
click at [736, 103] on span "Close" at bounding box center [735, 96] width 31 height 31
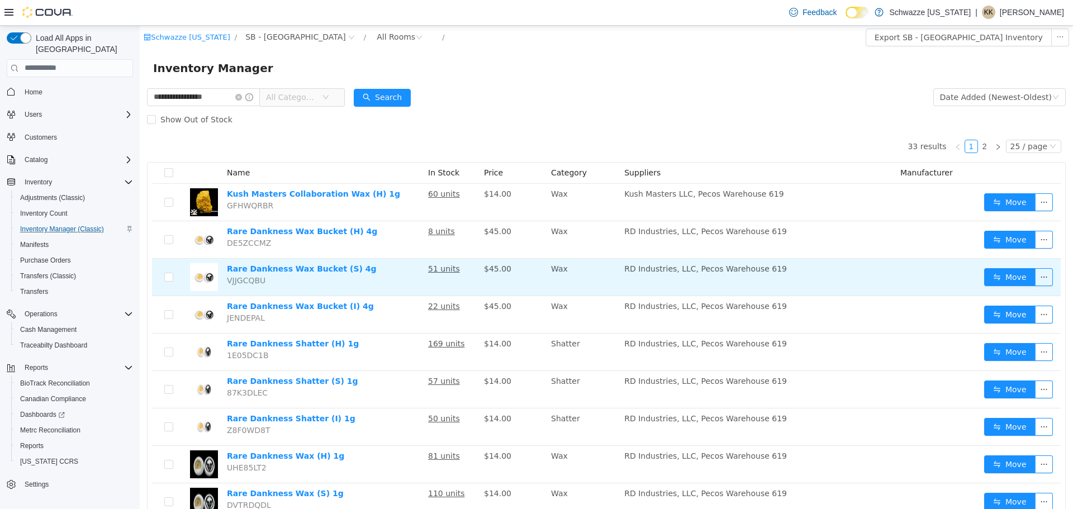
scroll to position [0, 0]
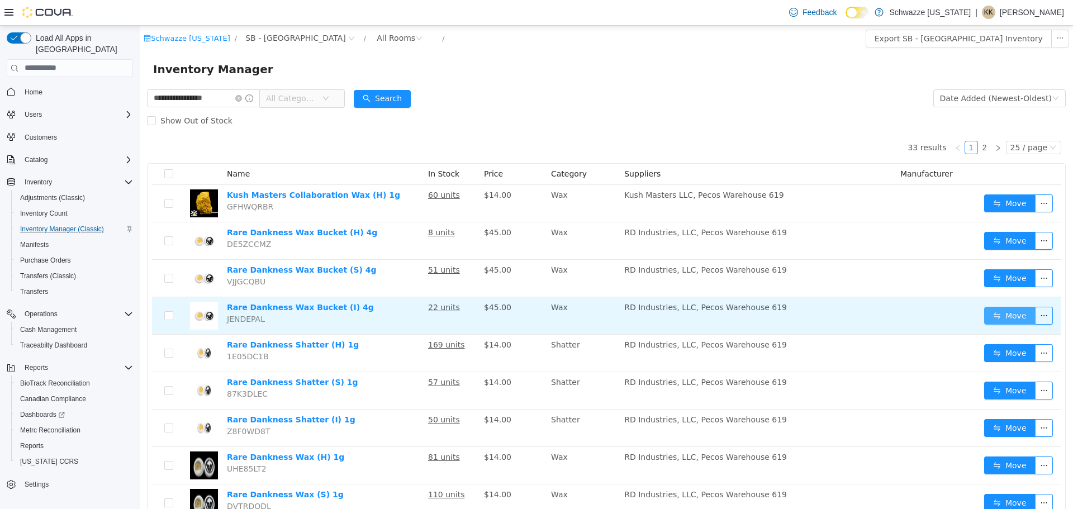
click at [999, 313] on button "Move" at bounding box center [1009, 315] width 51 height 18
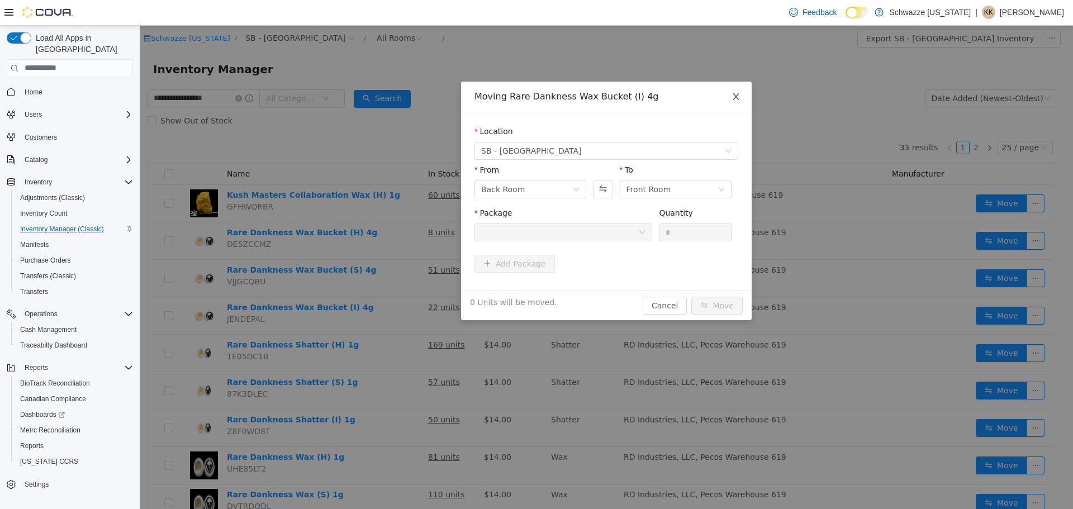
click at [733, 102] on span "Close" at bounding box center [735, 96] width 31 height 31
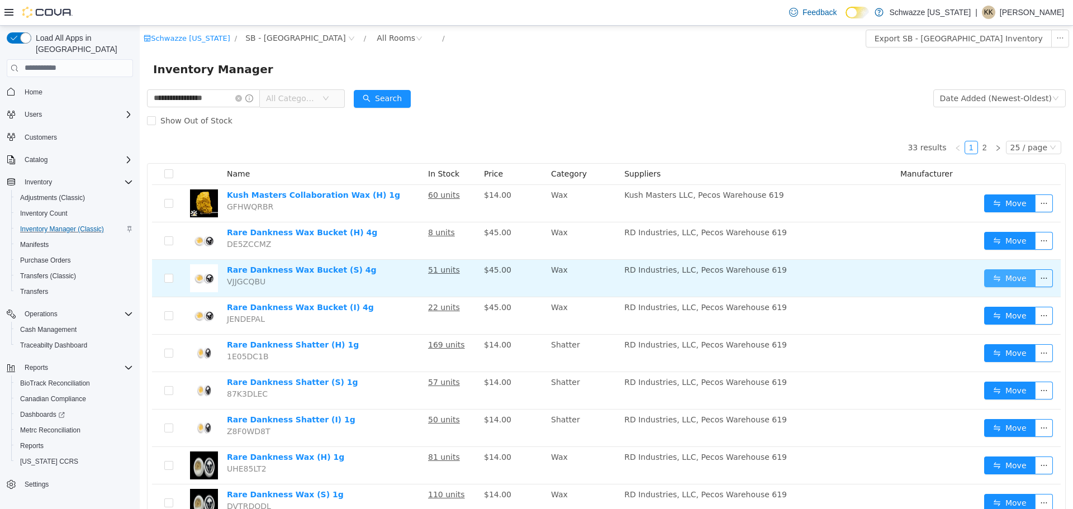
click at [992, 269] on button "Move" at bounding box center [1009, 278] width 51 height 18
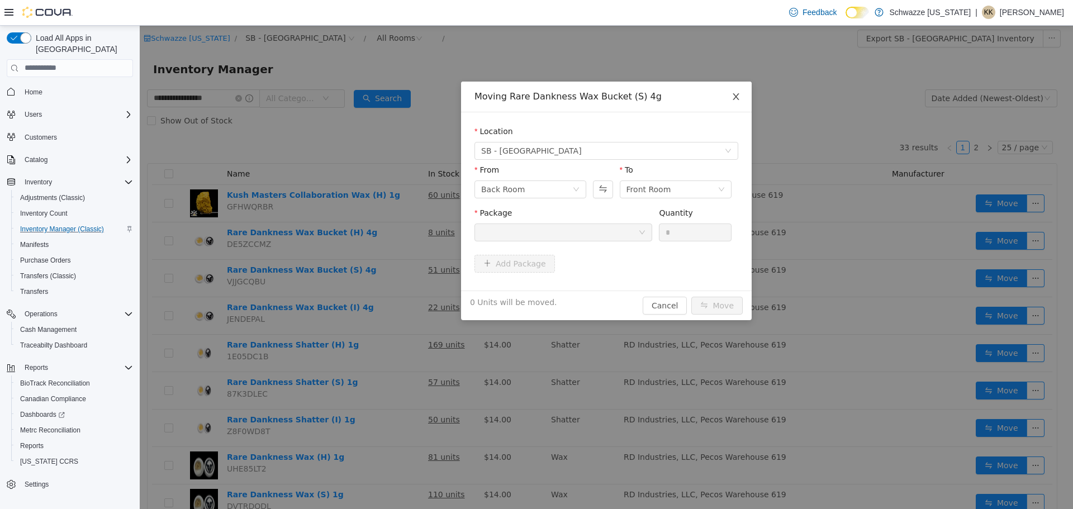
click at [734, 97] on icon "icon: close" at bounding box center [736, 96] width 9 height 9
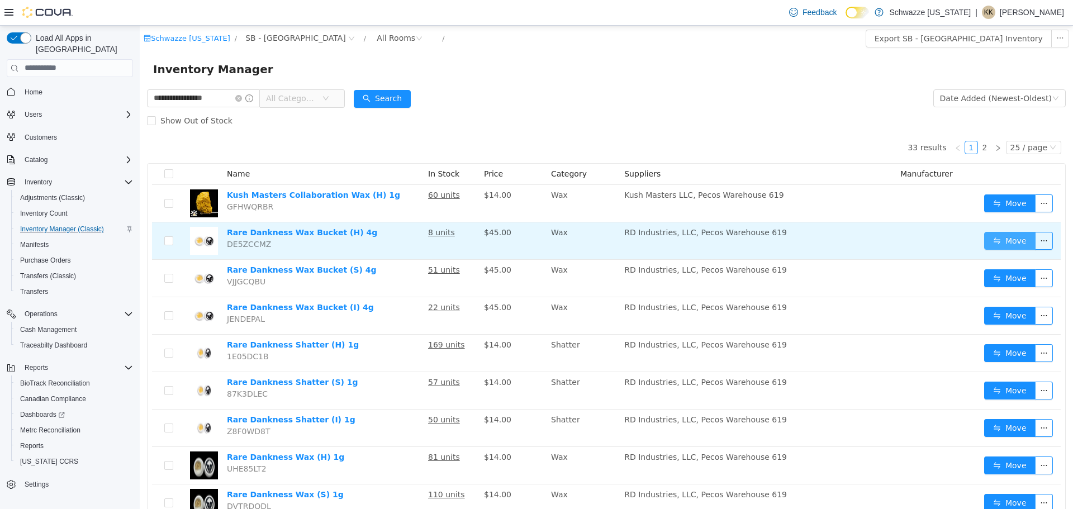
click at [994, 241] on button "Move" at bounding box center [1009, 240] width 51 height 18
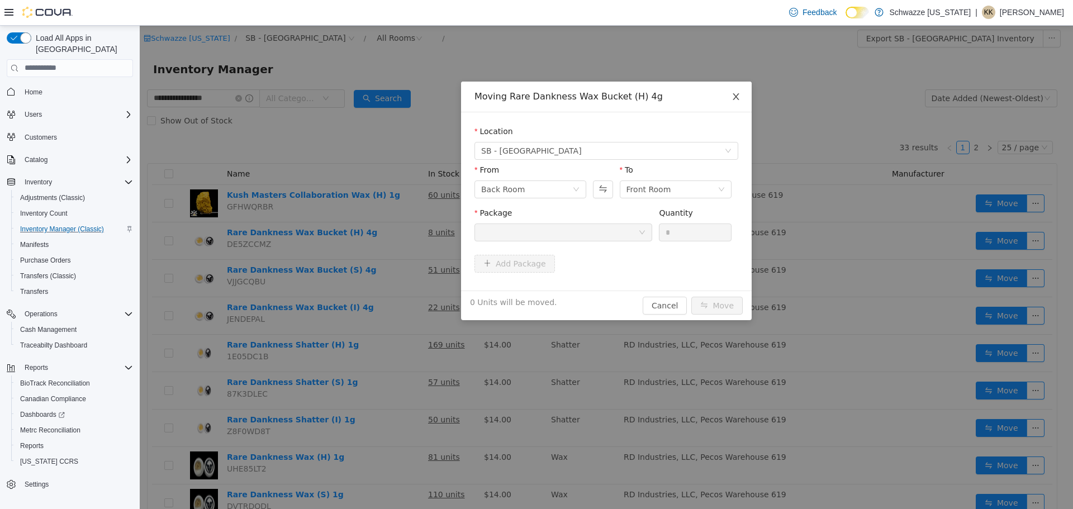
click at [743, 96] on span "Close" at bounding box center [735, 96] width 31 height 31
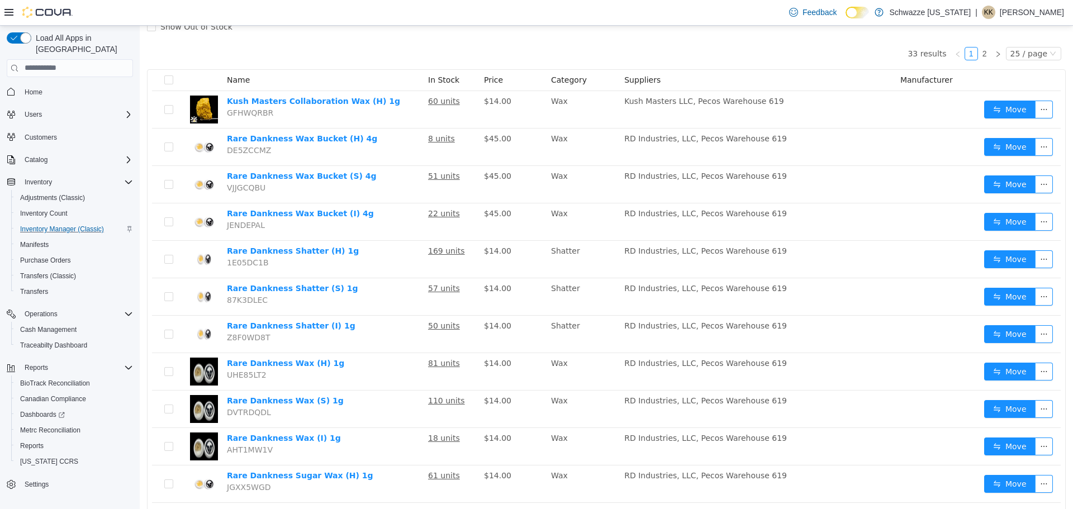
scroll to position [85, 0]
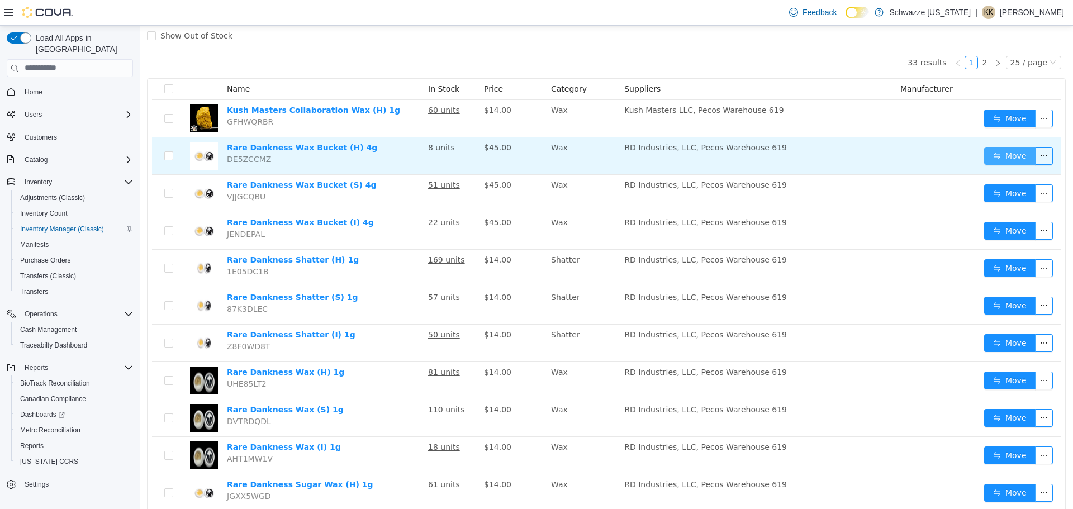
click at [989, 157] on button "Move" at bounding box center [1009, 155] width 51 height 18
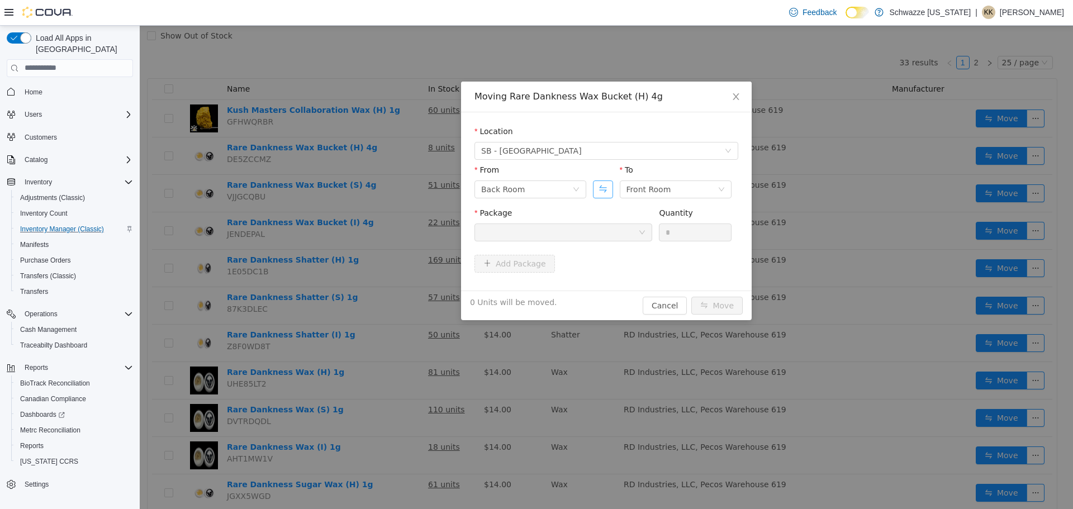
click at [604, 187] on button "Swap" at bounding box center [603, 189] width 20 height 18
click at [600, 233] on div at bounding box center [559, 232] width 157 height 17
click at [598, 188] on button "Swap" at bounding box center [603, 189] width 20 height 18
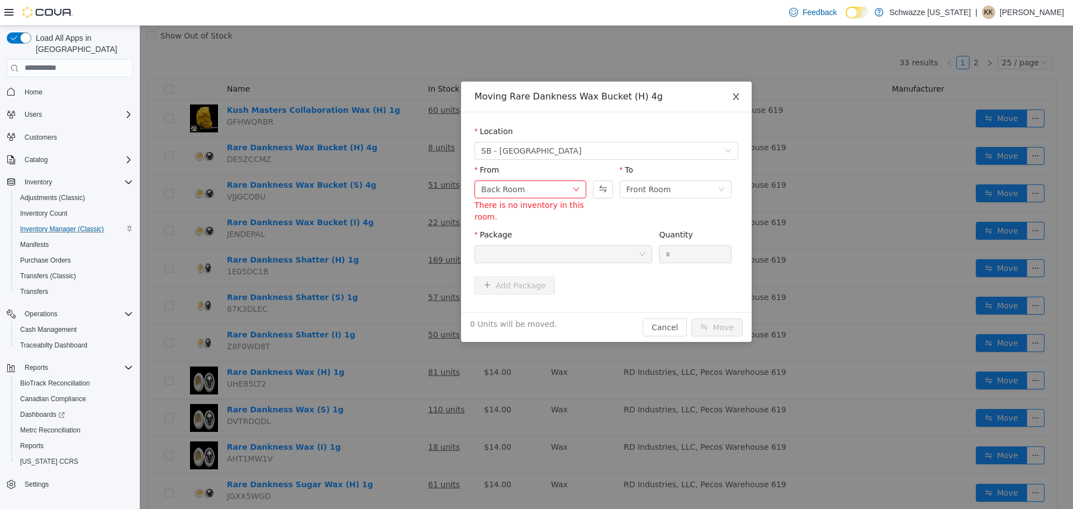
drag, startPoint x: 747, startPoint y: 97, endPoint x: 742, endPoint y: 98, distance: 5.7
click at [747, 98] on span "Close" at bounding box center [735, 96] width 31 height 31
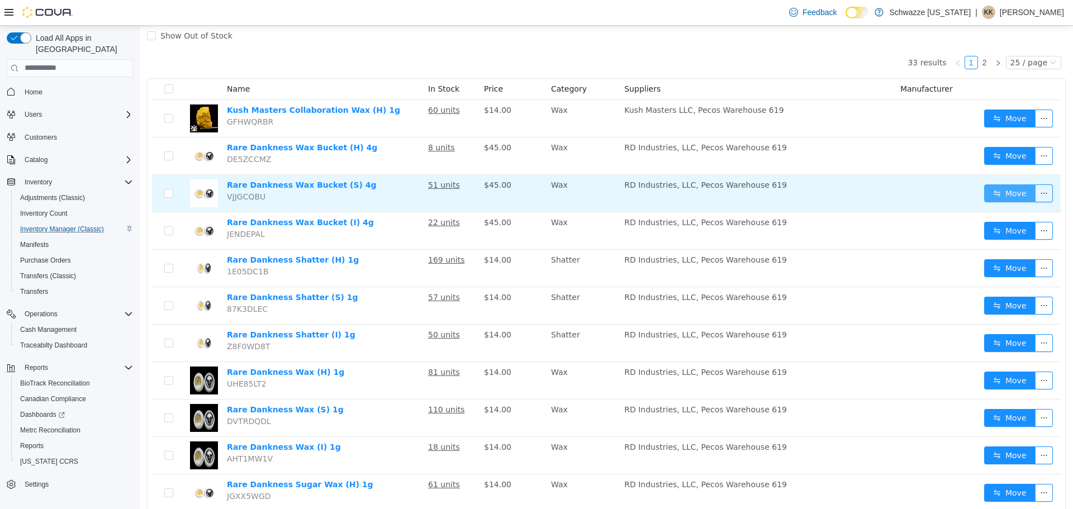
click at [1003, 196] on button "Move" at bounding box center [1009, 193] width 51 height 18
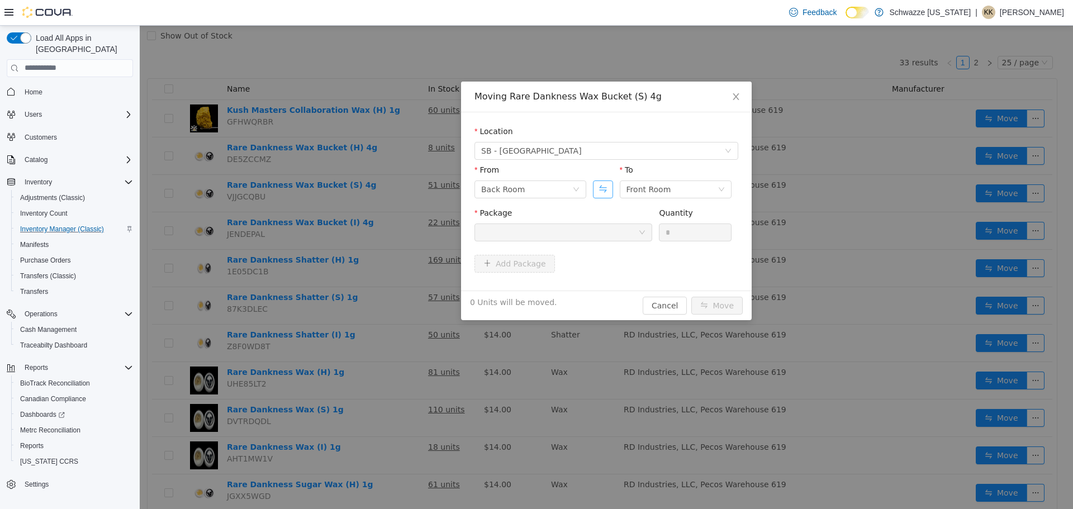
click at [596, 186] on button "Swap" at bounding box center [603, 189] width 20 height 18
click at [598, 234] on div at bounding box center [559, 232] width 157 height 17
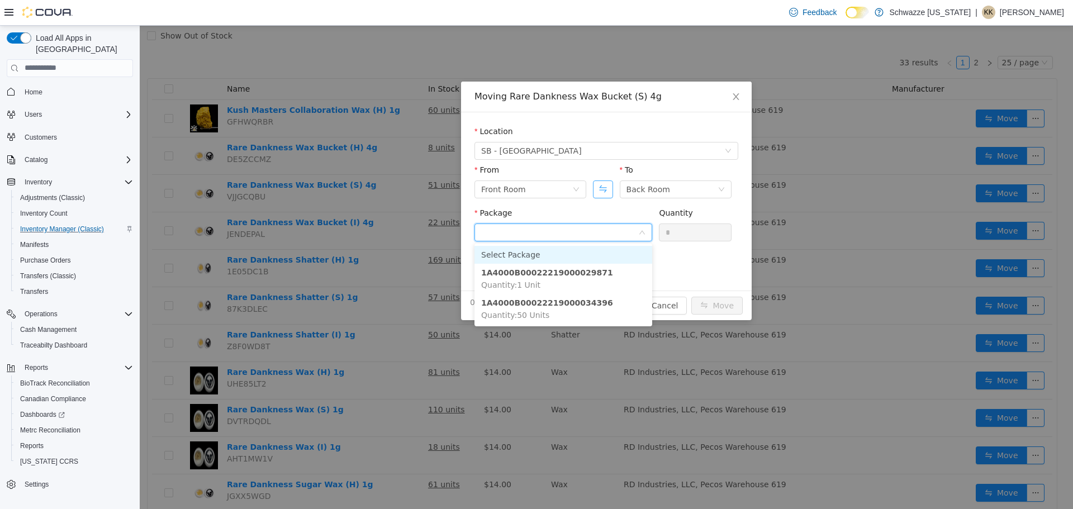
click at [603, 192] on button "Swap" at bounding box center [603, 189] width 20 height 18
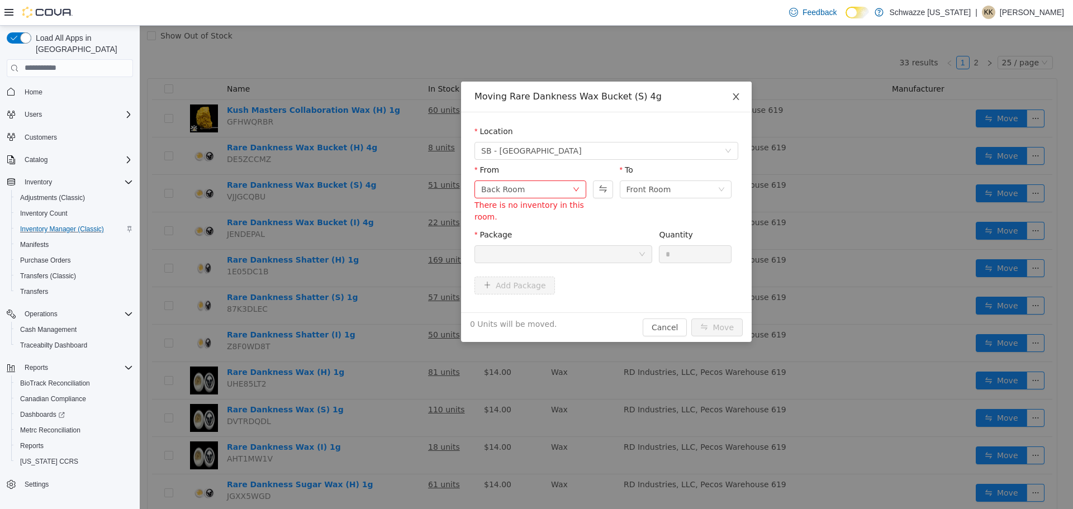
click at [738, 93] on icon "icon: close" at bounding box center [736, 96] width 9 height 9
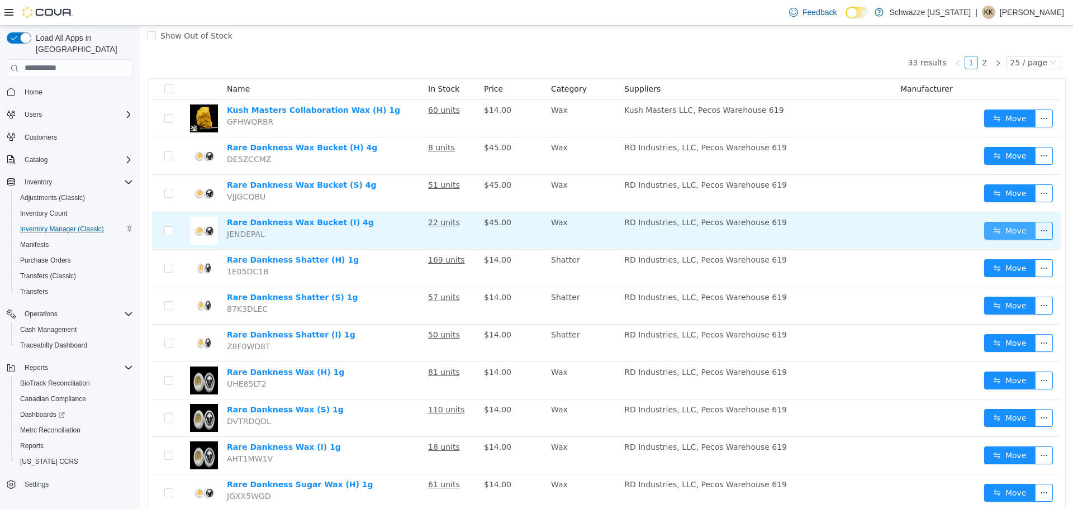
click at [992, 224] on button "Move" at bounding box center [1009, 230] width 51 height 18
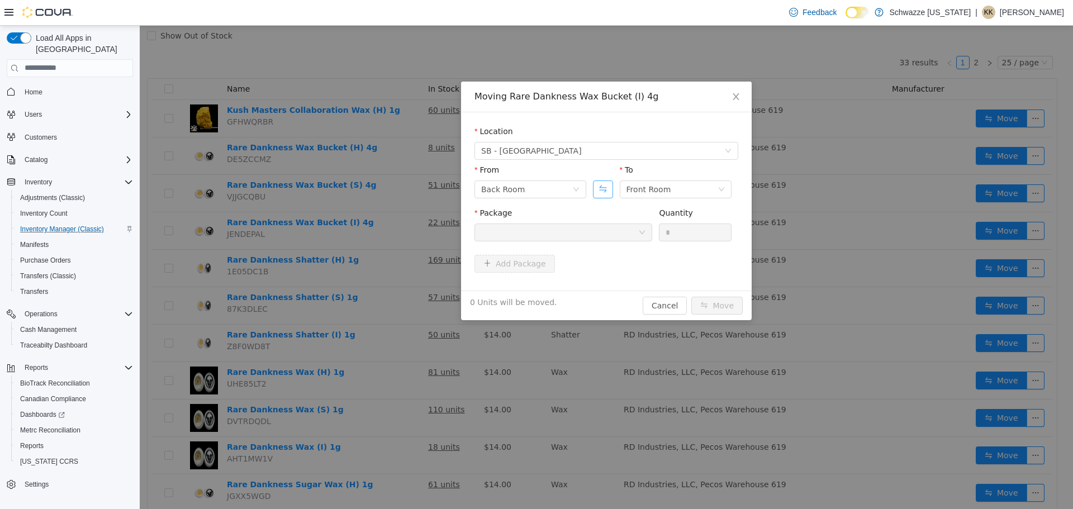
click at [599, 189] on button "Swap" at bounding box center [603, 189] width 20 height 18
click at [573, 235] on div at bounding box center [559, 232] width 157 height 17
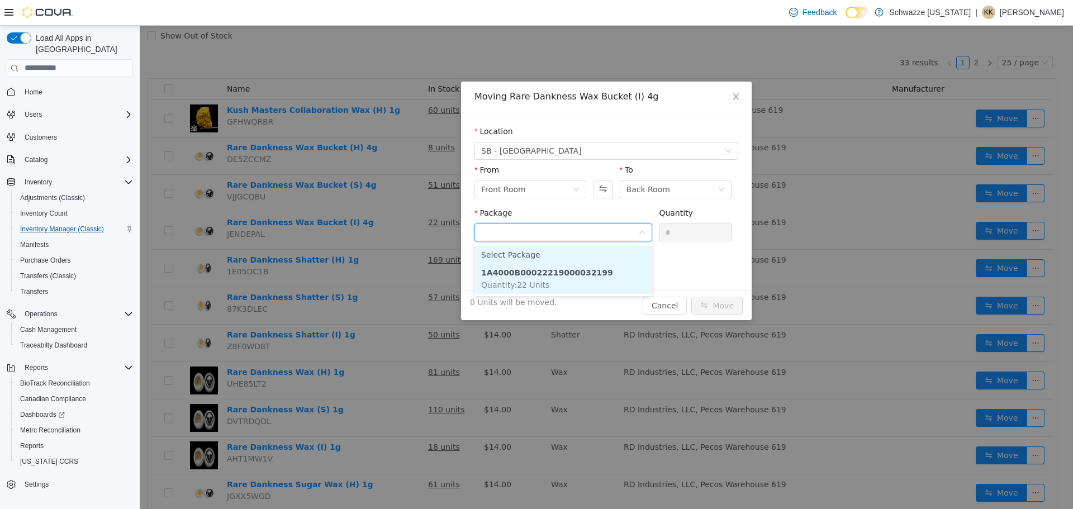
click at [558, 279] on li "1A4000B00022219000032199 Quantity : 22 Units" at bounding box center [564, 278] width 178 height 30
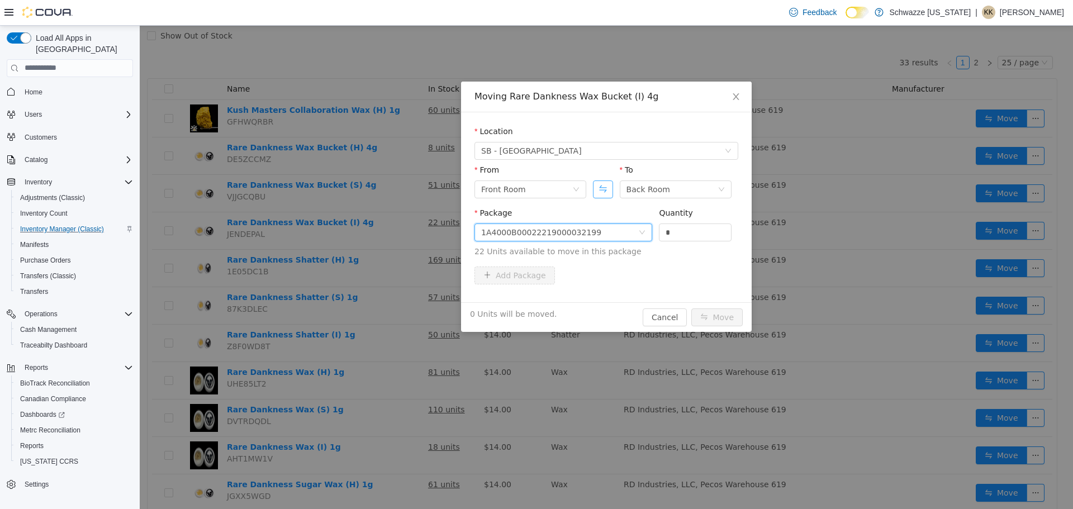
click at [607, 189] on button "Swap" at bounding box center [603, 189] width 20 height 18
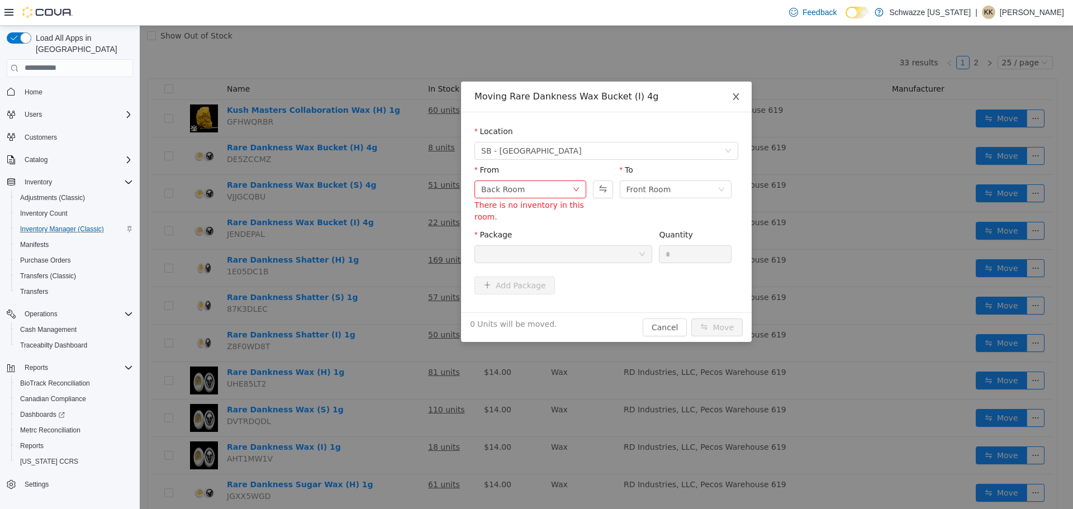
click at [734, 96] on icon "icon: close" at bounding box center [736, 96] width 9 height 9
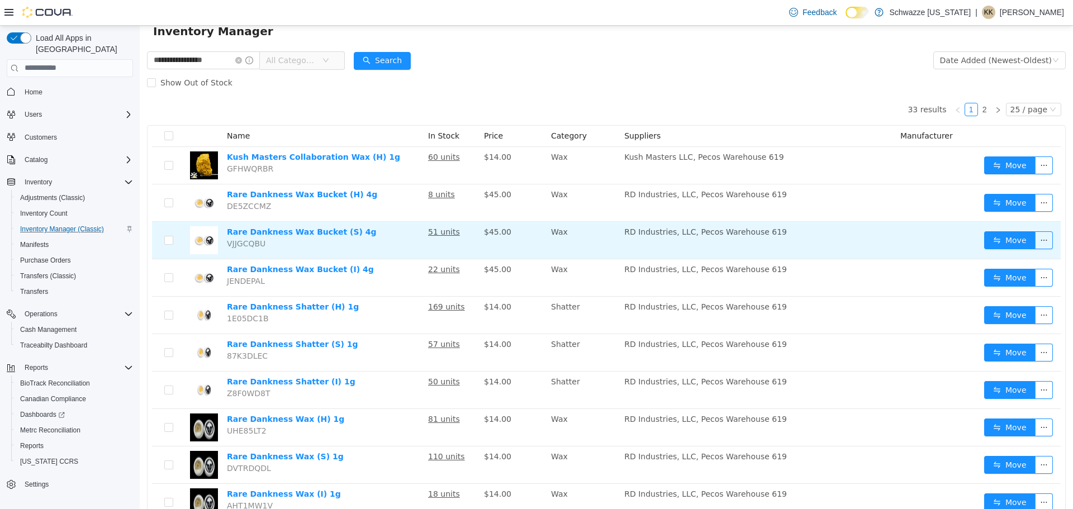
scroll to position [0, 0]
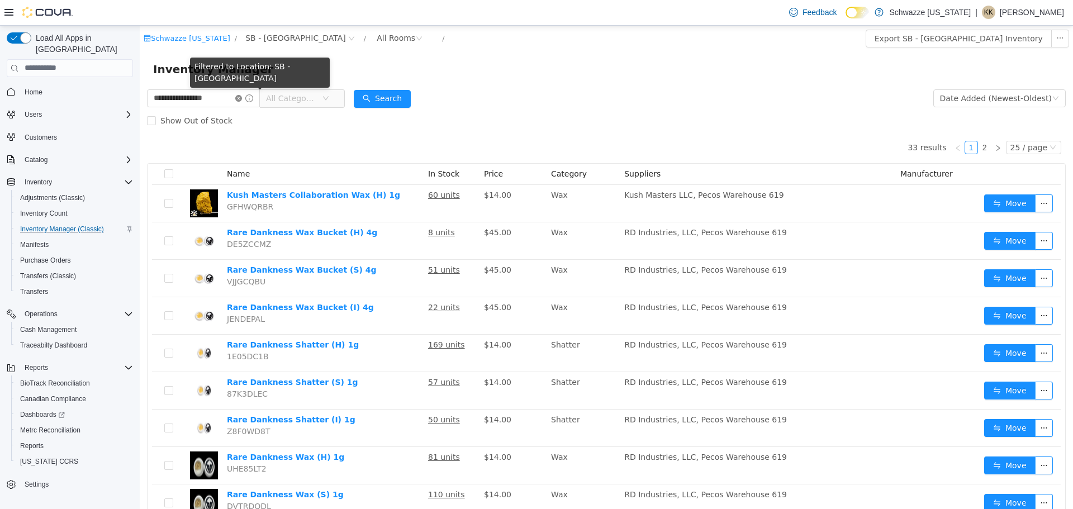
click at [242, 99] on icon "icon: close-circle" at bounding box center [238, 97] width 7 height 7
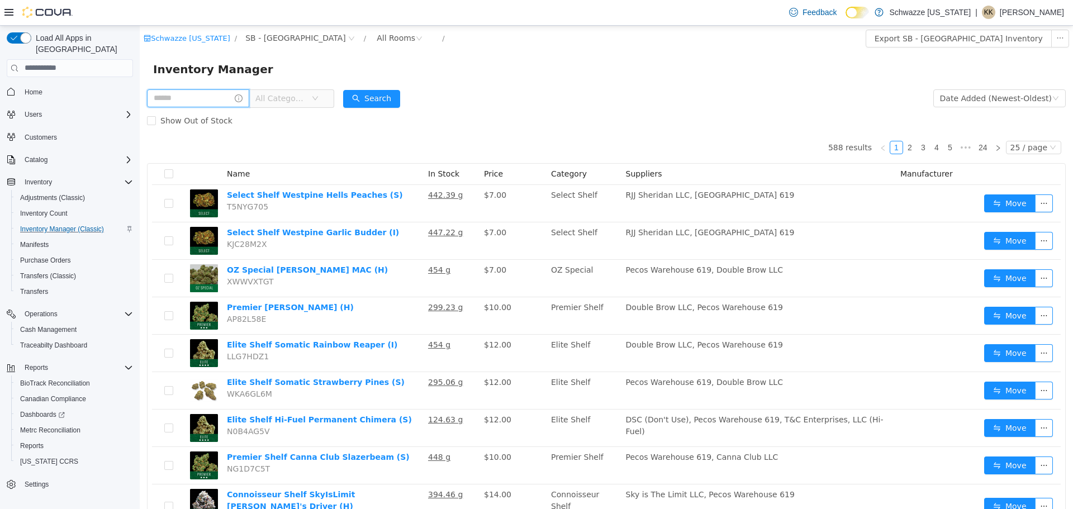
click at [219, 101] on input "text" at bounding box center [198, 98] width 102 height 18
type input "**********"
click at [388, 109] on div "Show Out of Stock" at bounding box center [606, 120] width 919 height 22
click at [390, 98] on button "Search" at bounding box center [382, 98] width 57 height 18
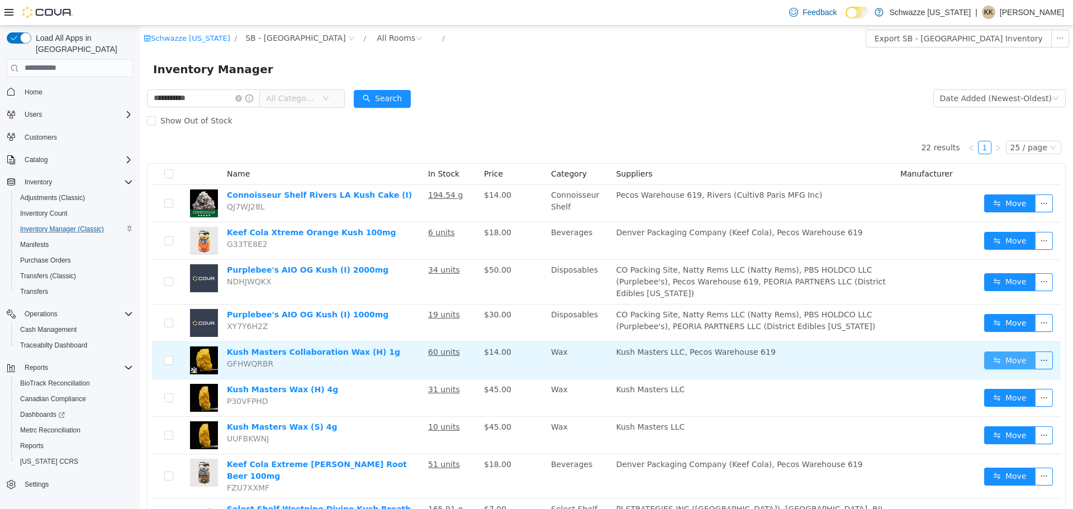
click at [998, 352] on button "Move" at bounding box center [1009, 360] width 51 height 18
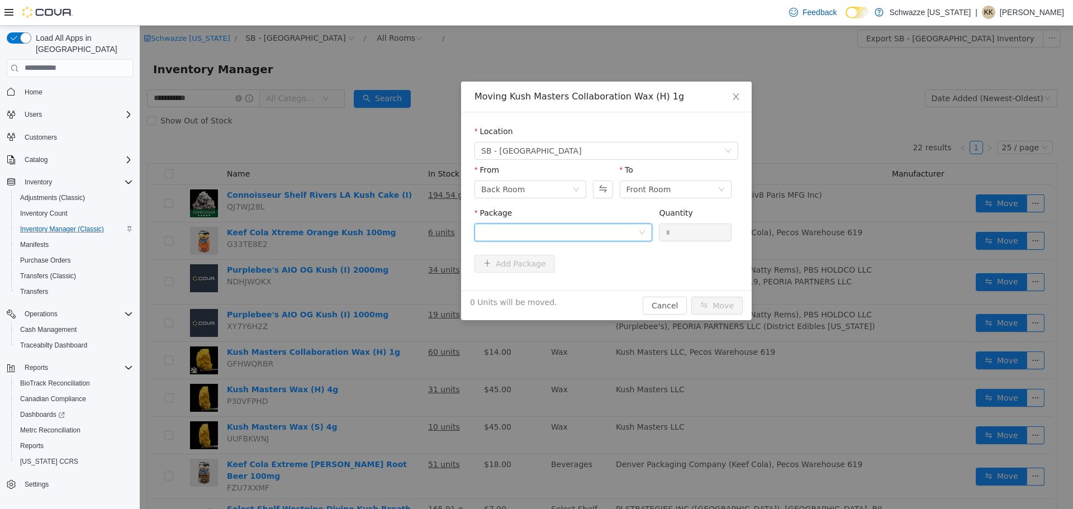
click at [534, 226] on div at bounding box center [559, 232] width 157 height 17
click at [735, 92] on icon "icon: close" at bounding box center [736, 96] width 9 height 9
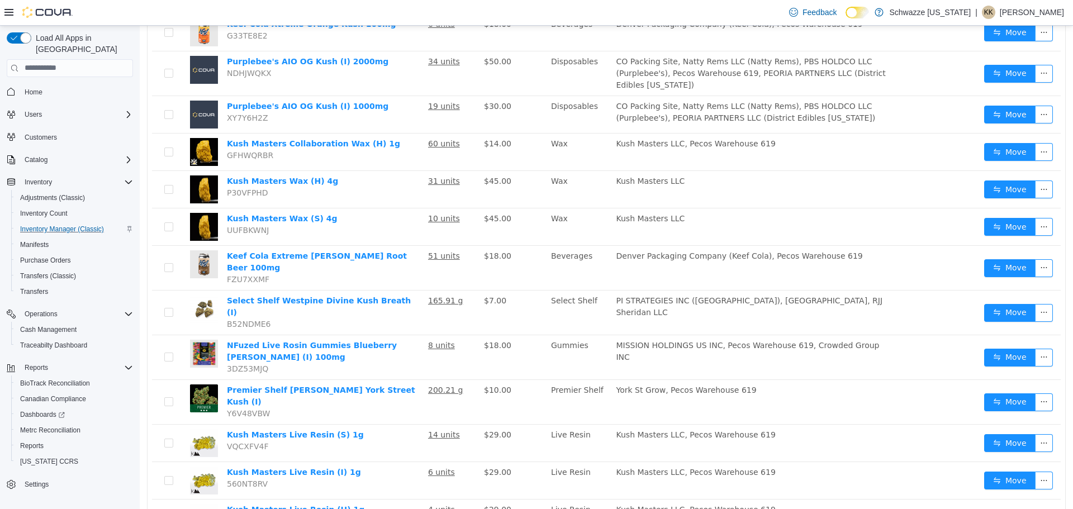
scroll to position [203, 0]
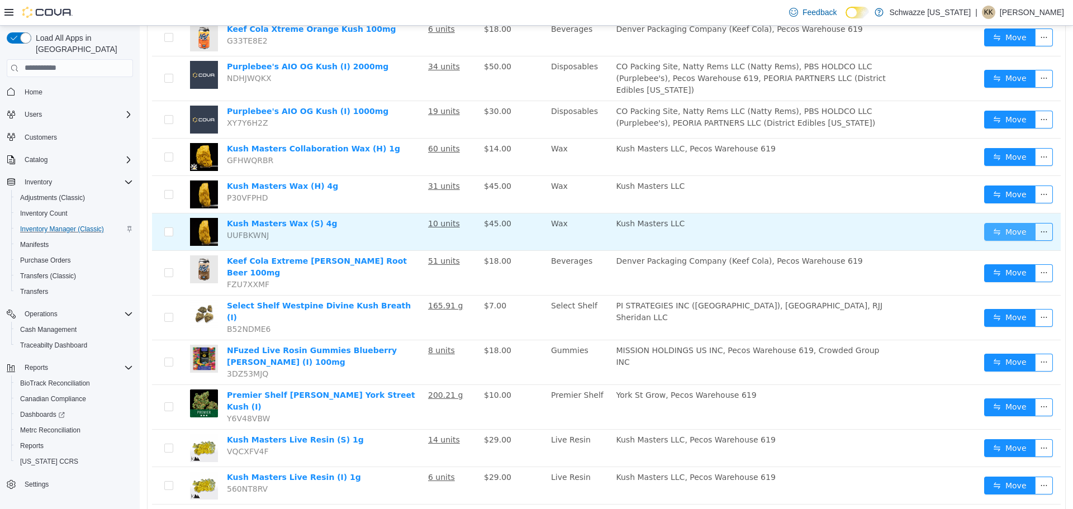
click at [1002, 227] on button "Move" at bounding box center [1009, 231] width 51 height 18
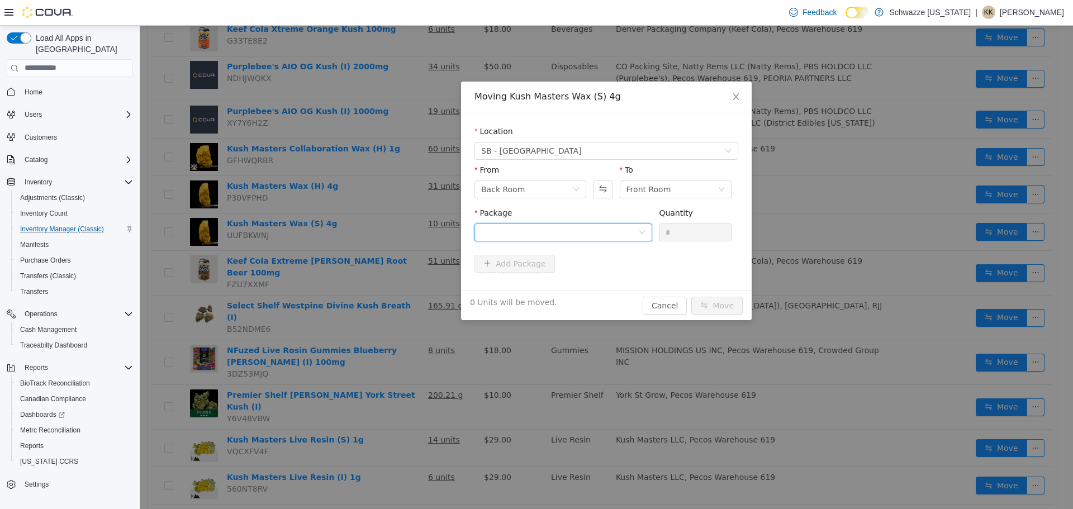
click at [588, 238] on div at bounding box center [559, 232] width 157 height 17
click at [571, 260] on li "Select Package" at bounding box center [564, 254] width 178 height 18
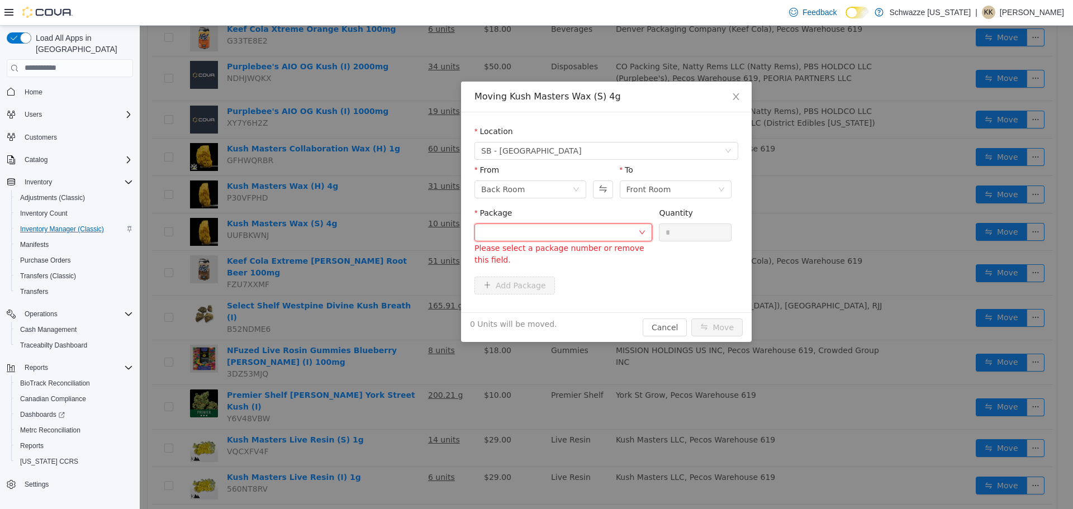
click at [570, 275] on div "Package Please select a package number or remove this field. Quantity *" at bounding box center [607, 241] width 264 height 69
click at [587, 233] on div at bounding box center [559, 232] width 157 height 17
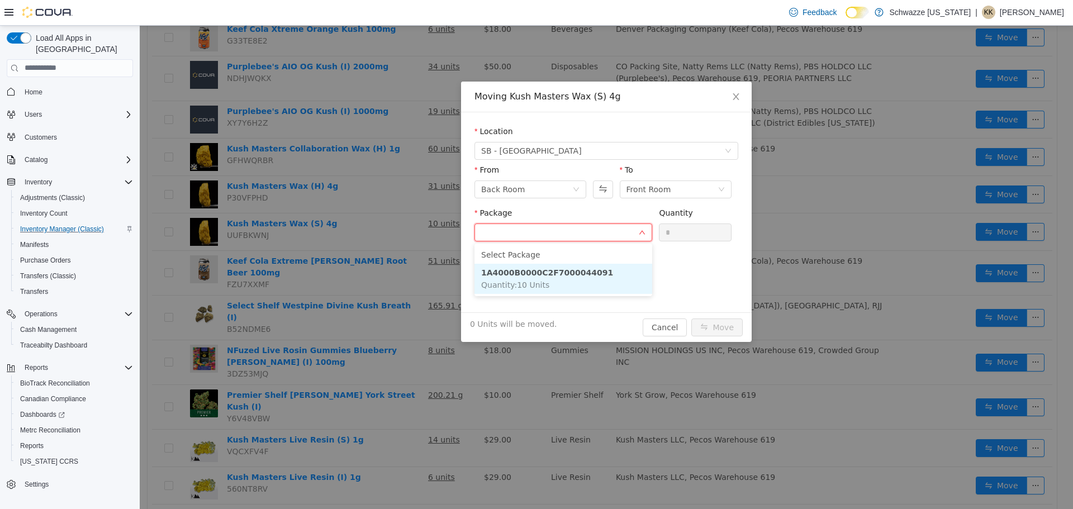
click at [575, 274] on strong "1A4000B0000C2F7000044091" at bounding box center [547, 272] width 132 height 9
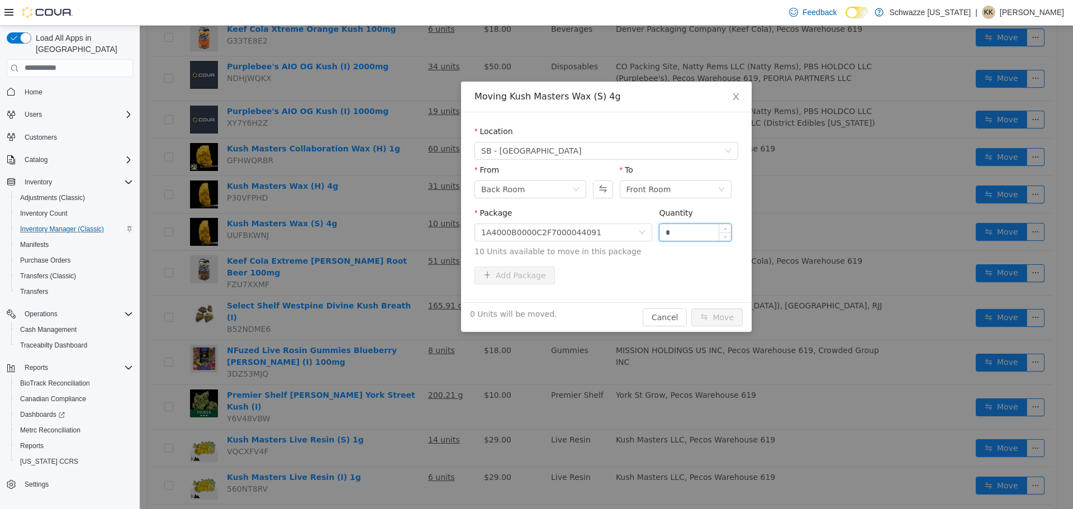
click at [674, 227] on input "*" at bounding box center [696, 232] width 72 height 17
type input "**"
click at [722, 316] on button "Move" at bounding box center [716, 317] width 51 height 18
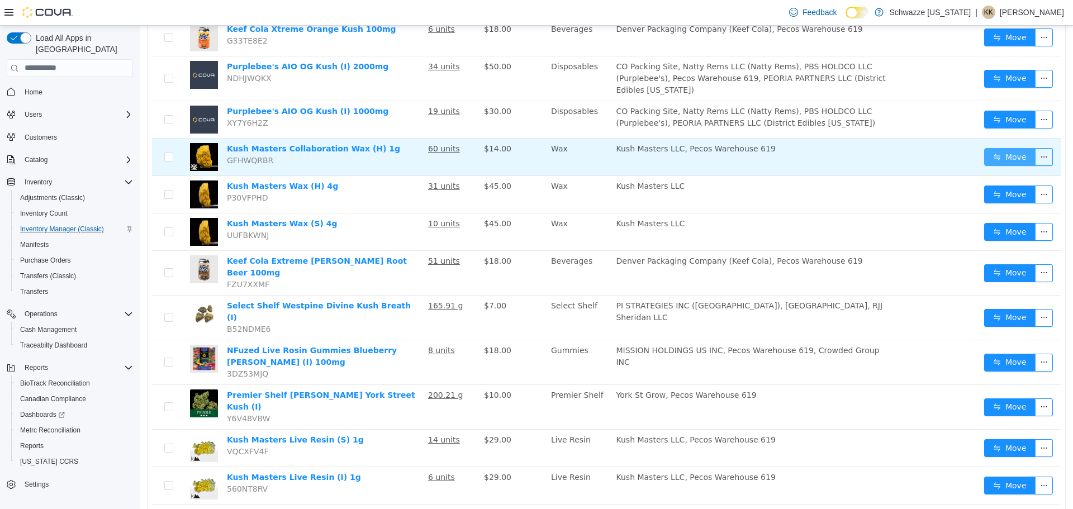
click at [997, 158] on button "Move" at bounding box center [1009, 157] width 51 height 18
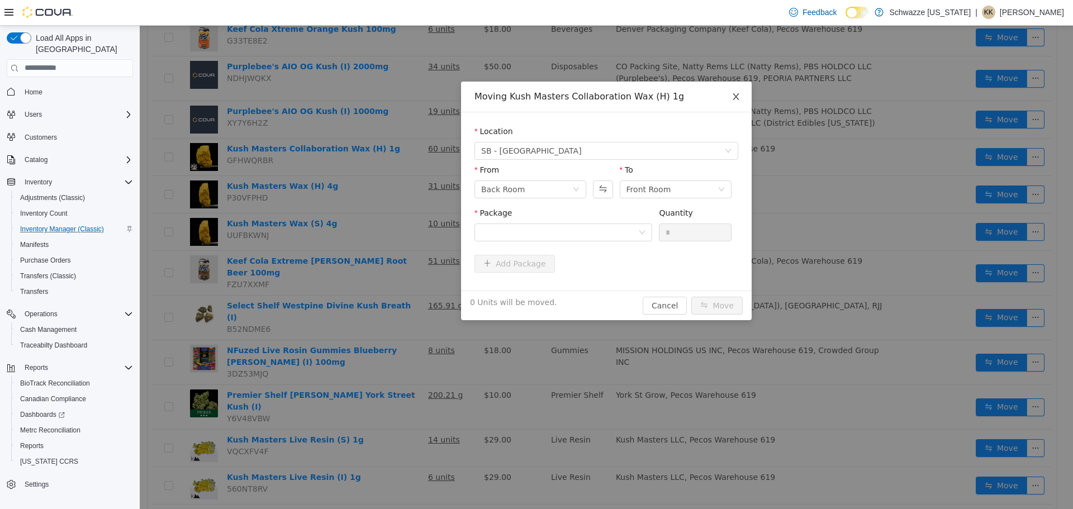
click at [738, 94] on icon "icon: close" at bounding box center [736, 96] width 6 height 7
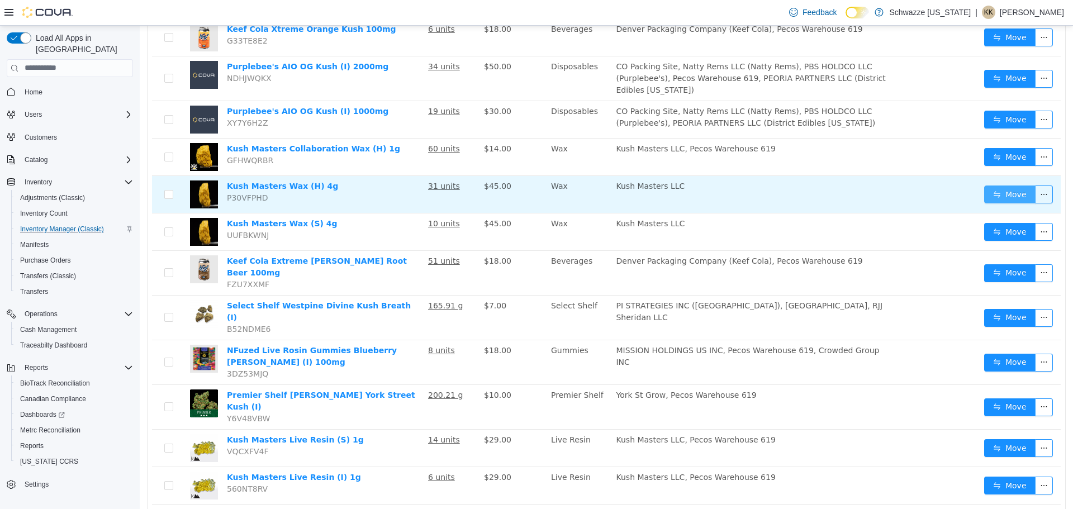
click at [985, 185] on button "Move" at bounding box center [1009, 194] width 51 height 18
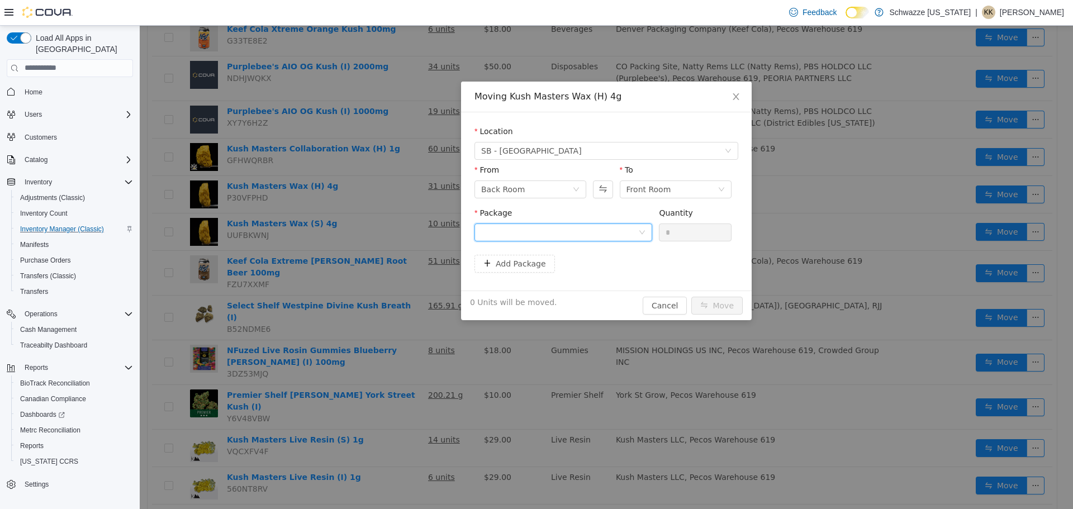
click at [591, 234] on div at bounding box center [559, 232] width 157 height 17
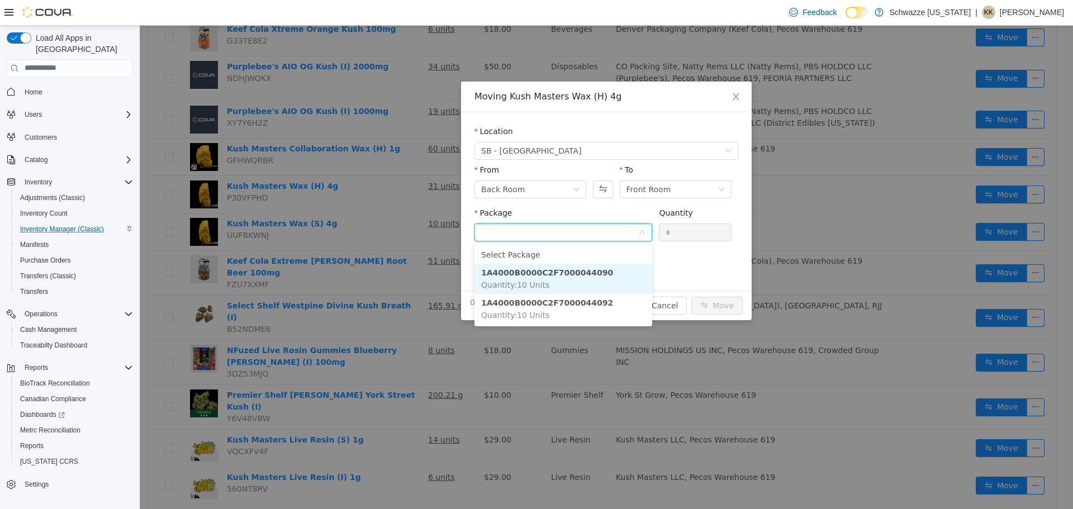
click at [567, 291] on li "1A4000B0000C2F7000044090 Quantity : 10 Units" at bounding box center [564, 278] width 178 height 30
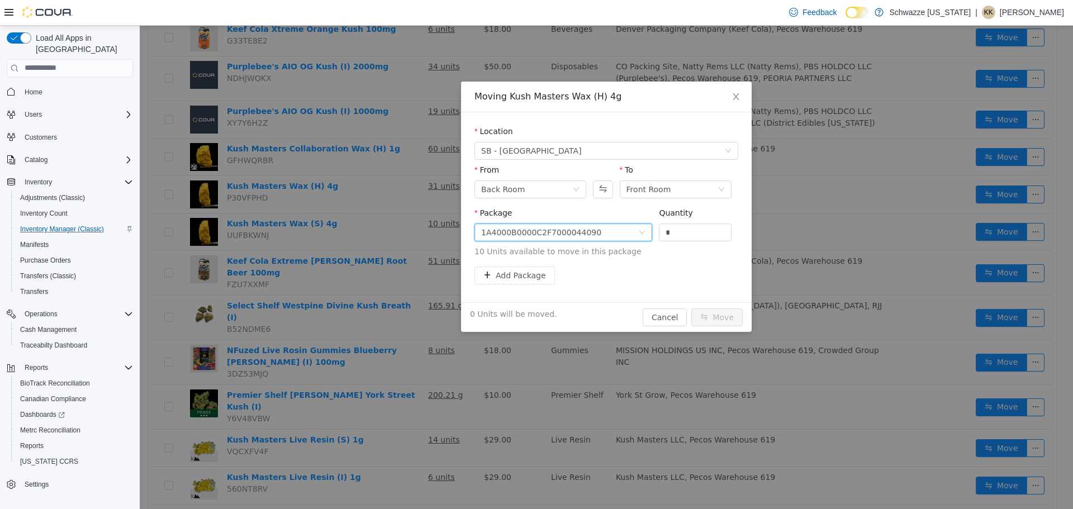
drag, startPoint x: 672, startPoint y: 227, endPoint x: 658, endPoint y: 227, distance: 14.0
click at [658, 227] on div "Package 1A4000B0000C2F7000044090 Quantity * 10 Units available to move in this …" at bounding box center [607, 232] width 264 height 50
type input "**"
click at [717, 321] on button "Move" at bounding box center [716, 317] width 51 height 18
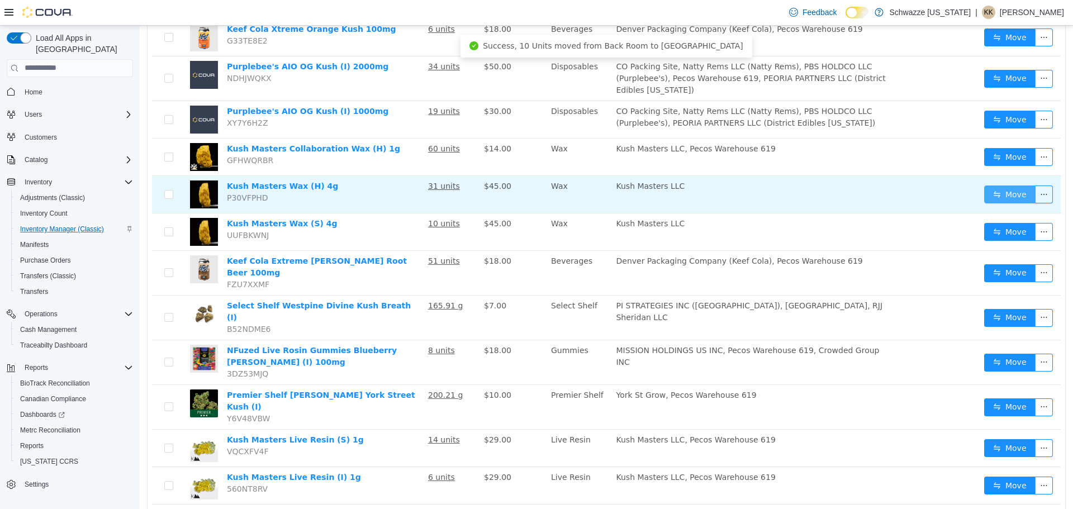
click at [1008, 187] on button "Move" at bounding box center [1009, 194] width 51 height 18
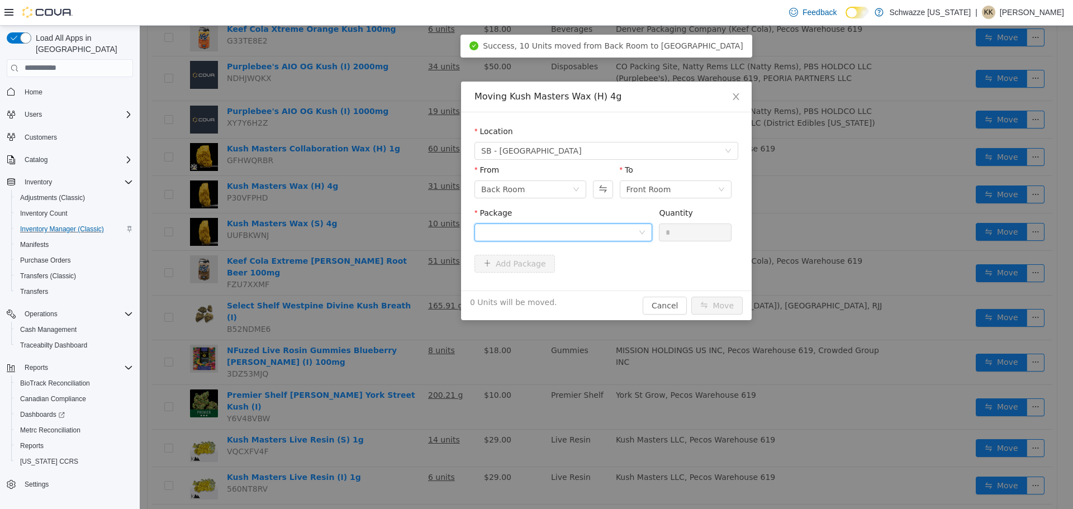
click at [625, 224] on div at bounding box center [559, 232] width 157 height 17
click at [697, 117] on div "Location SB - [GEOGRAPHIC_DATA] From Back Room To Front Room Package Quantity *…" at bounding box center [606, 201] width 291 height 178
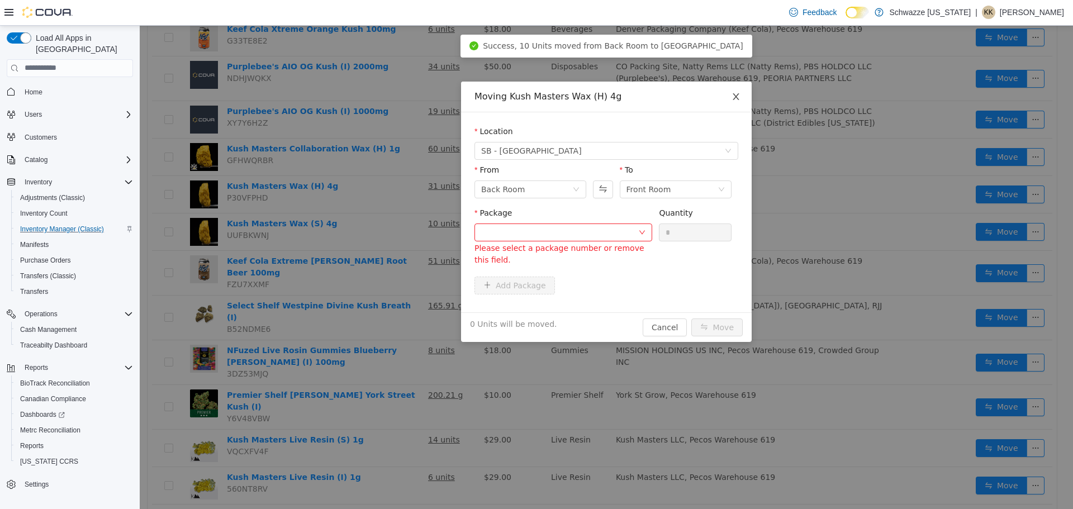
click at [738, 98] on icon "icon: close" at bounding box center [736, 96] width 9 height 9
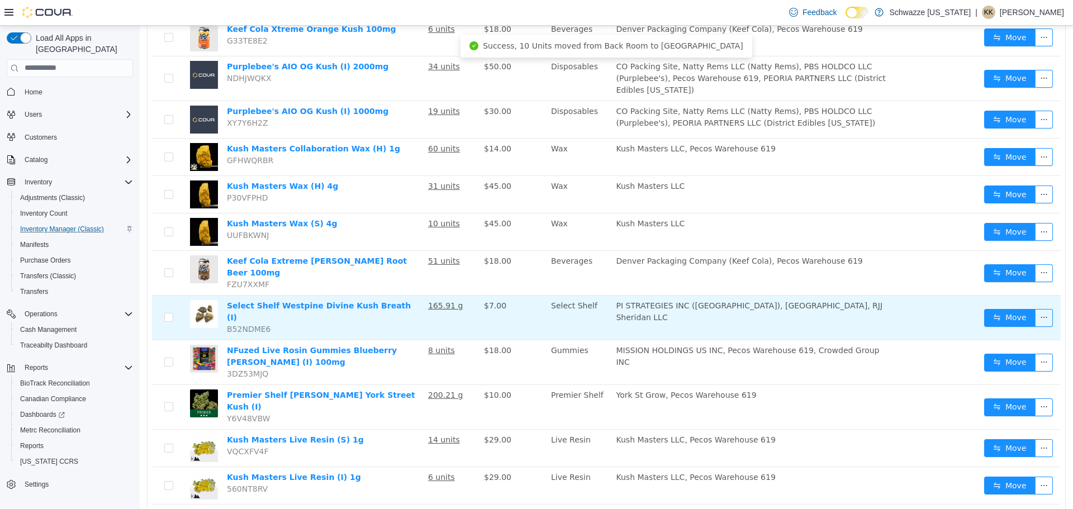
scroll to position [0, 0]
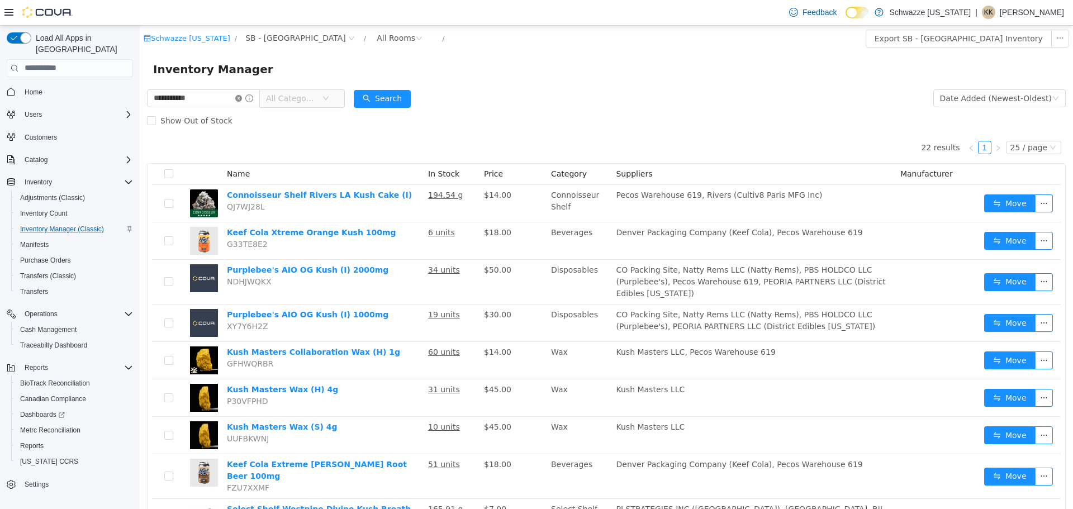
click at [242, 97] on icon "icon: close-circle" at bounding box center [238, 97] width 7 height 7
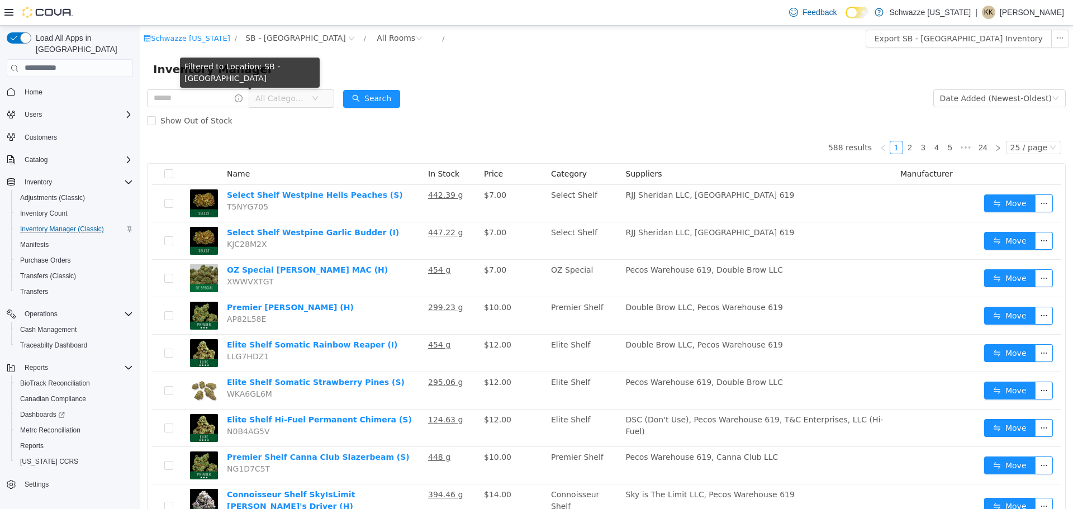
click at [203, 88] on div "Filtered to Location: SB - [GEOGRAPHIC_DATA]" at bounding box center [250, 74] width 140 height 35
click at [188, 102] on input "text" at bounding box center [198, 98] width 102 height 18
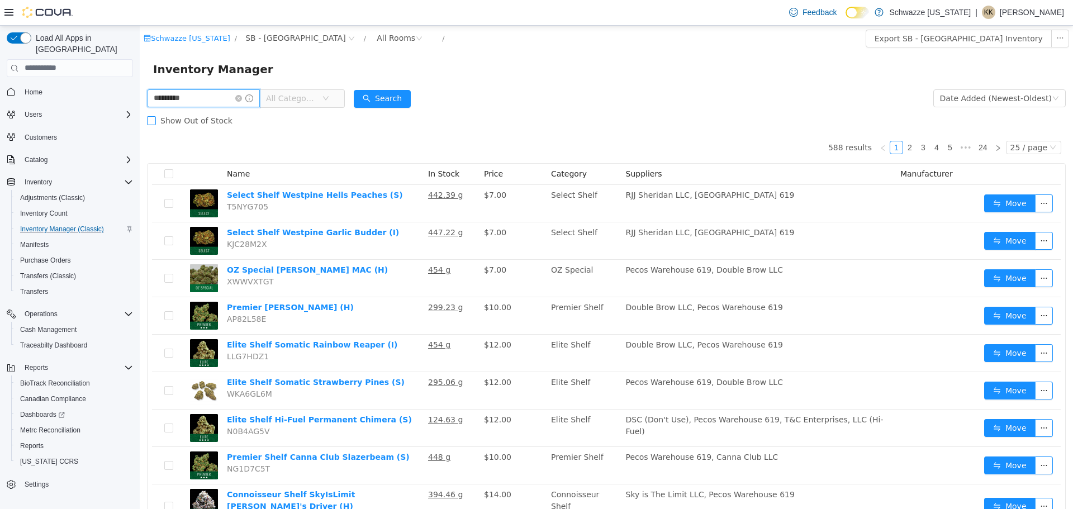
type input "**********"
click at [410, 93] on button "Search" at bounding box center [382, 98] width 57 height 18
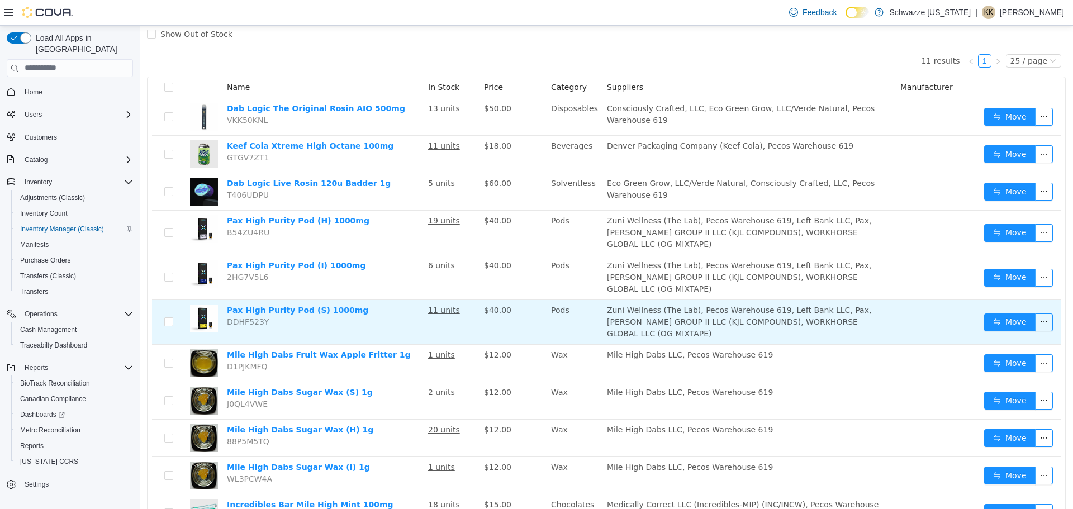
scroll to position [112, 0]
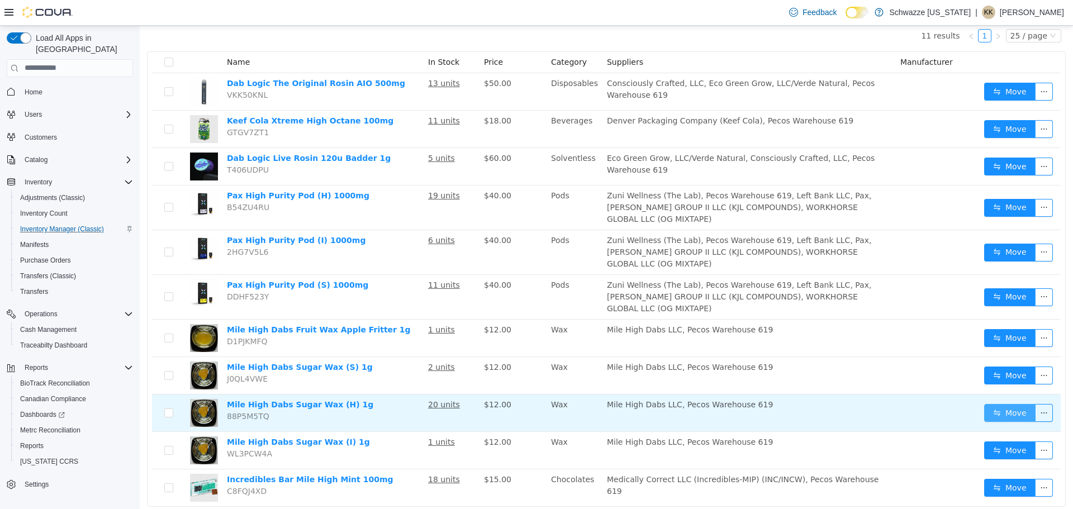
click at [984, 404] on button "Move" at bounding box center [1009, 413] width 51 height 18
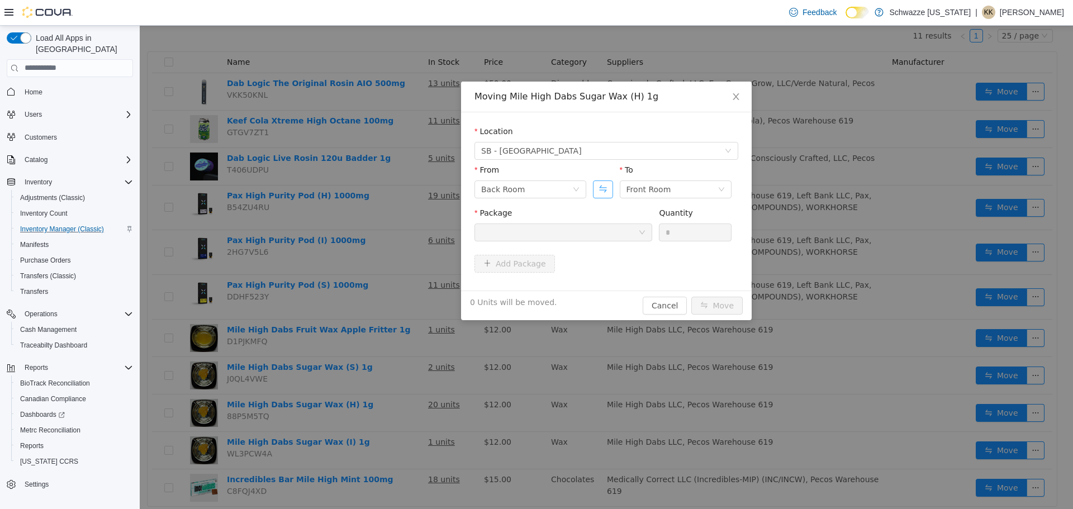
click at [599, 187] on button "Swap" at bounding box center [603, 189] width 20 height 18
click at [585, 225] on div at bounding box center [559, 232] width 157 height 17
click at [600, 193] on button "Swap" at bounding box center [603, 189] width 20 height 18
